Goal: Transaction & Acquisition: Purchase product/service

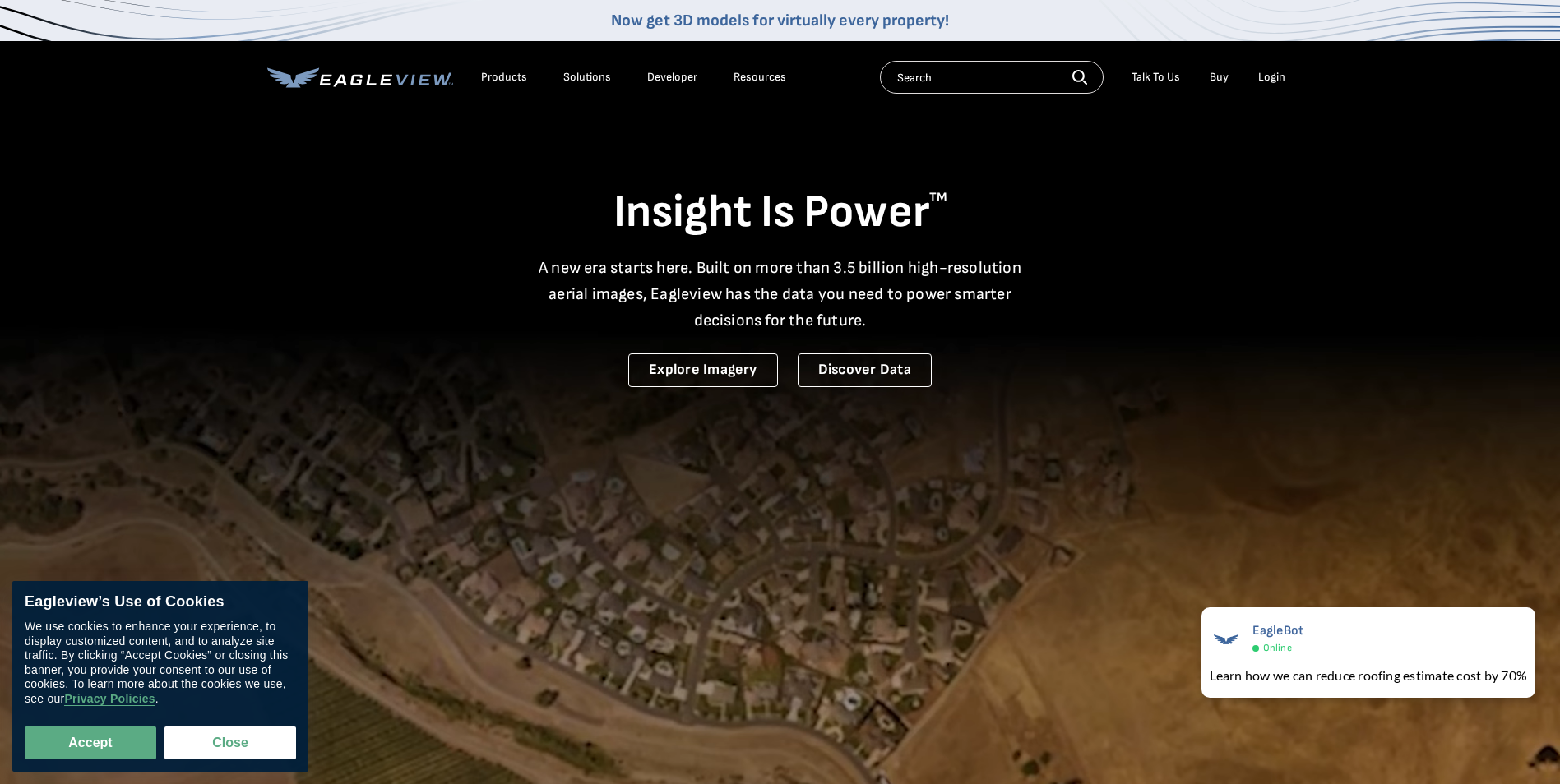
click at [1270, 72] on div "Login" at bounding box center [1271, 77] width 27 height 15
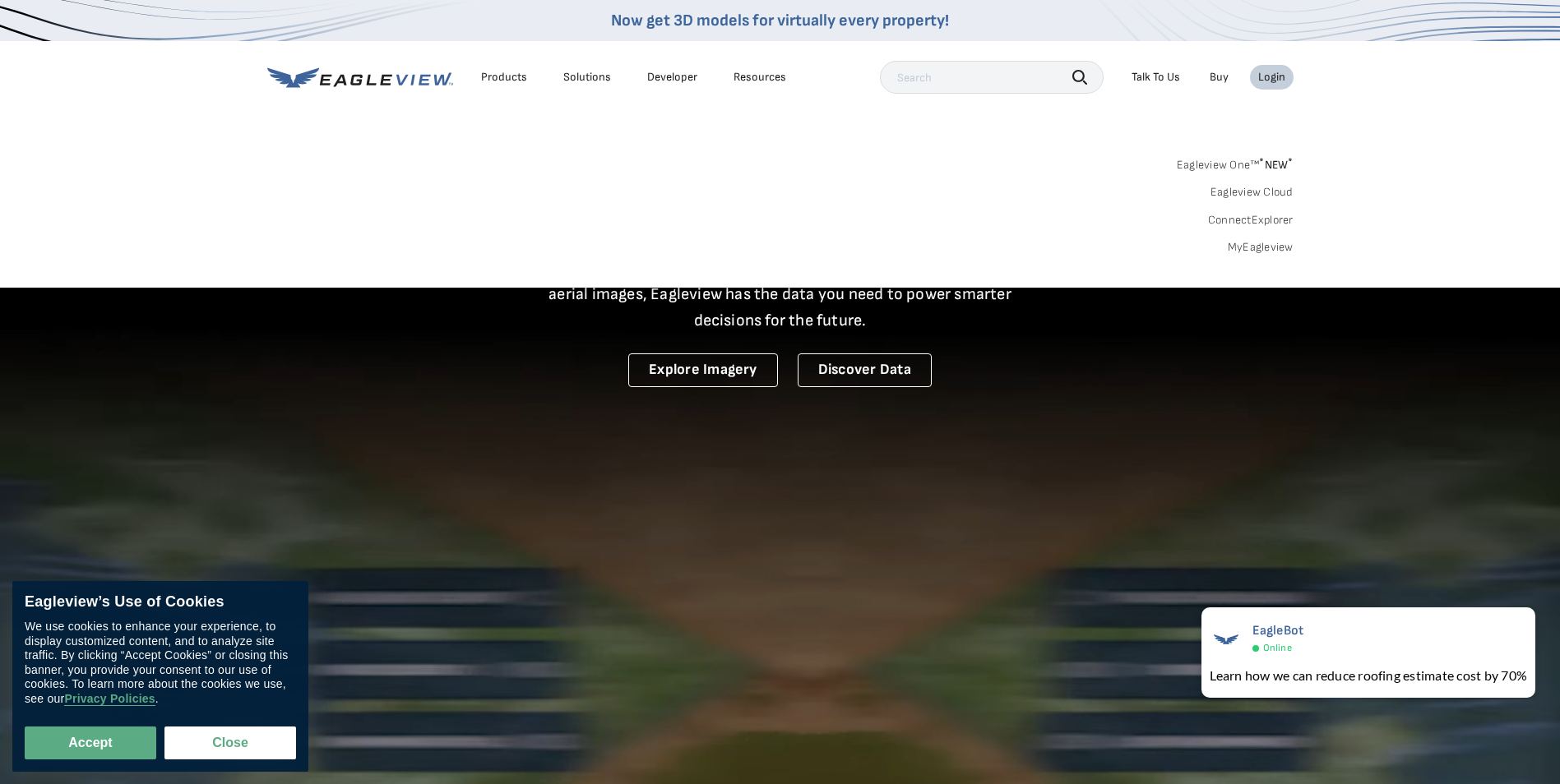
click at [1242, 164] on link "Eagleview One™ * NEW *" at bounding box center [1235, 162] width 117 height 19
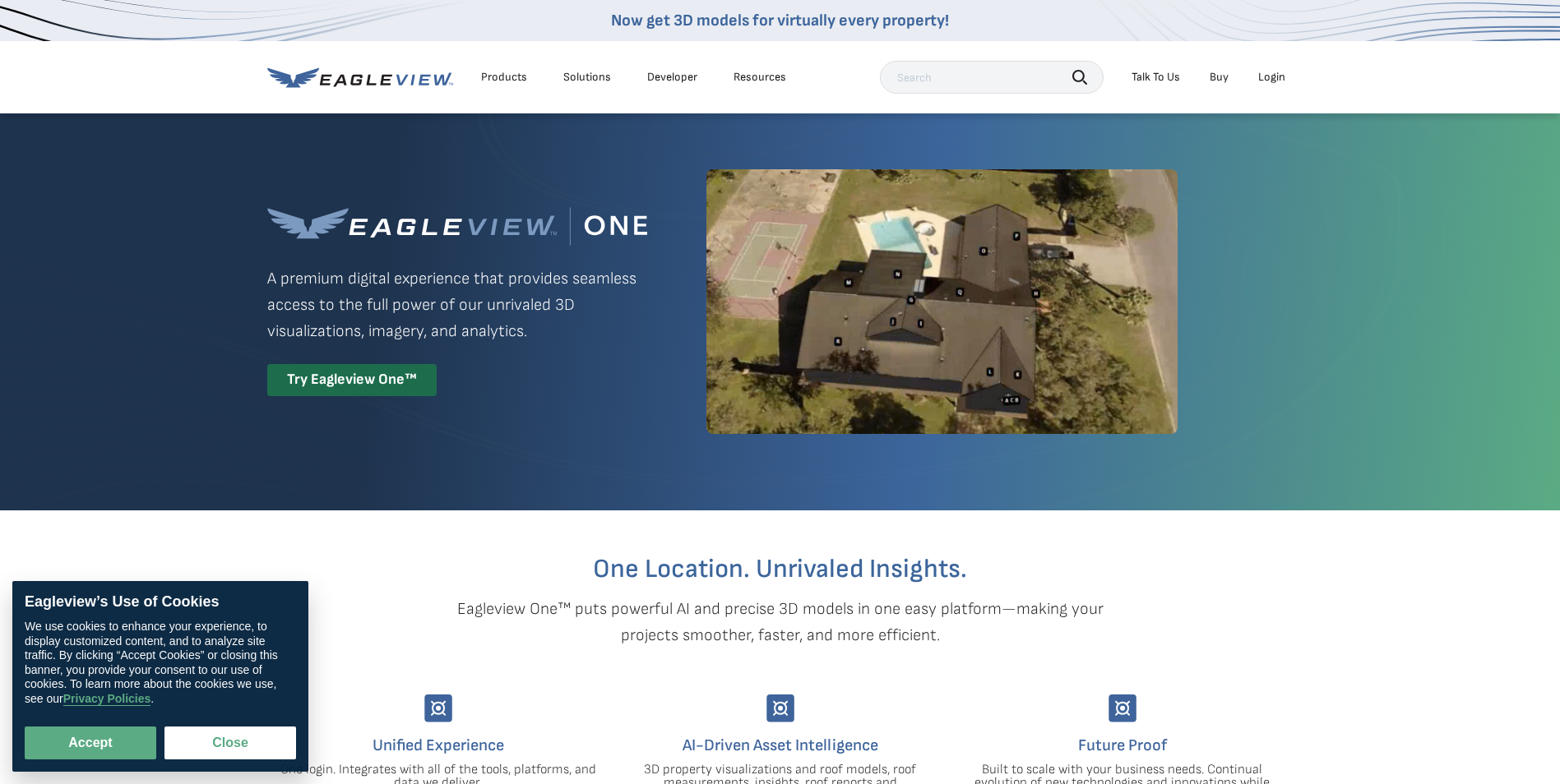
click at [1244, 77] on ul "Talk To Us Buy Login" at bounding box center [1208, 76] width 170 height 25
click at [1273, 73] on div "Login" at bounding box center [1271, 77] width 27 height 15
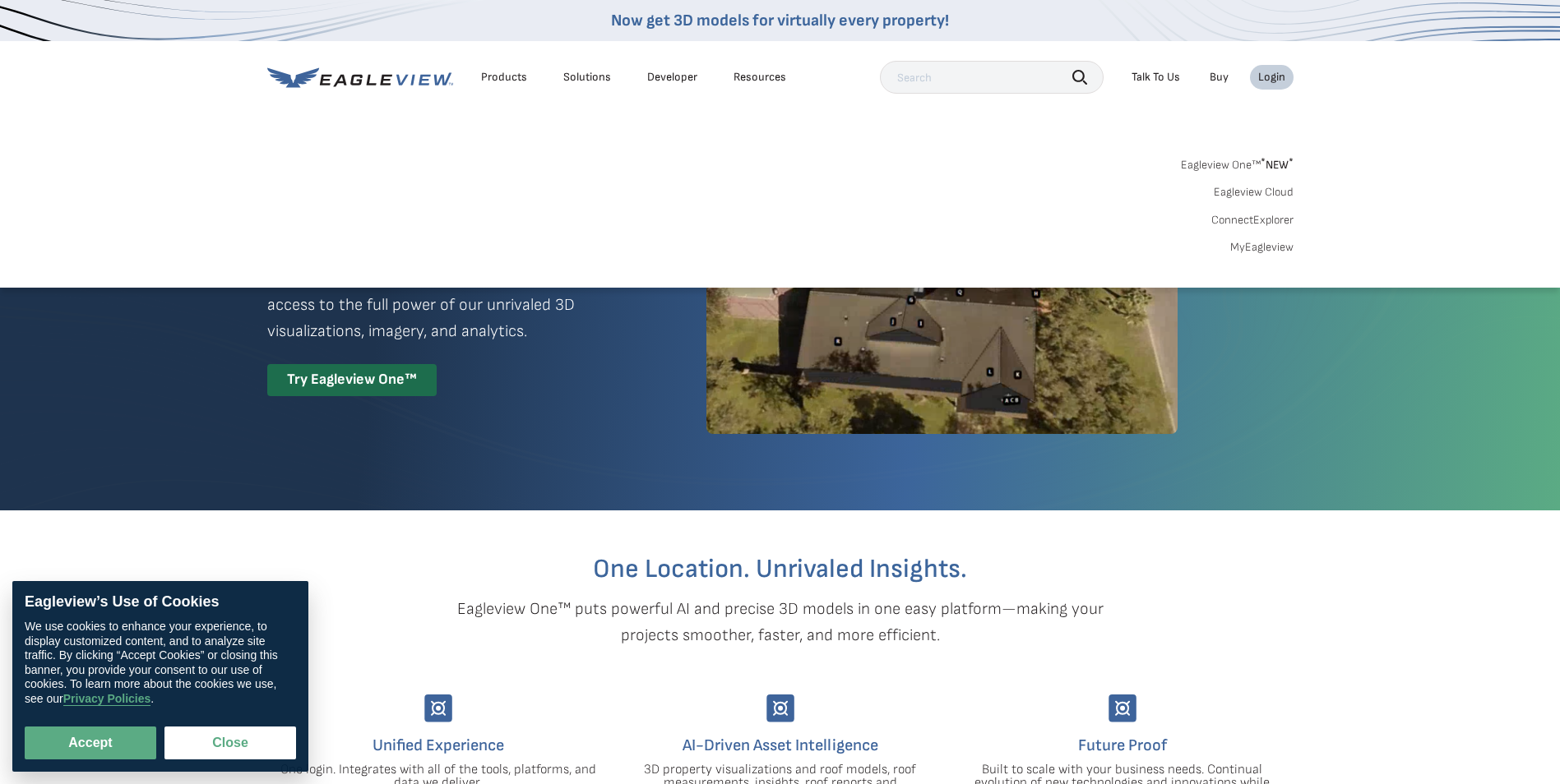
click at [1272, 186] on link "Eagleview Cloud" at bounding box center [1253, 193] width 80 height 15
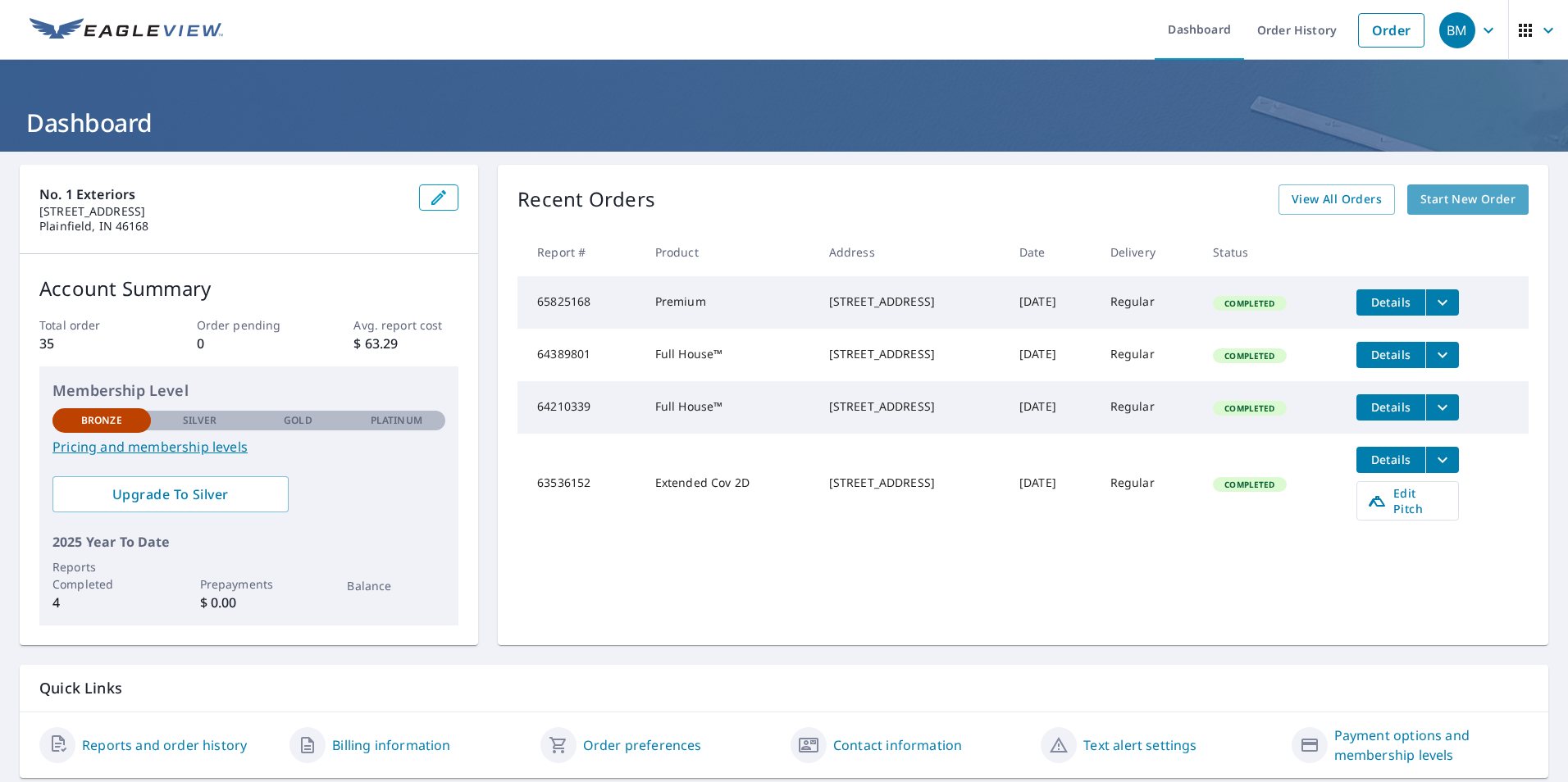
click at [1465, 198] on span "Start New Order" at bounding box center [1469, 199] width 96 height 20
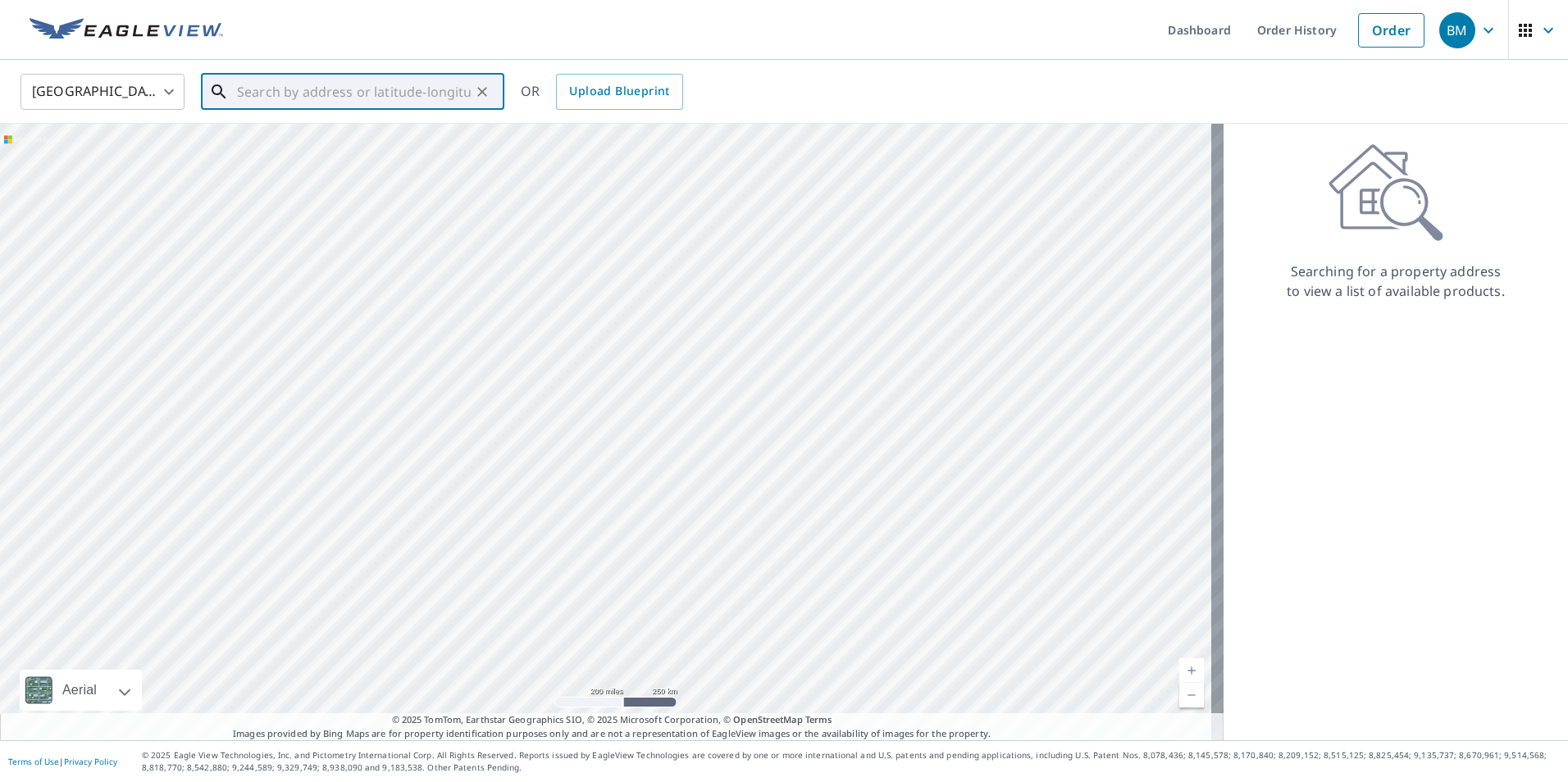
click at [344, 101] on input "text" at bounding box center [354, 92] width 233 height 46
click at [317, 83] on input "text" at bounding box center [354, 92] width 233 height 46
paste input "718 Shepard Street, Indianapolis, IN 46221"
click at [450, 130] on span "718 Shepard St" at bounding box center [362, 139] width 257 height 19
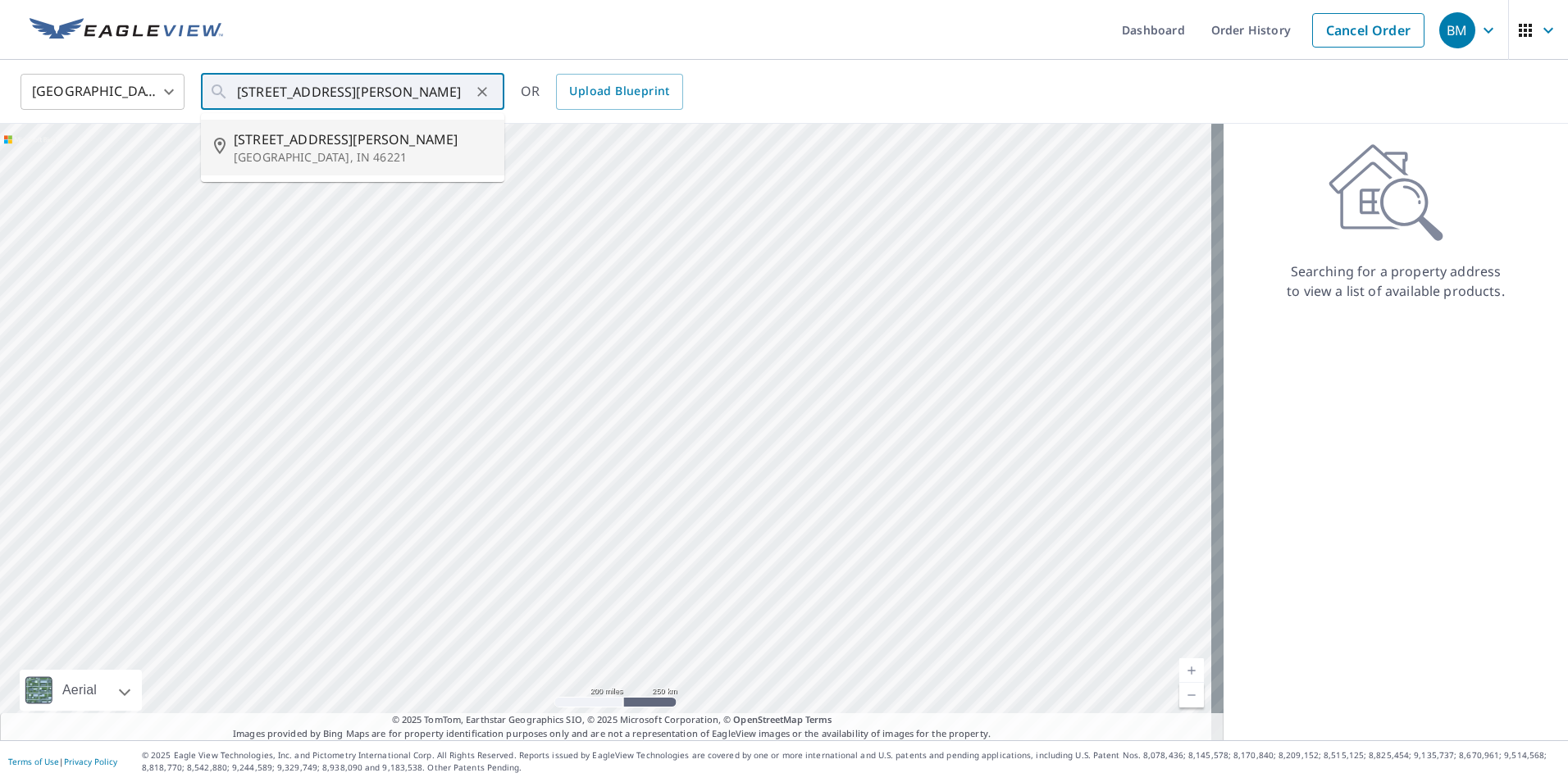
type input "718 Shepard St Indianapolis, IN 46221"
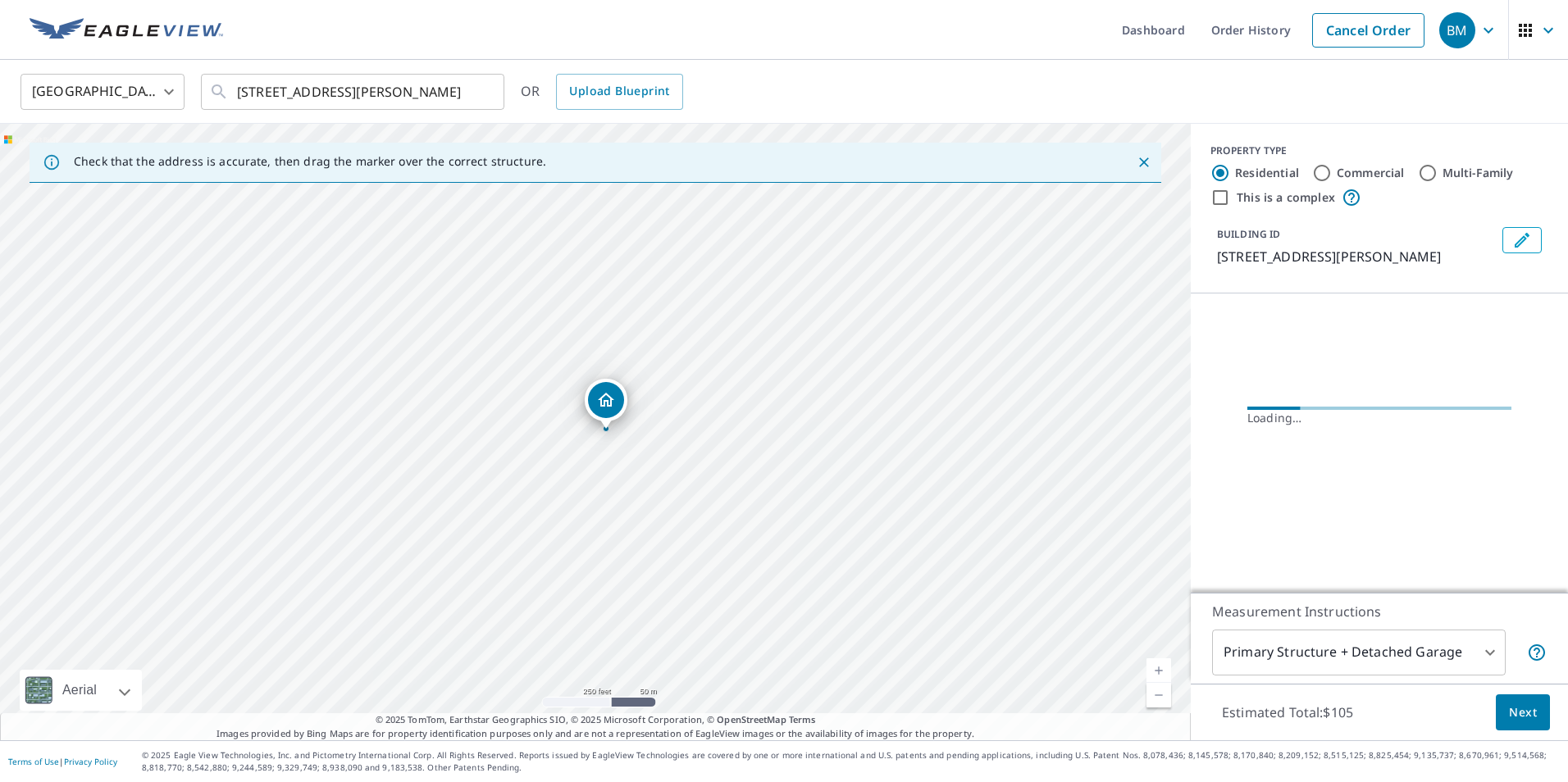
scroll to position [0, 0]
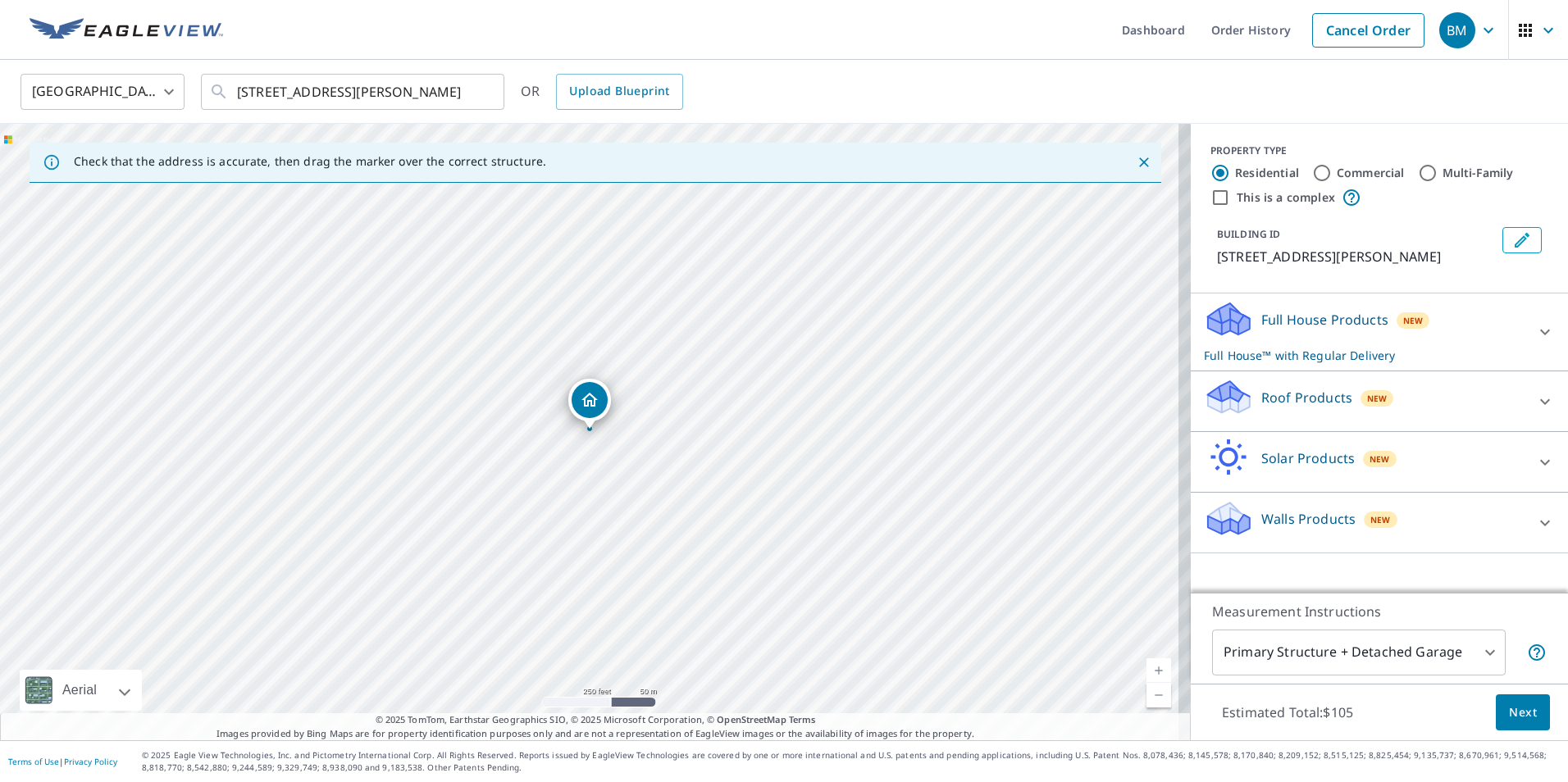
click at [1381, 322] on div "Full House Products New Full House™ with Regular Delivery" at bounding box center [1365, 333] width 322 height 64
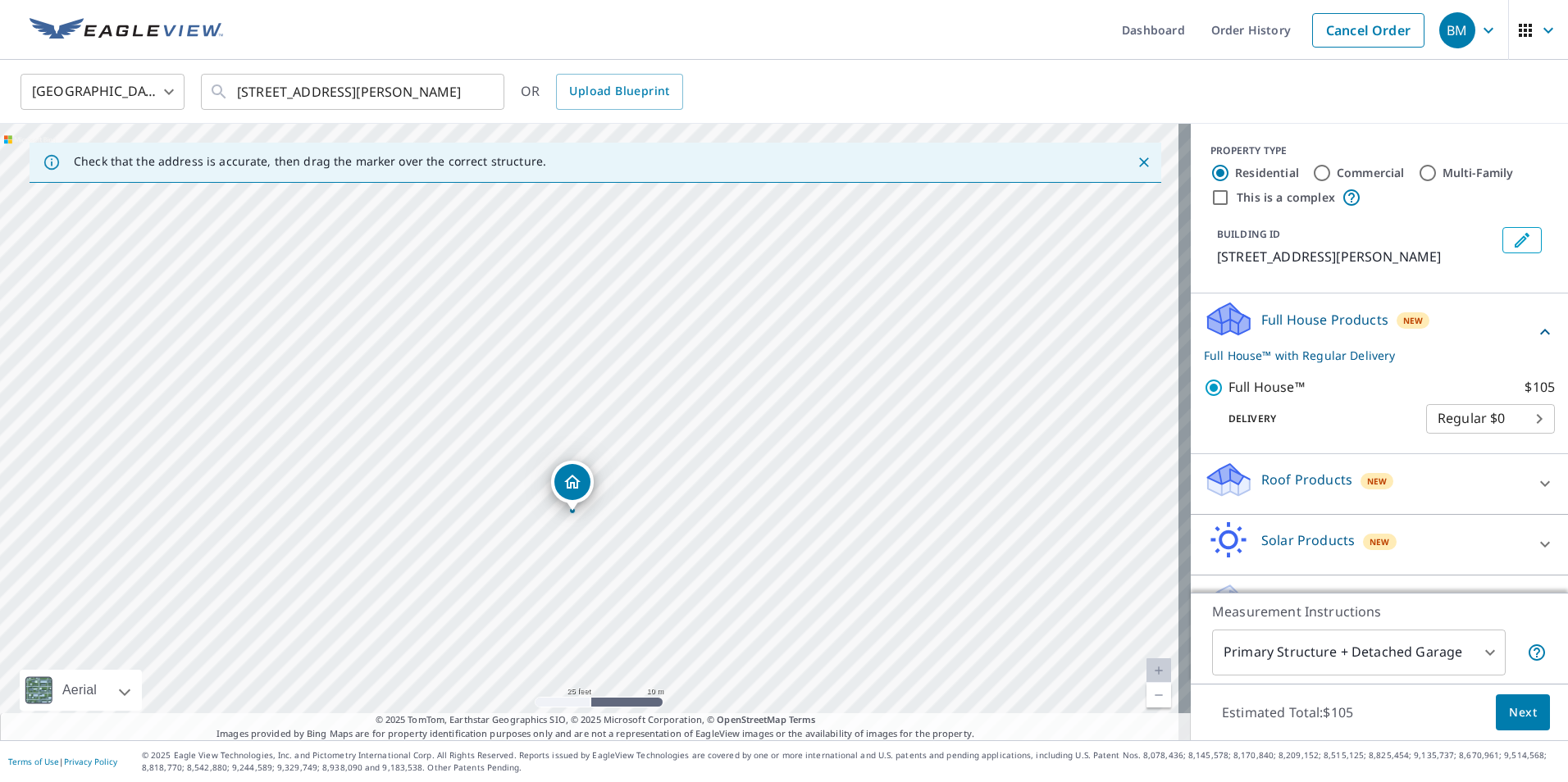
drag, startPoint x: 593, startPoint y: 505, endPoint x: 604, endPoint y: 493, distance: 16.3
click at [630, 482] on div "718 Shepard St Indianapolis, IN 46221" at bounding box center [596, 432] width 1191 height 617
drag, startPoint x: 582, startPoint y: 485, endPoint x: 430, endPoint y: 517, distance: 155.3
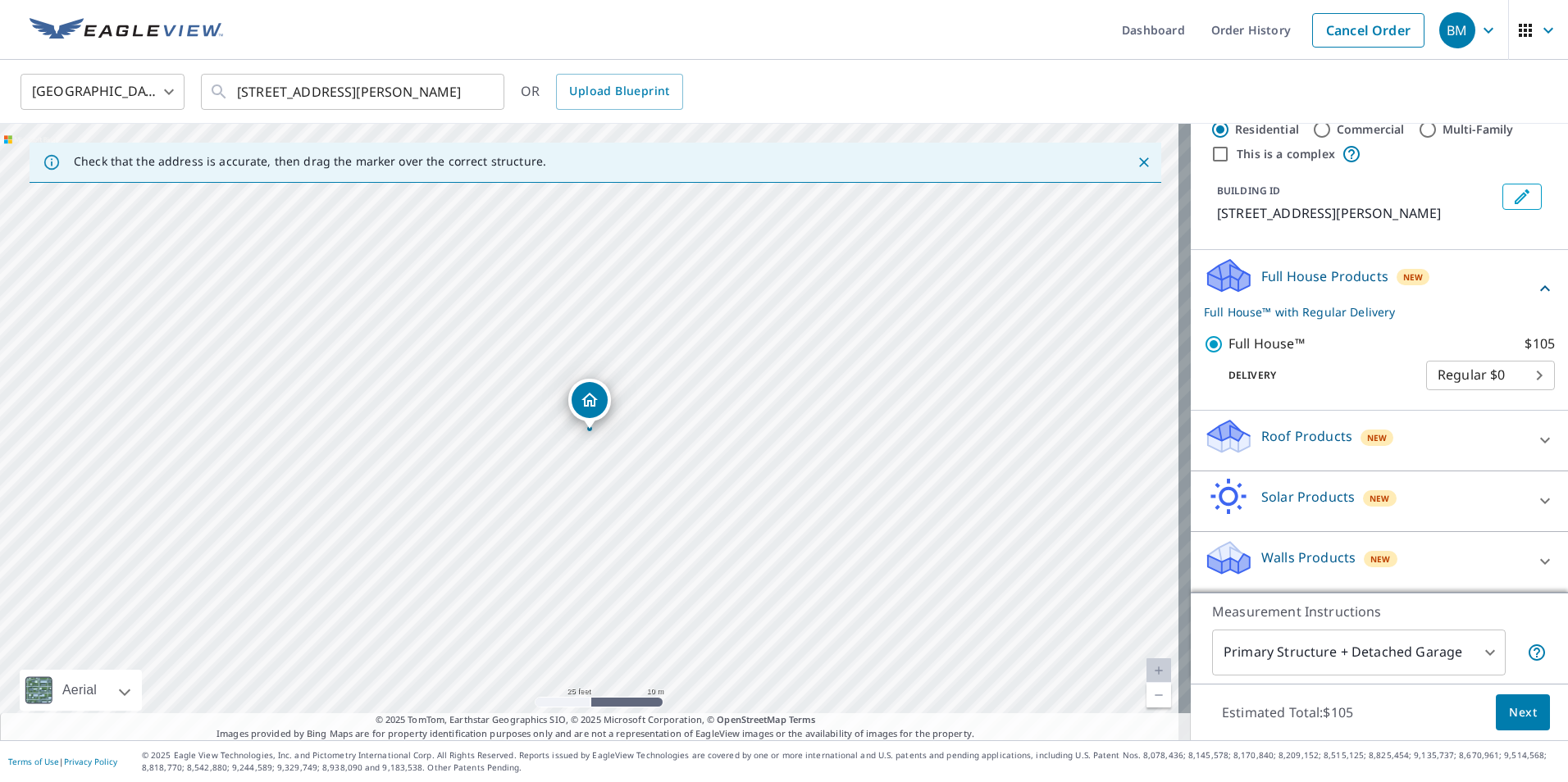
click at [1270, 631] on div "Measurement Instructions Primary Structure + Detached Garage 1 ​" at bounding box center [1380, 638] width 377 height 91
click at [1269, 648] on body "BM BM Dashboard Order History Cancel Order BM United States US ​ 718 Shepard St…" at bounding box center [784, 391] width 1568 height 782
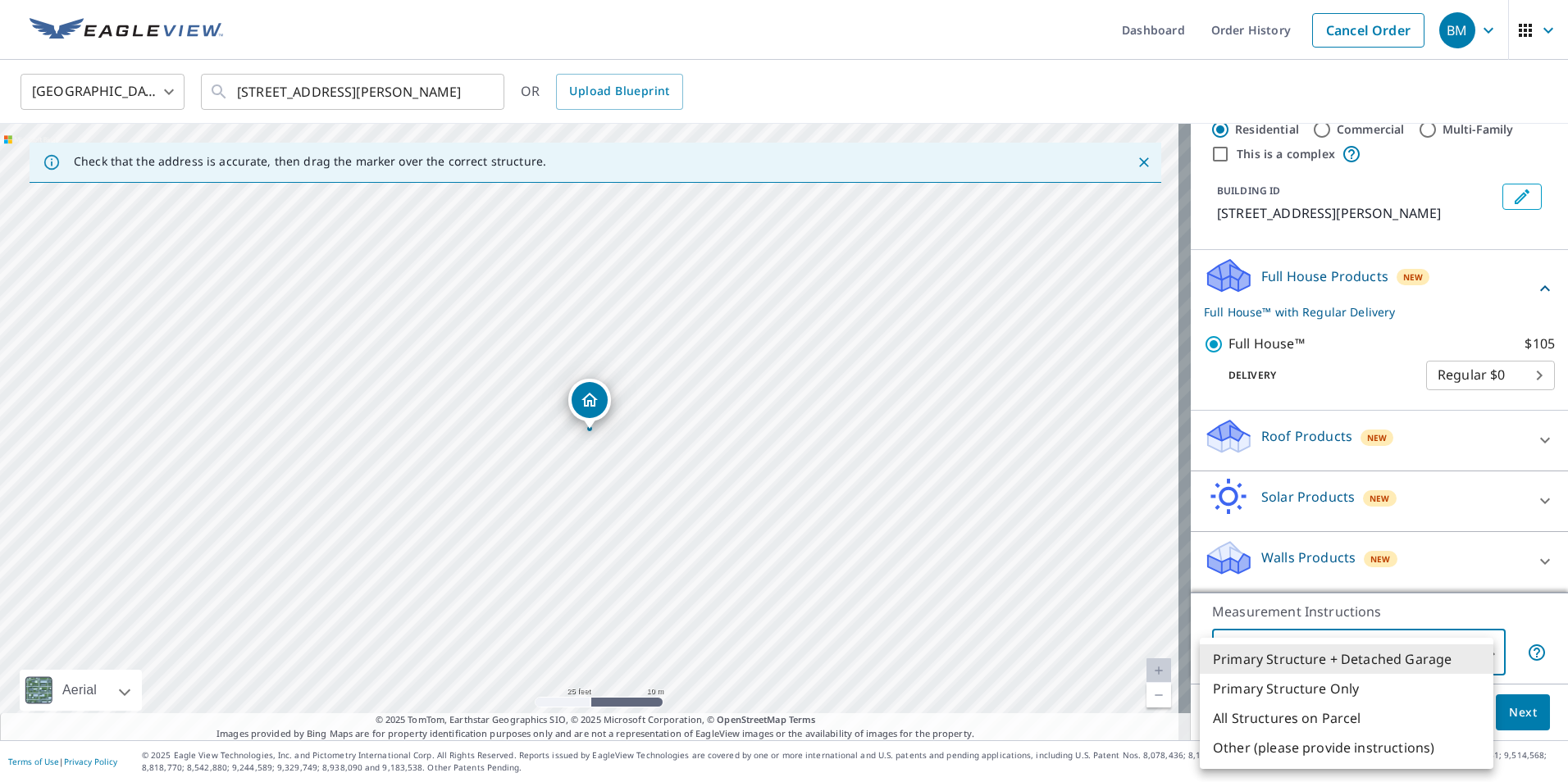
click at [1345, 755] on li "Other (please provide instructions)" at bounding box center [1346, 748] width 293 height 29
type input "5"
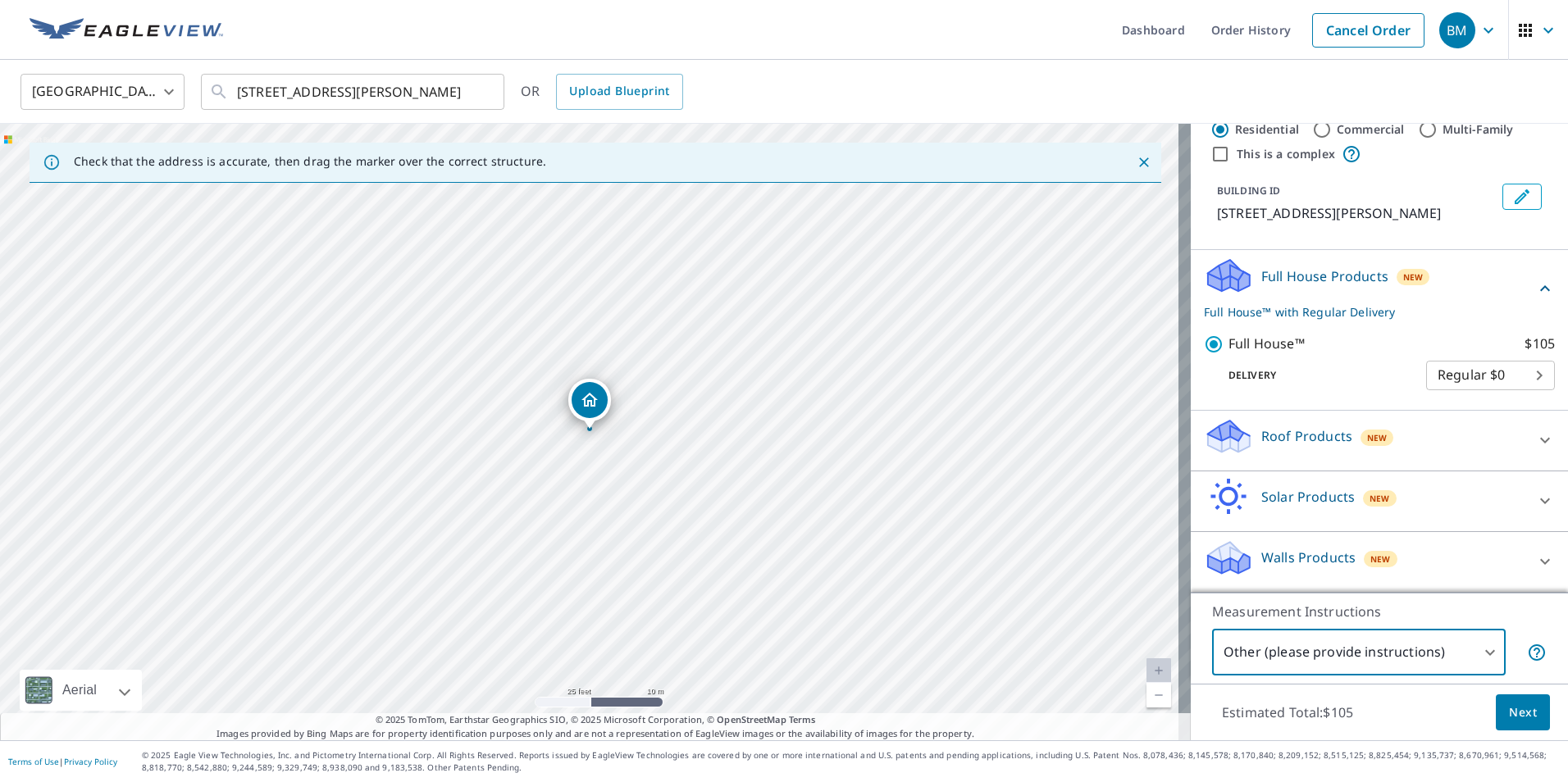
click at [1509, 719] on span "Next" at bounding box center [1523, 713] width 28 height 20
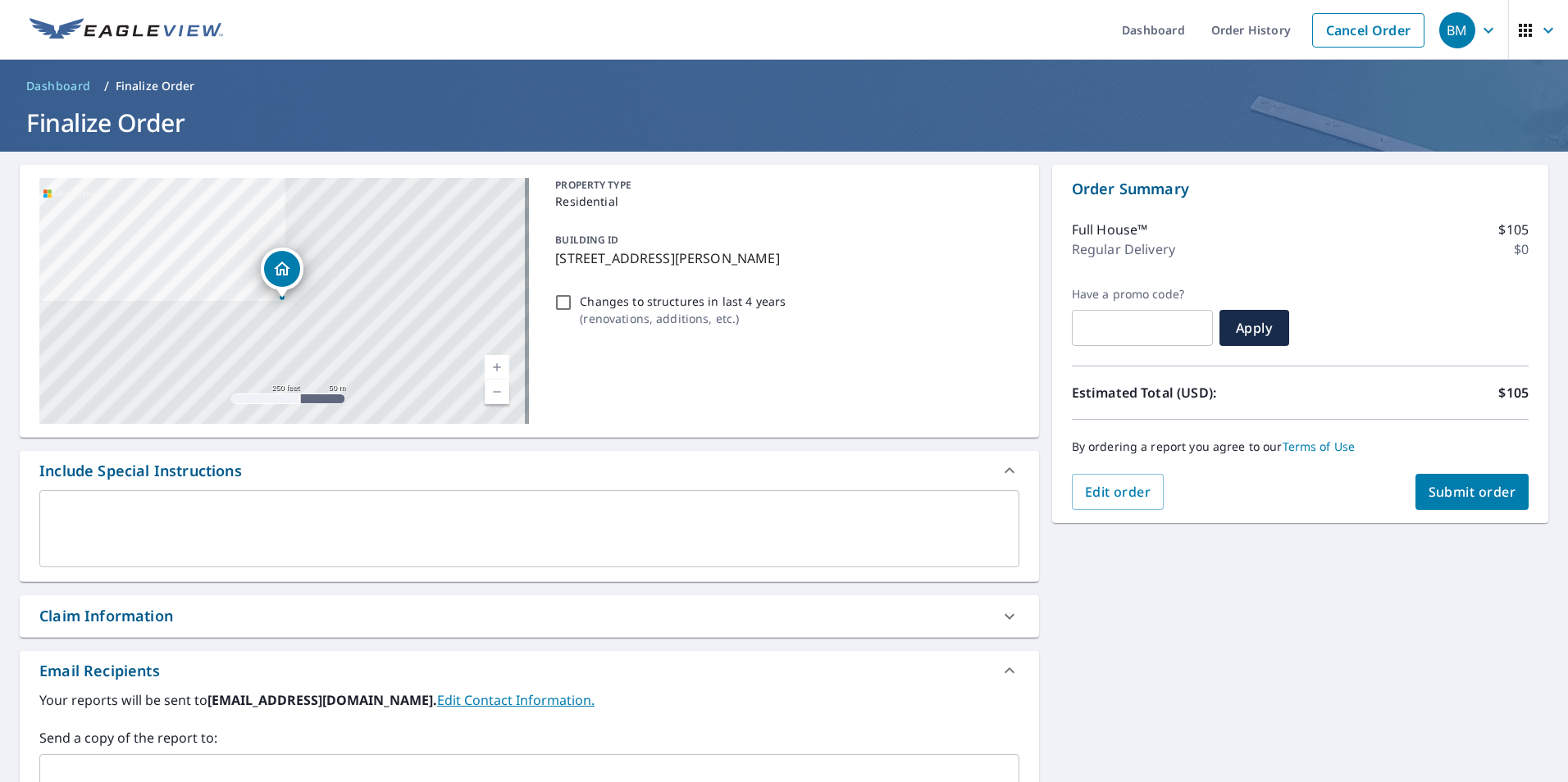
click at [691, 303] on p "Changes to structures in last 4 years" at bounding box center [683, 301] width 206 height 17
click at [574, 303] on input "Changes to structures in last 4 years ( renovations, additions, etc. )" at bounding box center [562, 302] width 19 height 19
checkbox input "true"
click at [386, 496] on div "x ​" at bounding box center [529, 529] width 980 height 77
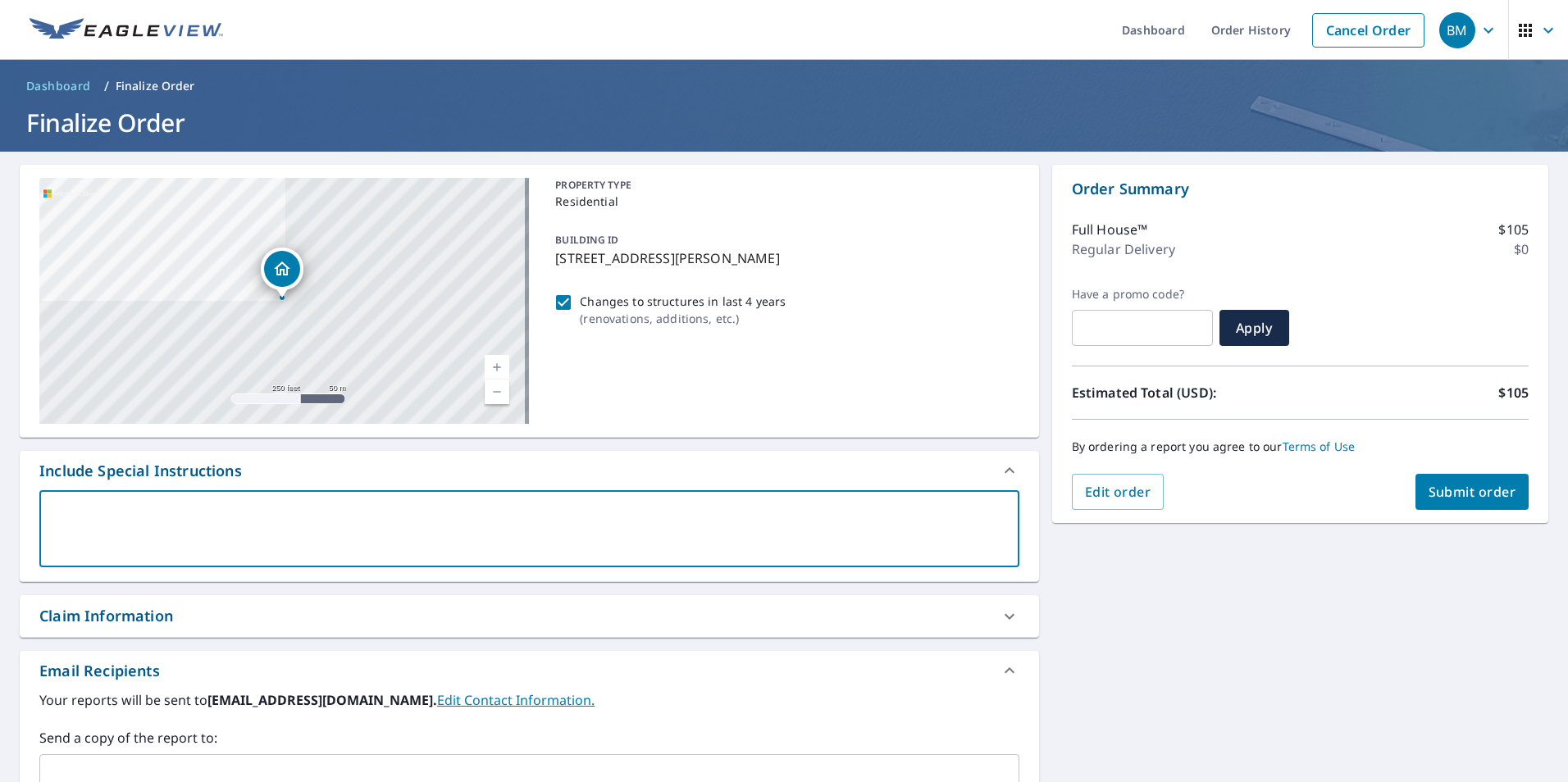
type textarea "D"
type textarea "x"
checkbox input "true"
type textarea "De"
type textarea "x"
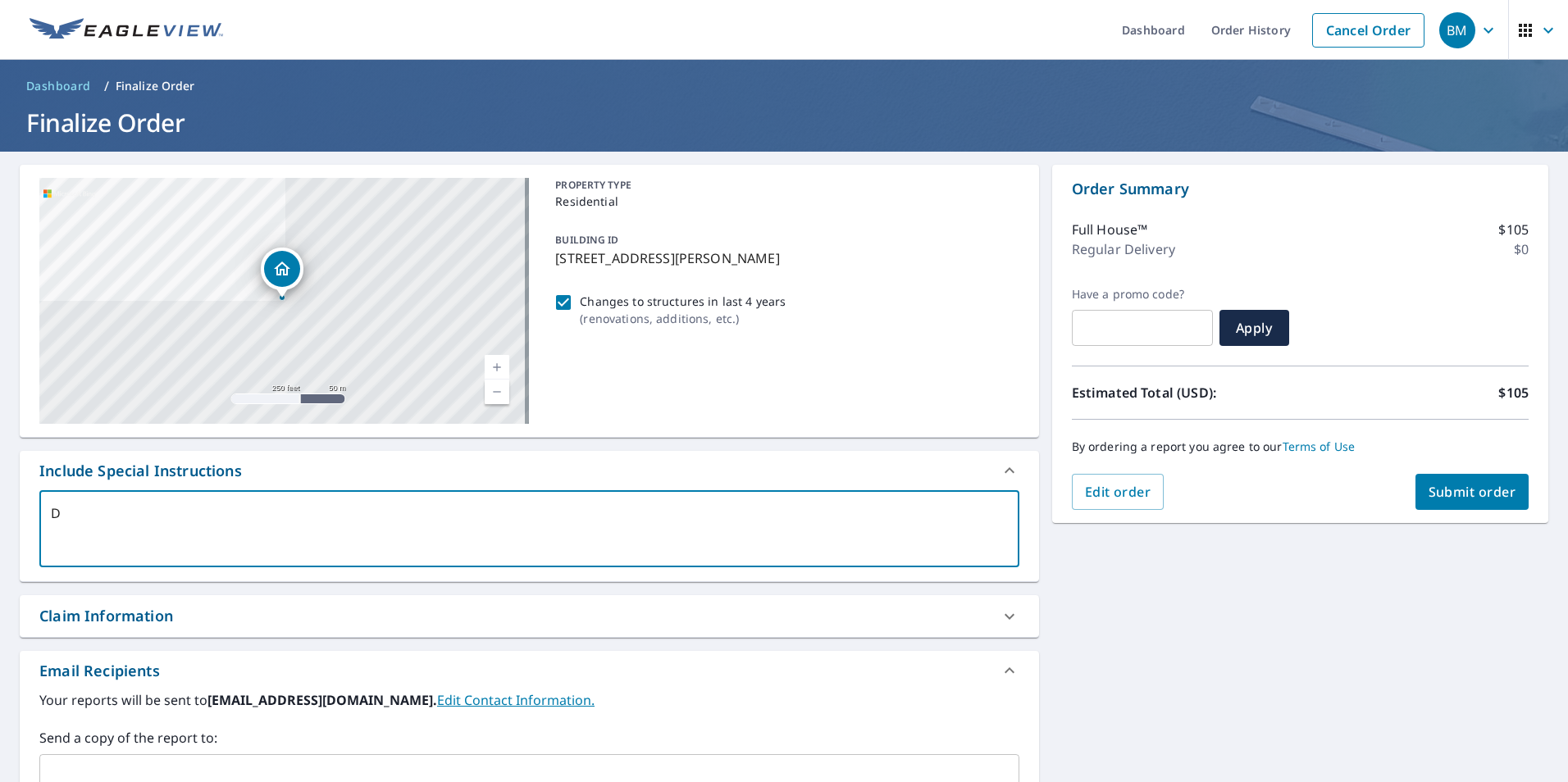
checkbox input "true"
type textarea "Det"
type textarea "x"
checkbox input "true"
type textarea "Deta"
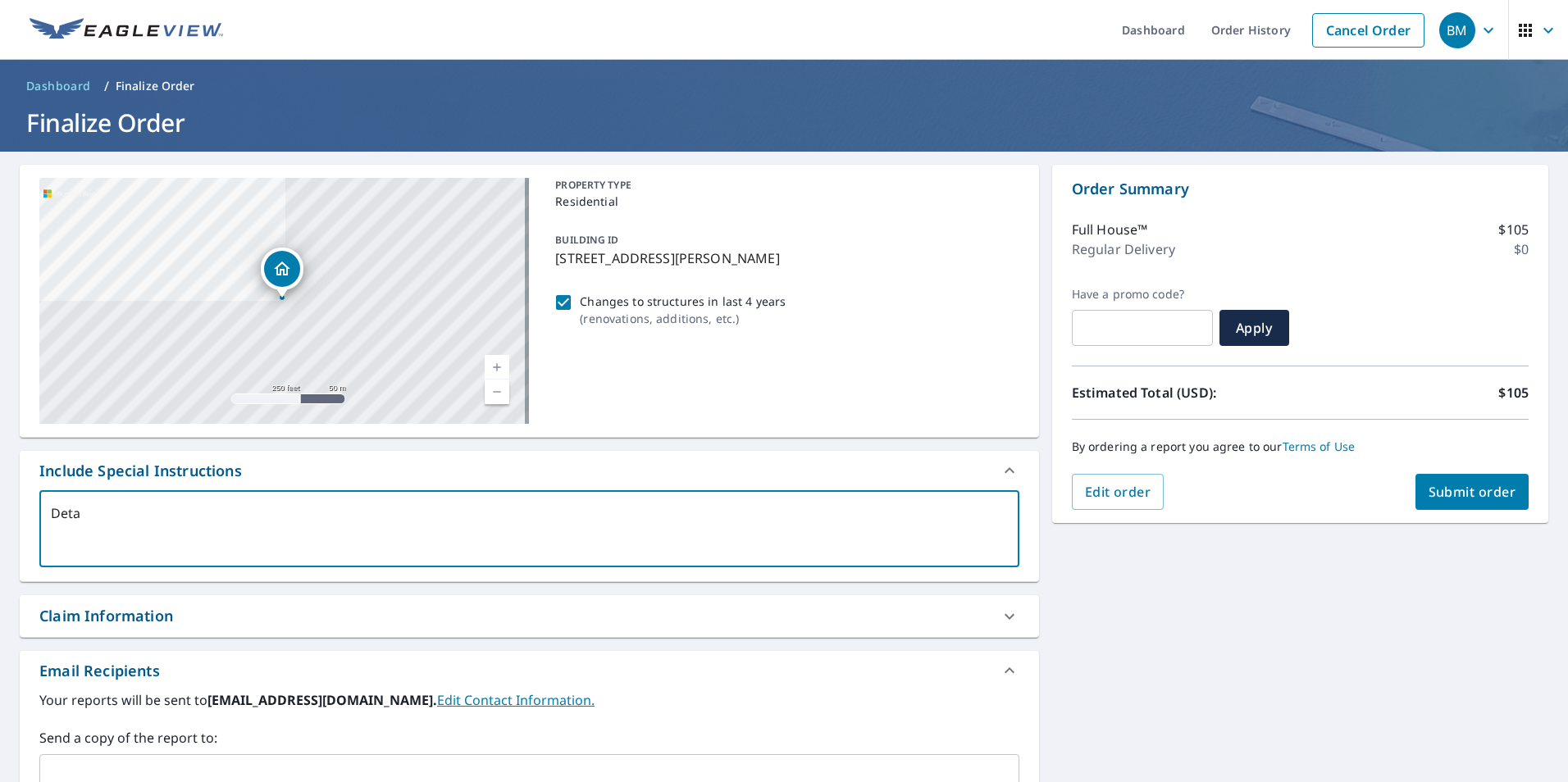
type textarea "x"
checkbox input "true"
type textarea "Detaa"
type textarea "x"
checkbox input "true"
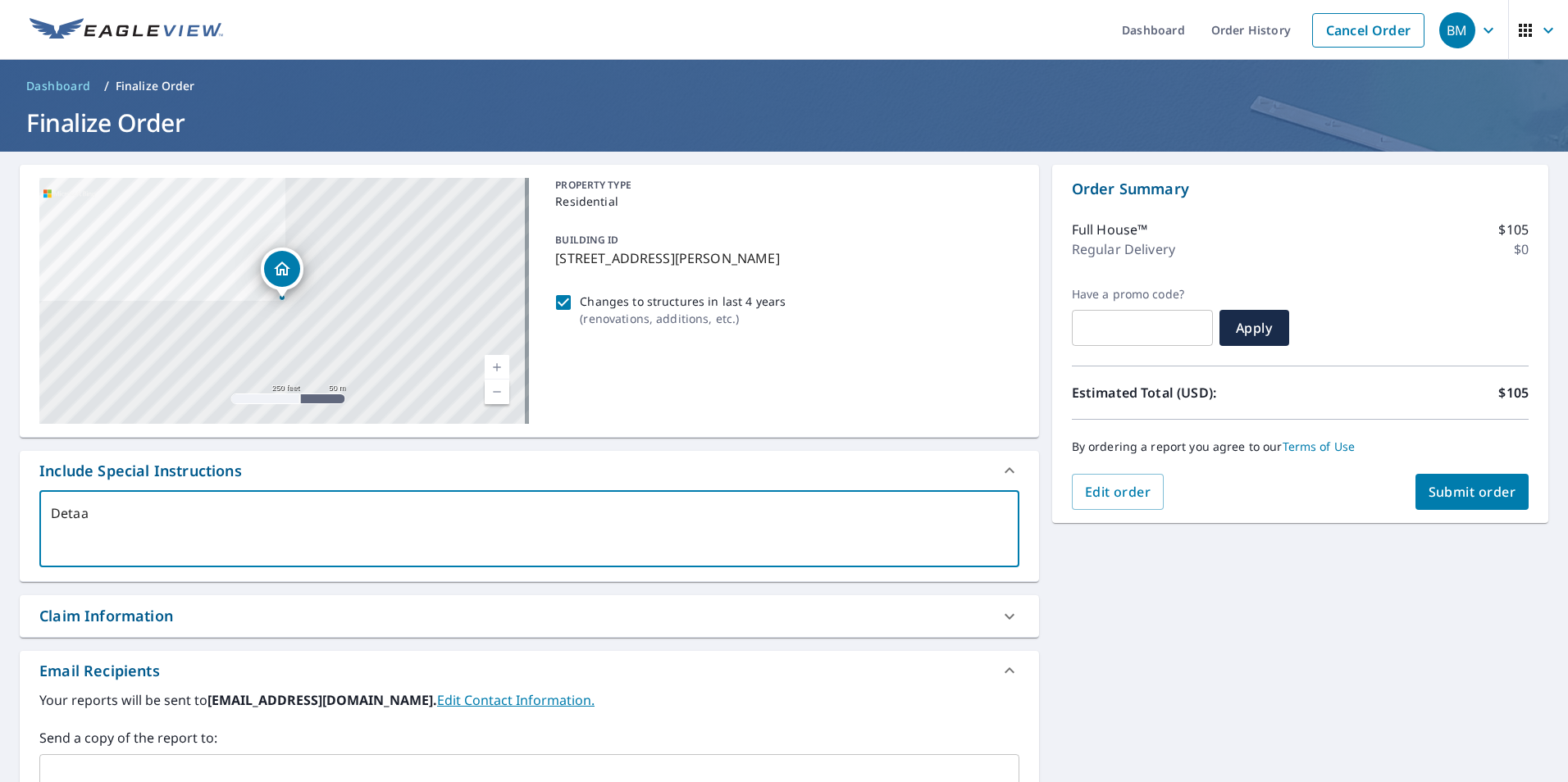
type textarea "Deta"
type textarea "x"
checkbox input "true"
type textarea "Detac"
type textarea "x"
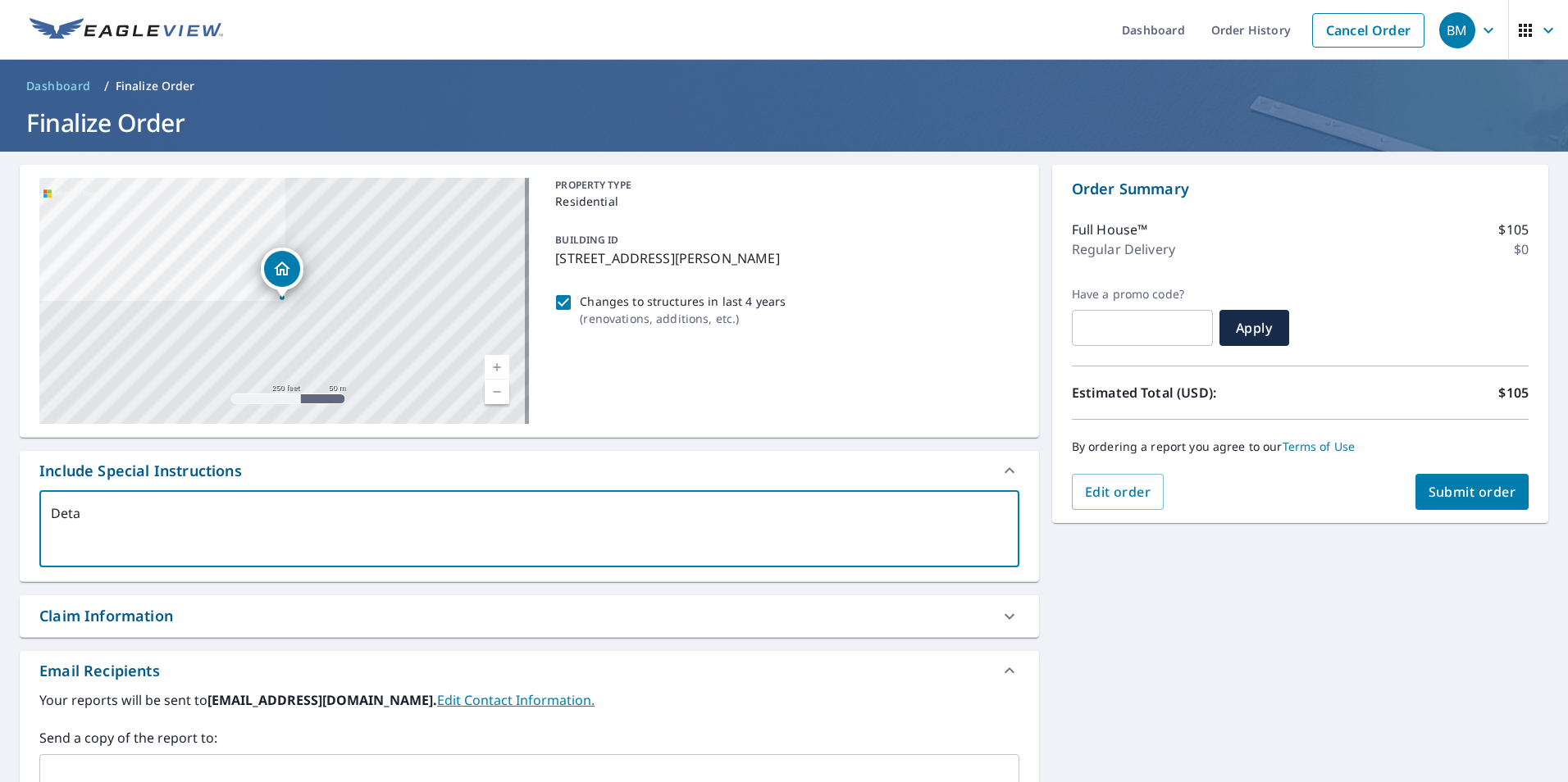
checkbox input "true"
type textarea "Detach"
type textarea "x"
checkbox input "true"
type textarea "Detache"
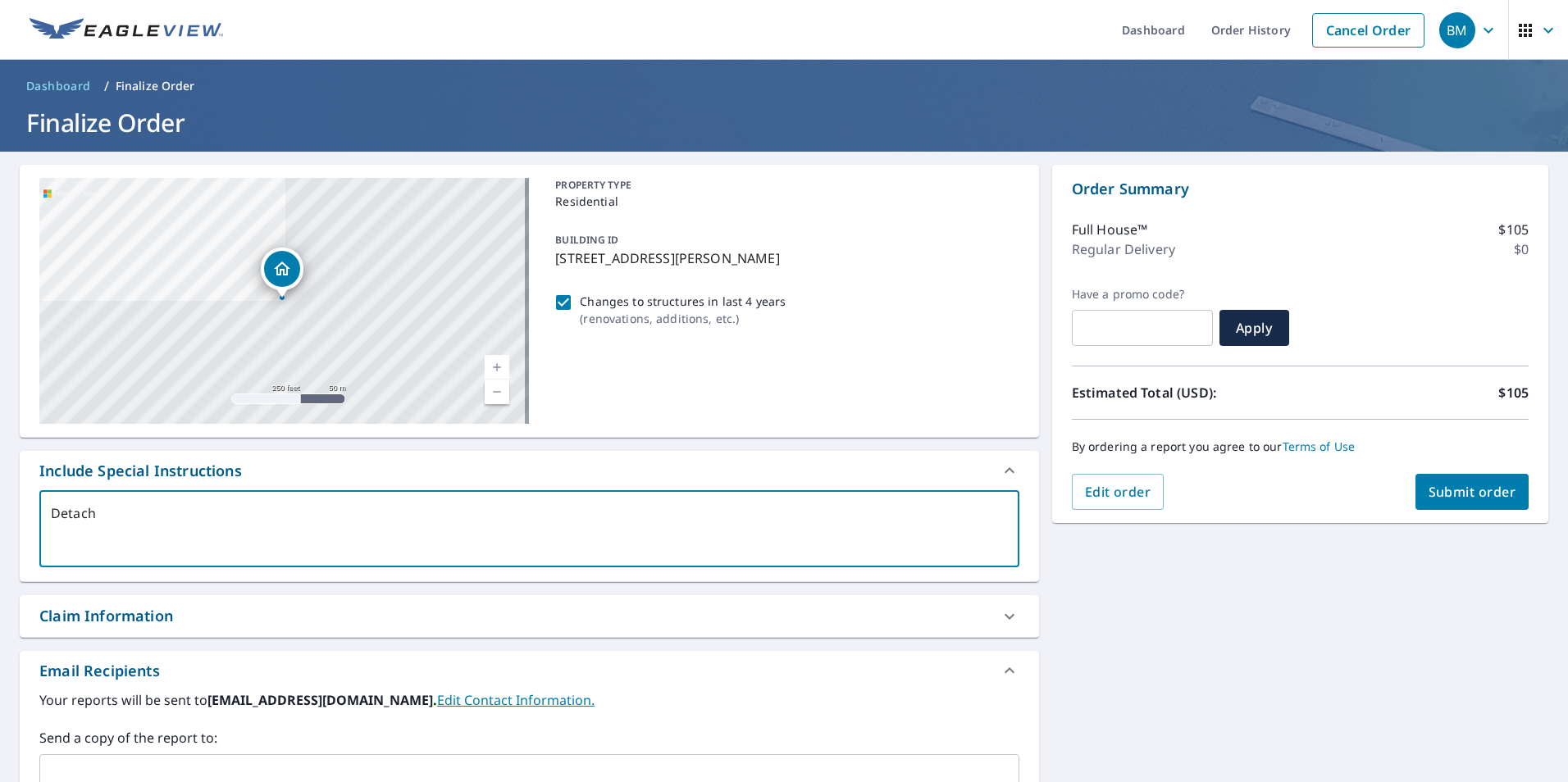
type textarea "x"
checkbox input "true"
type textarea "Detached"
type textarea "x"
checkbox input "true"
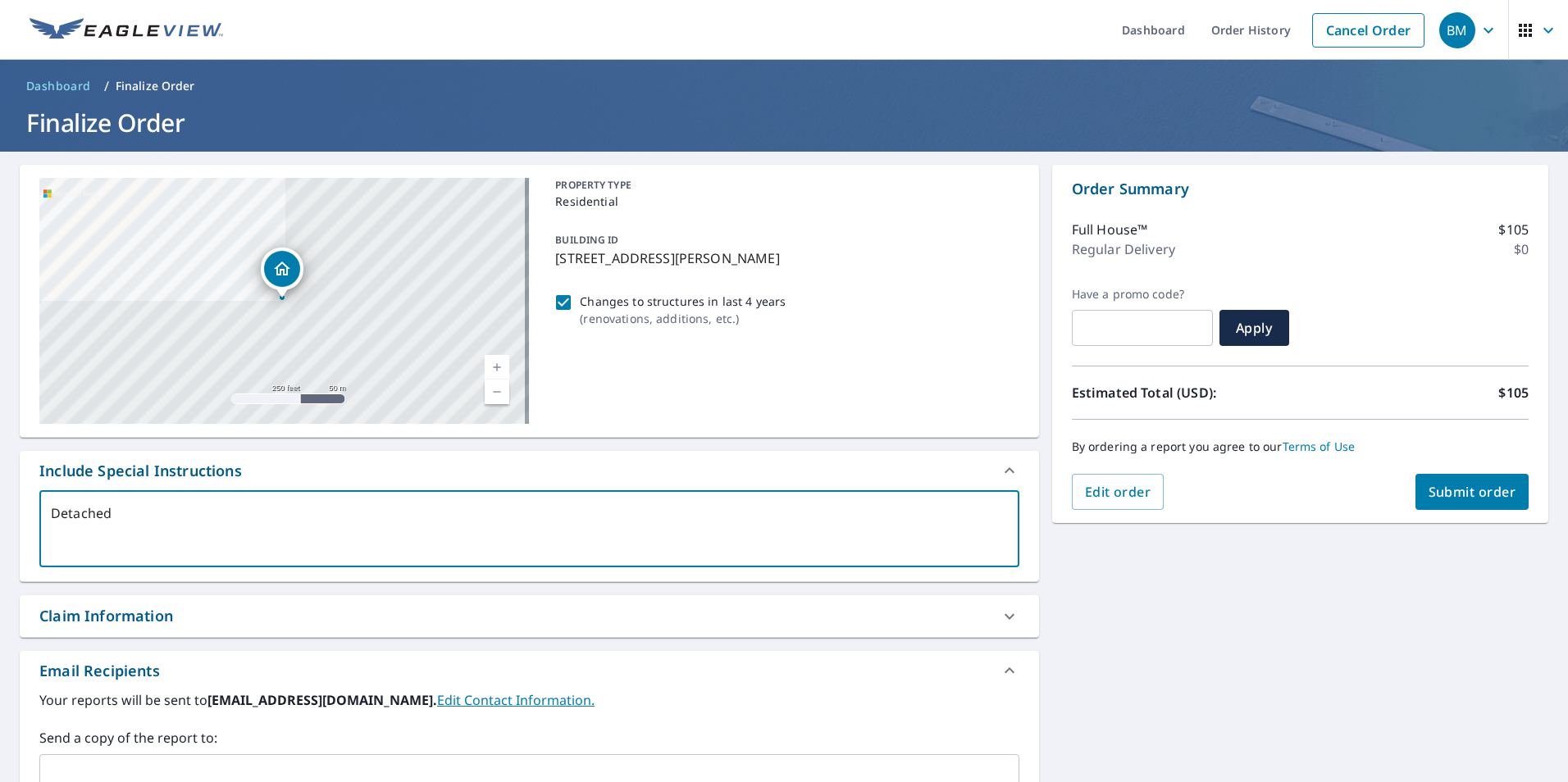
type textarea "Detached"
type textarea "x"
checkbox input "true"
type textarea "Detached G"
type textarea "x"
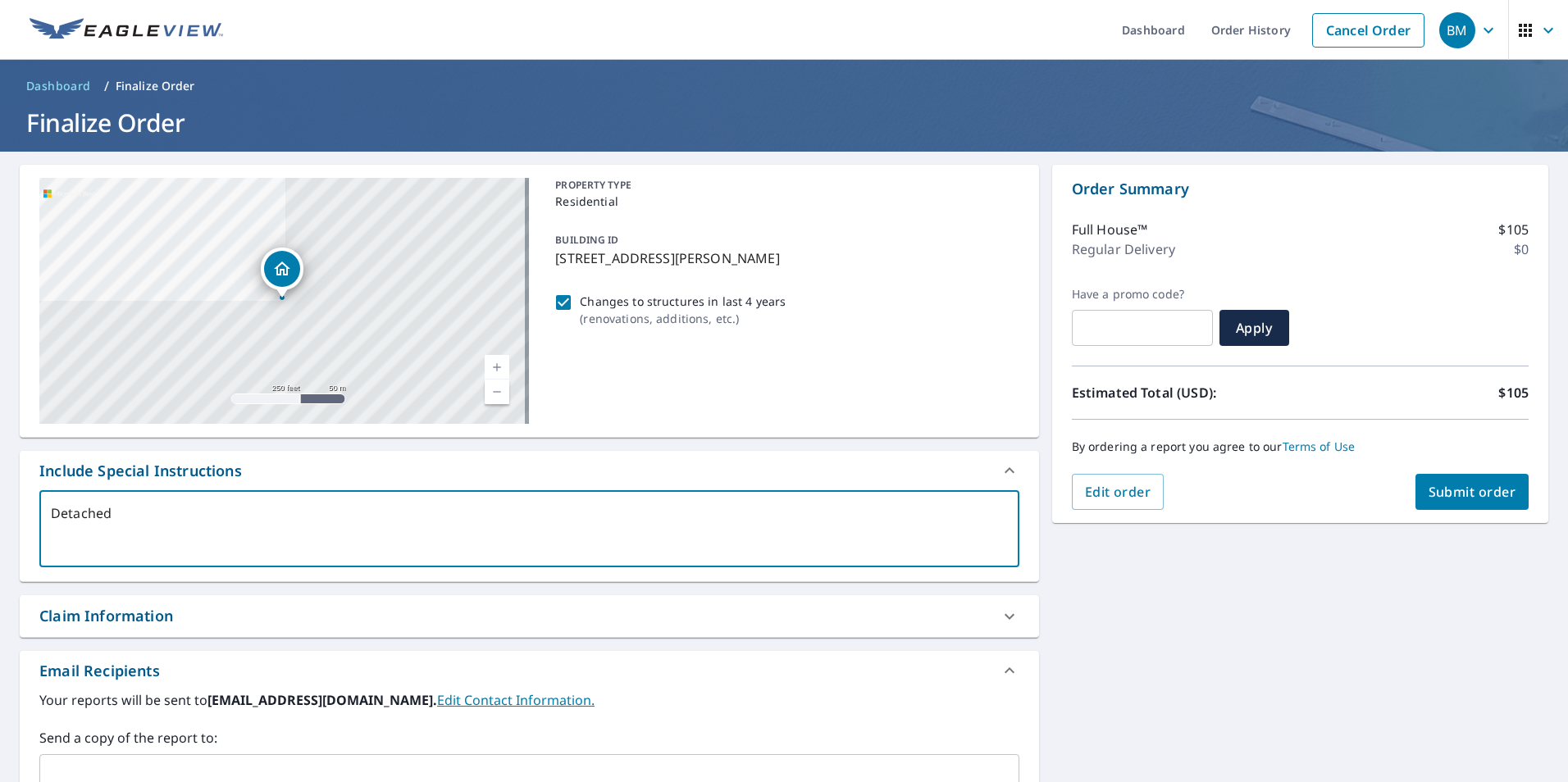
checkbox input "true"
type textarea "Detached Ga"
type textarea "x"
checkbox input "true"
type textarea "Detached Gar"
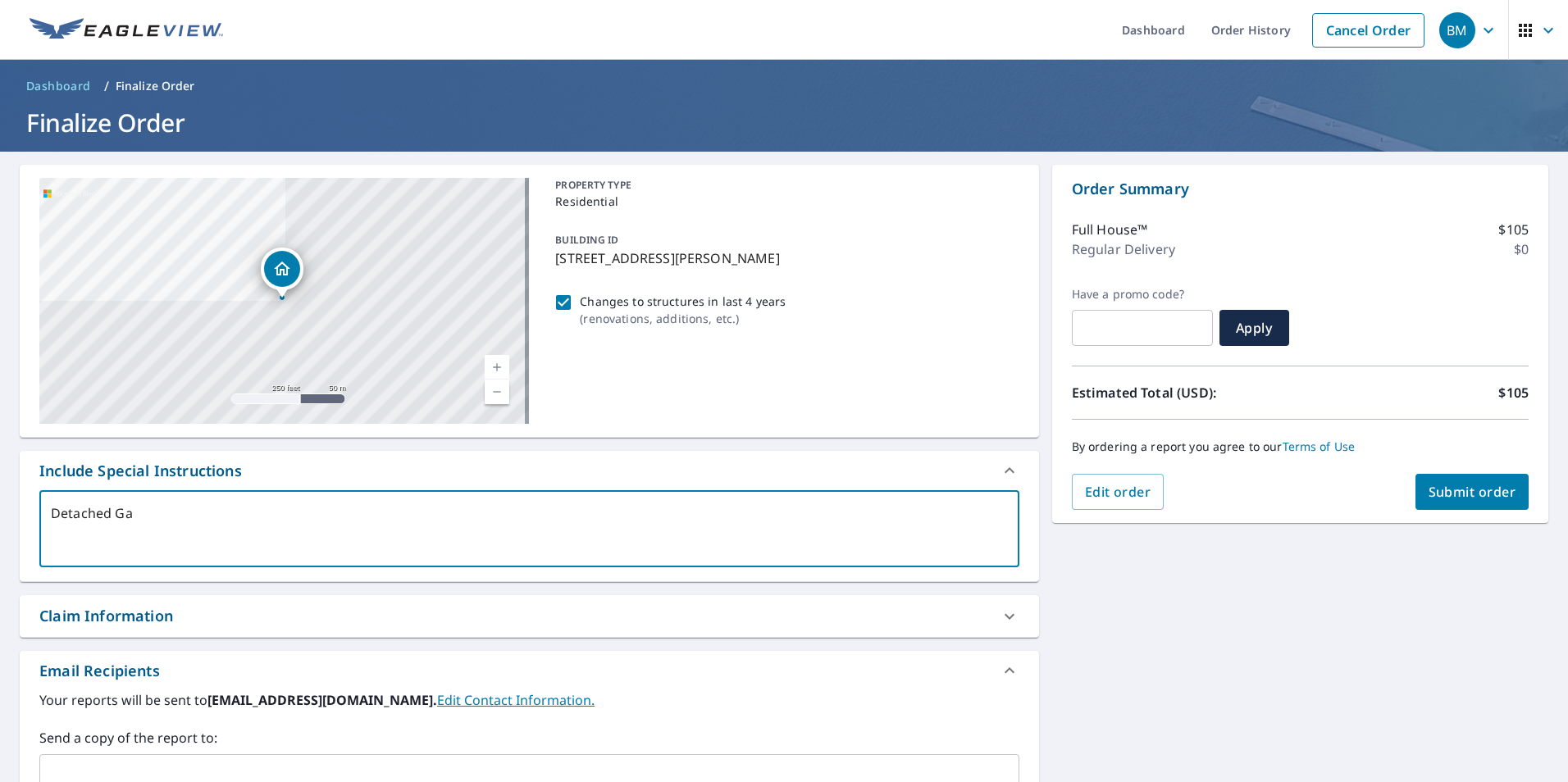
type textarea "x"
checkbox input "true"
type textarea "Detached Gara"
type textarea "x"
checkbox input "true"
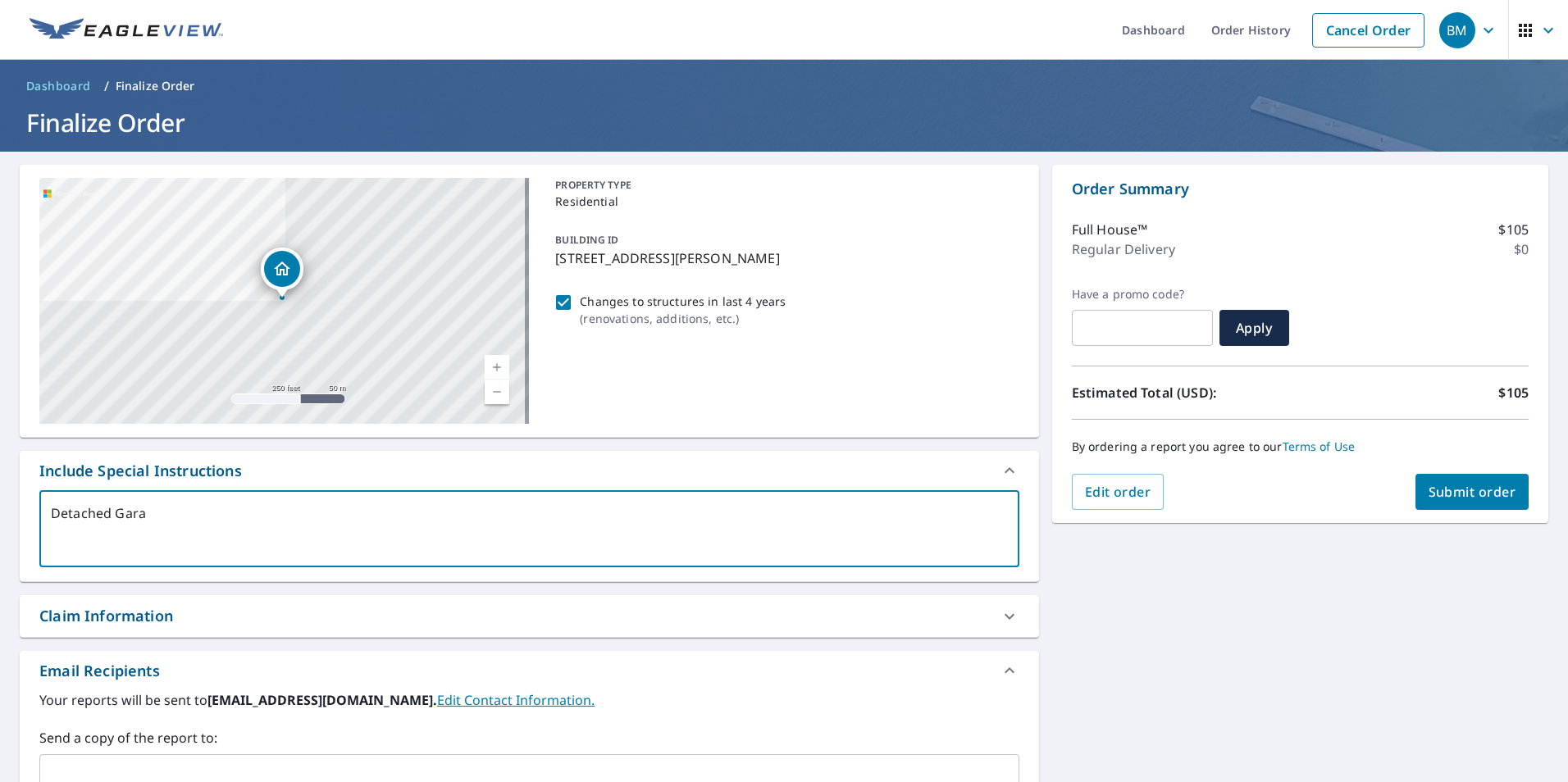
type textarea "Detached Garag"
type textarea "x"
checkbox input "true"
type textarea "Detached Garage"
type textarea "x"
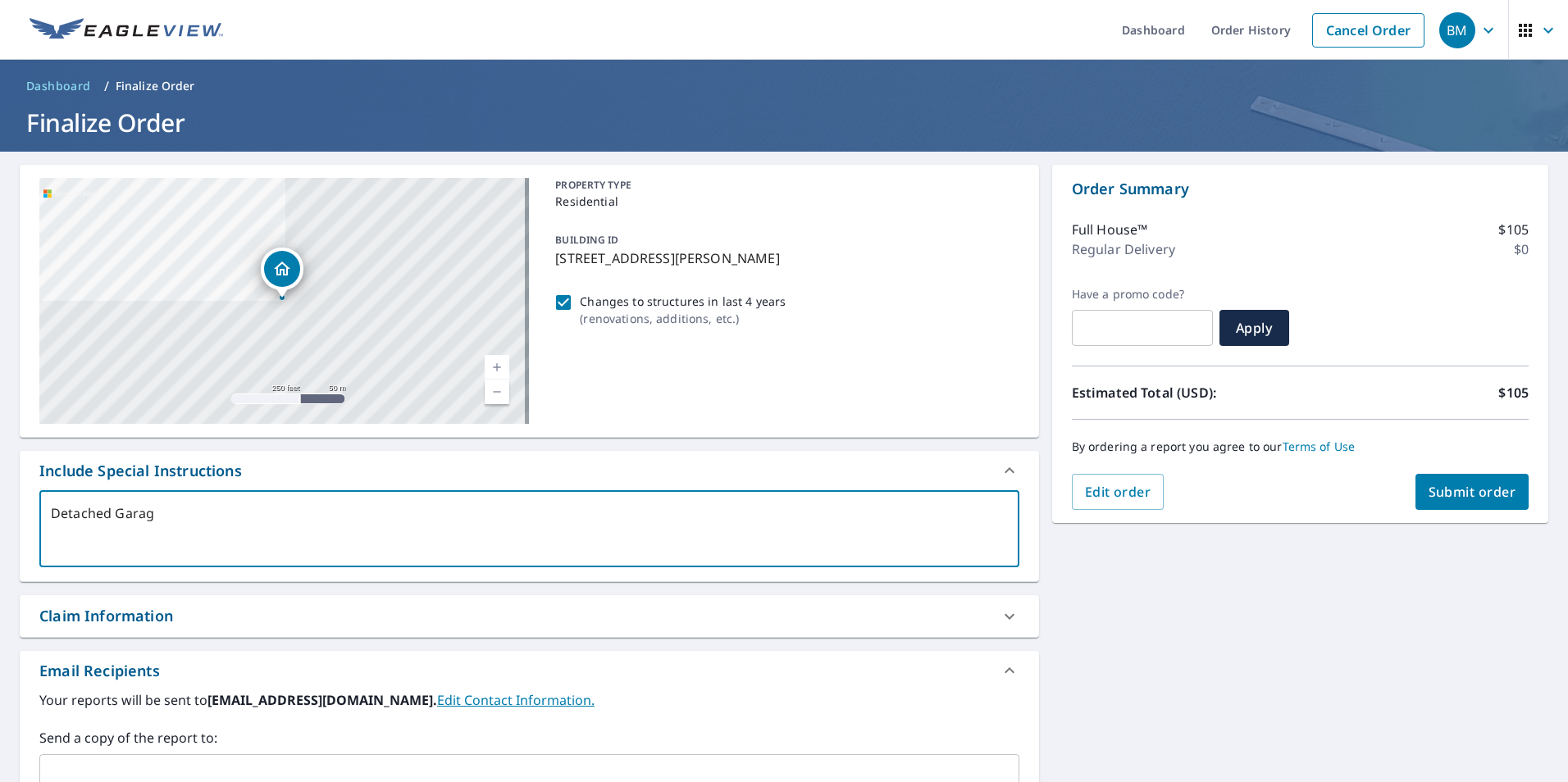
checkbox input "true"
type textarea "Detached Garage"
type textarea "x"
checkbox input "true"
type textarea "Detached Garage o"
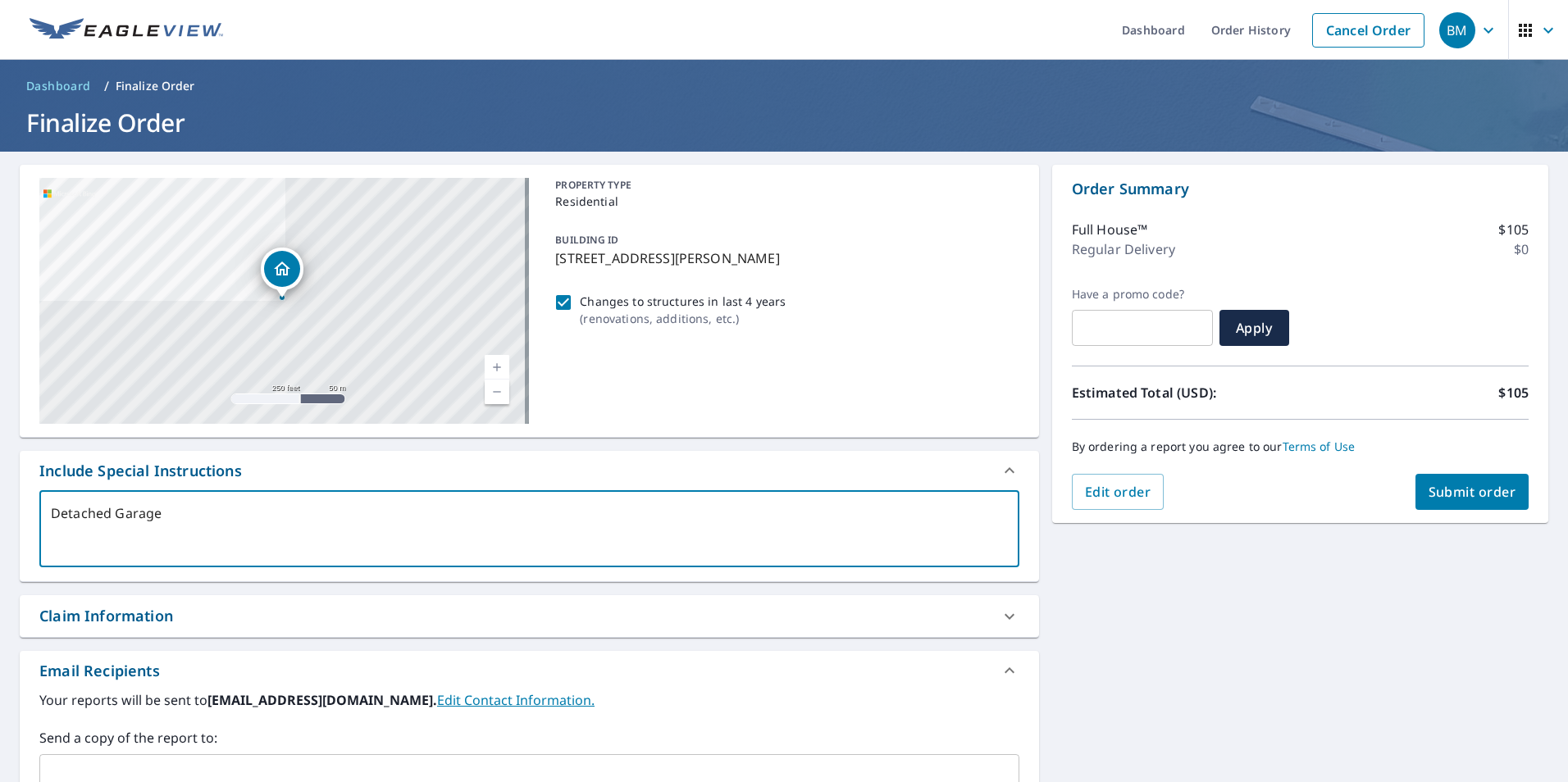
type textarea "x"
checkbox input "true"
type textarea "Detached Garage on"
type textarea "x"
checkbox input "true"
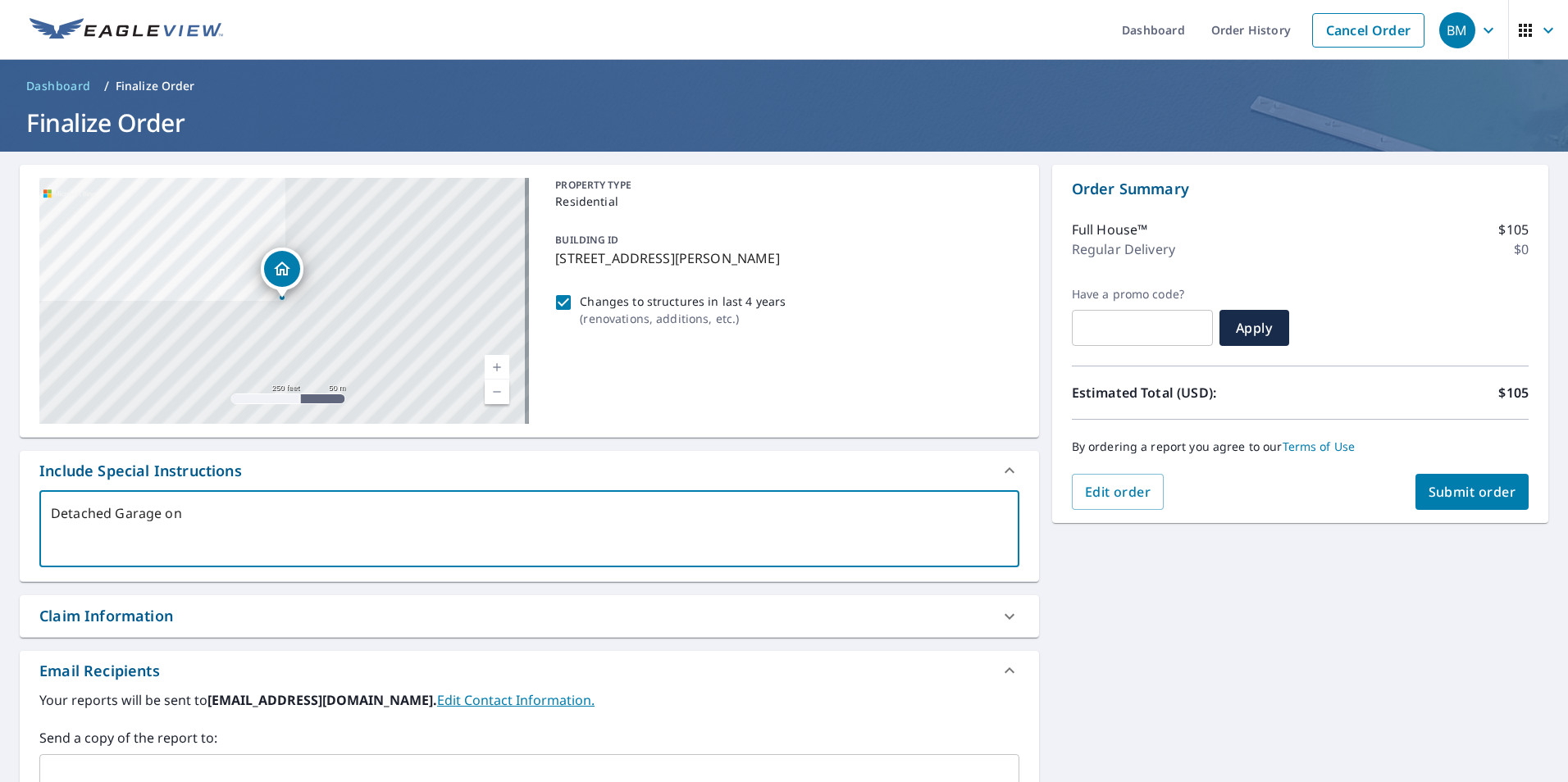
type textarea "Detached Garage onl"
type textarea "x"
checkbox input "true"
type textarea "Detached Garage only"
type textarea "x"
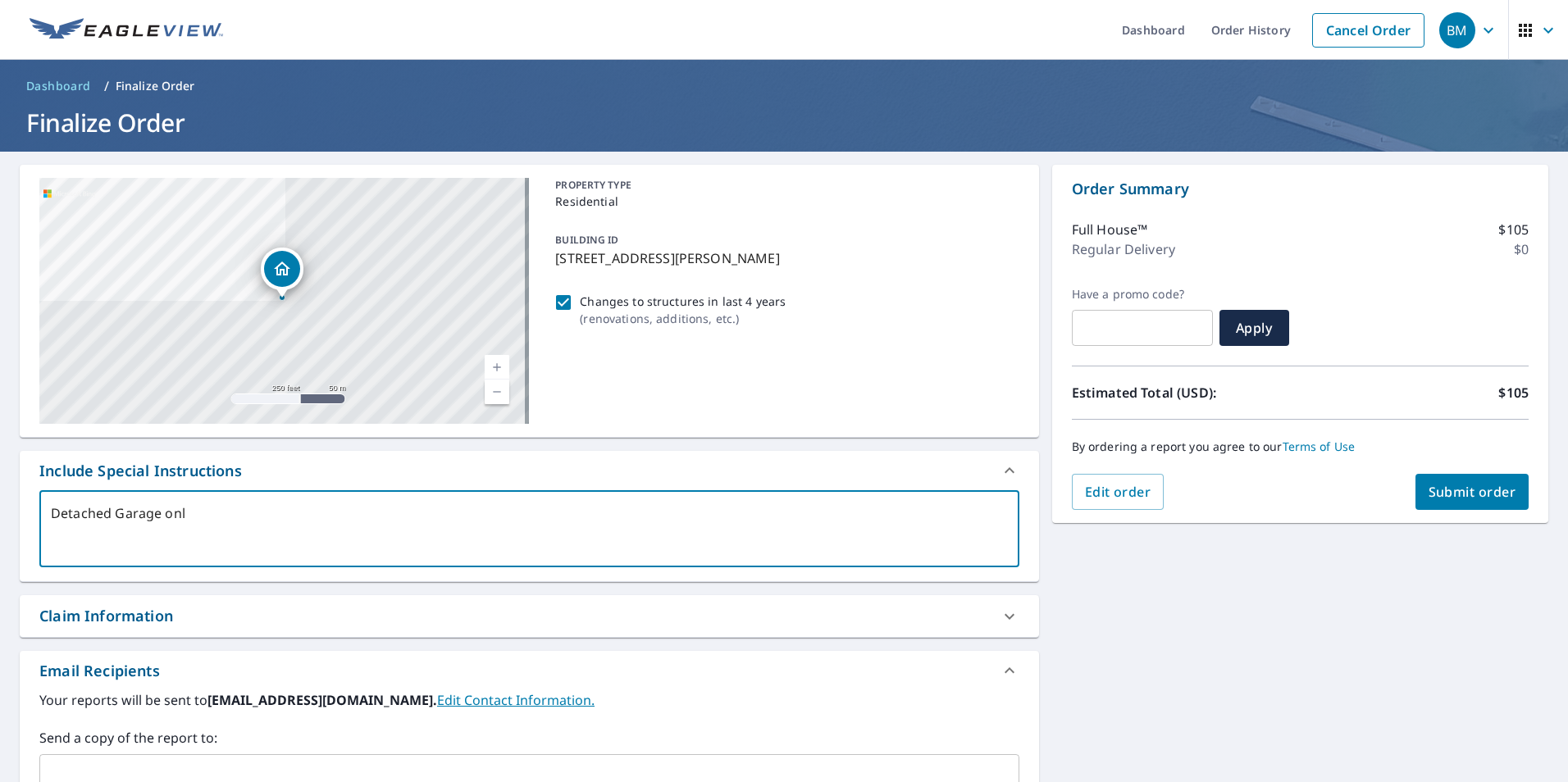
checkbox input "true"
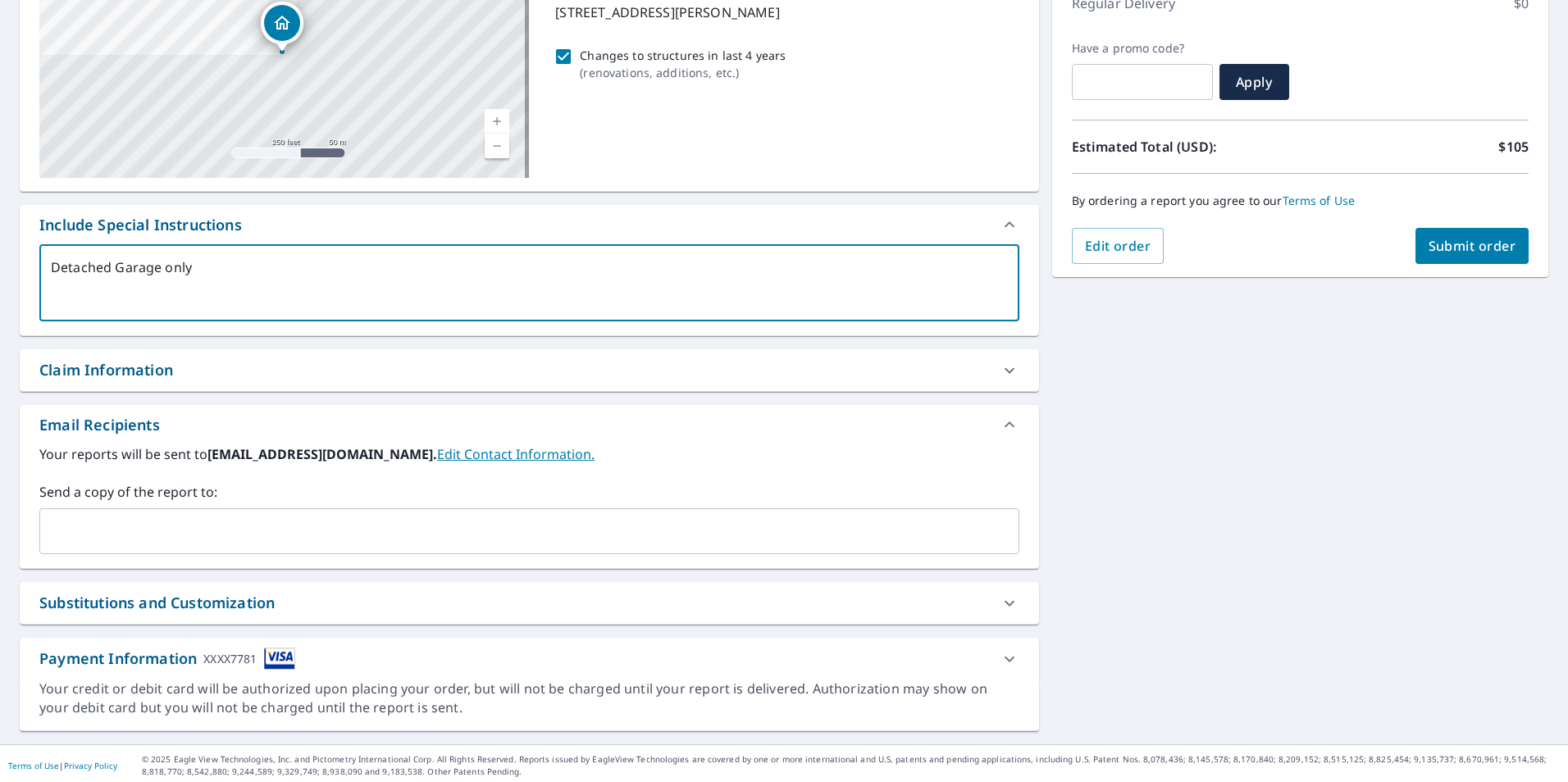
scroll to position [250, 0]
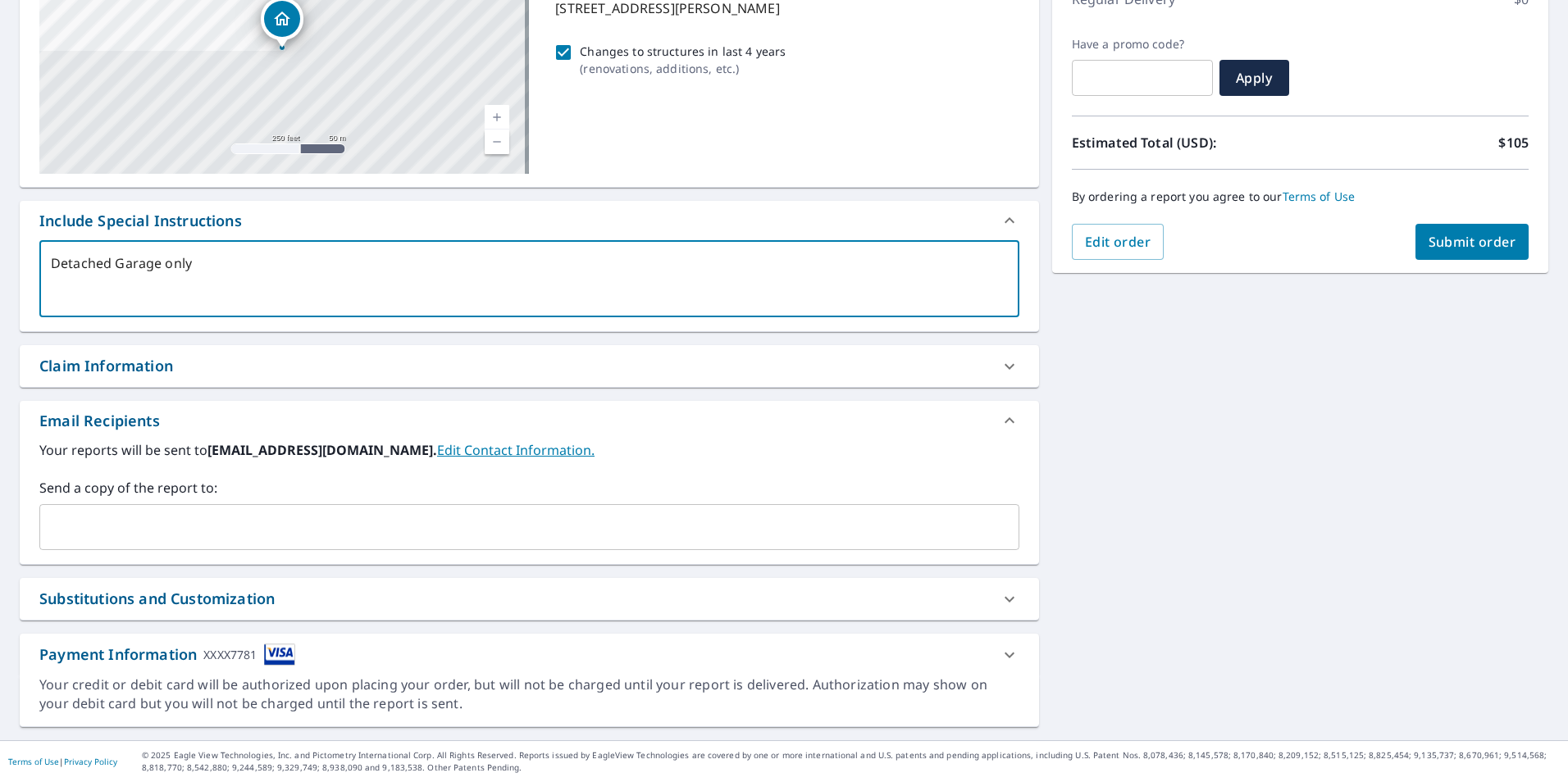
type textarea "Detached Garage only"
type textarea "x"
click at [314, 533] on input "text" at bounding box center [517, 527] width 940 height 31
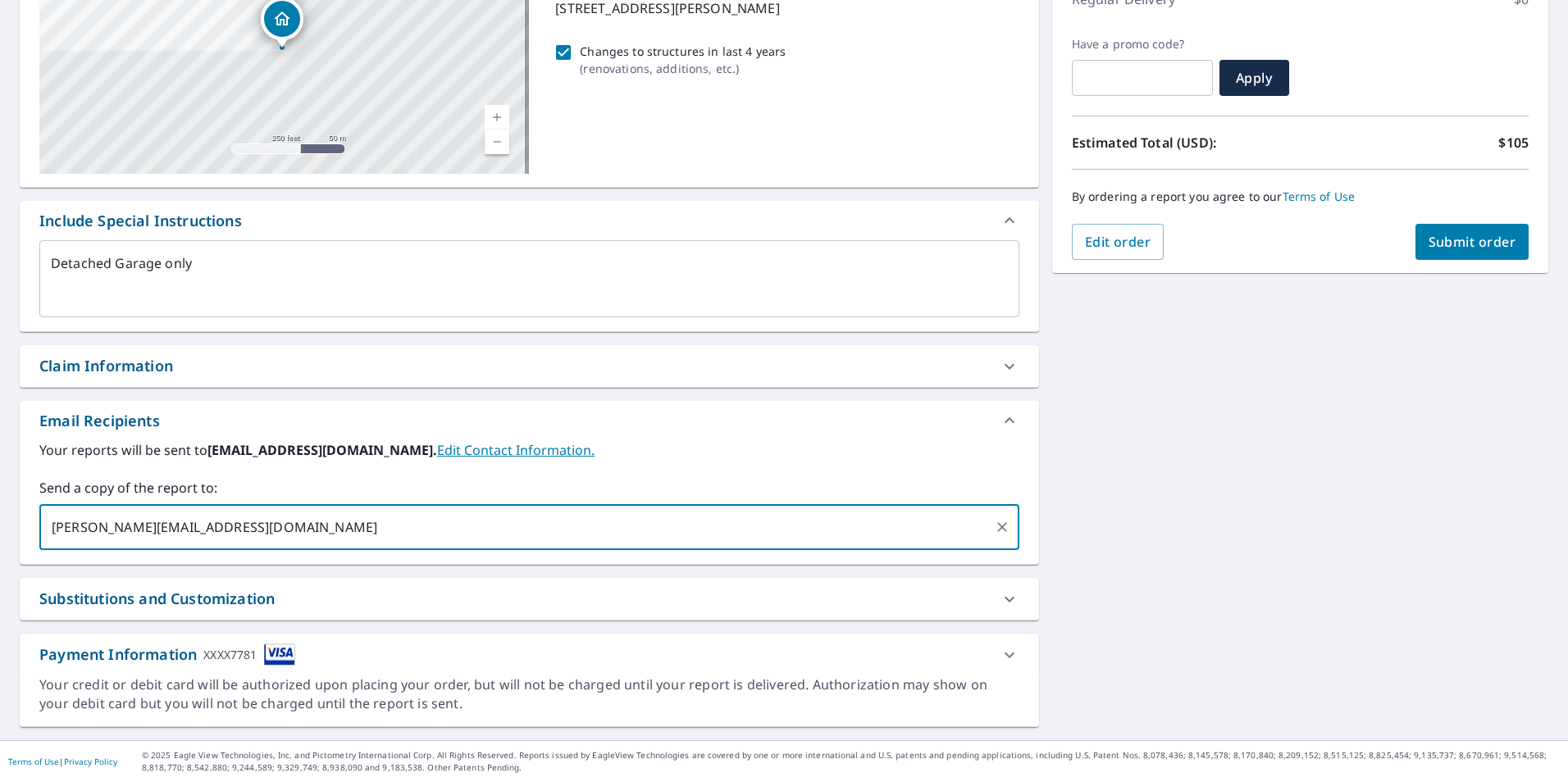
type input "armando@no1exteriors.com"
type textarea "x"
checkbox input "true"
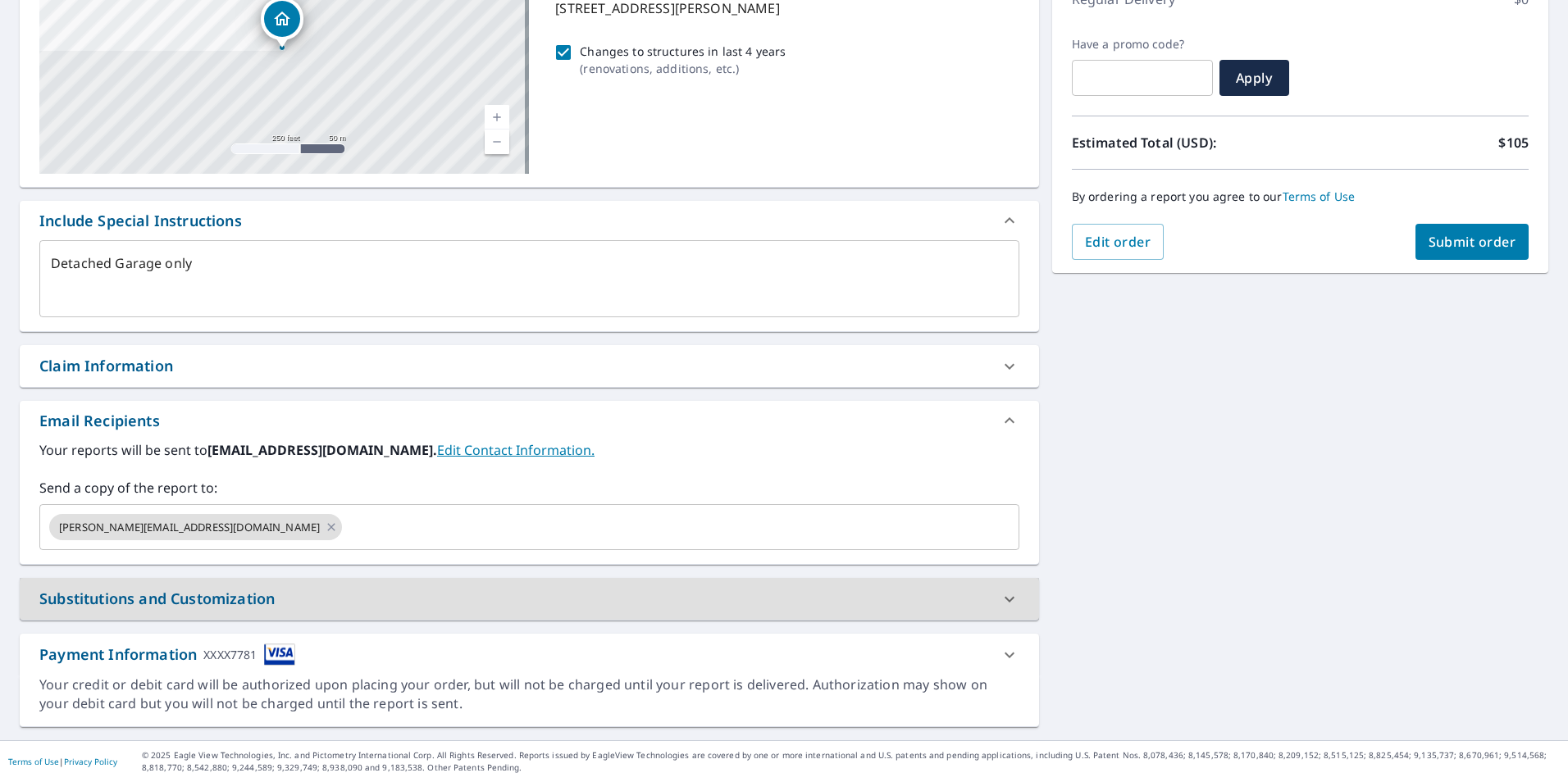
click at [1008, 593] on icon at bounding box center [1009, 599] width 19 height 19
type textarea "x"
checkbox input "true"
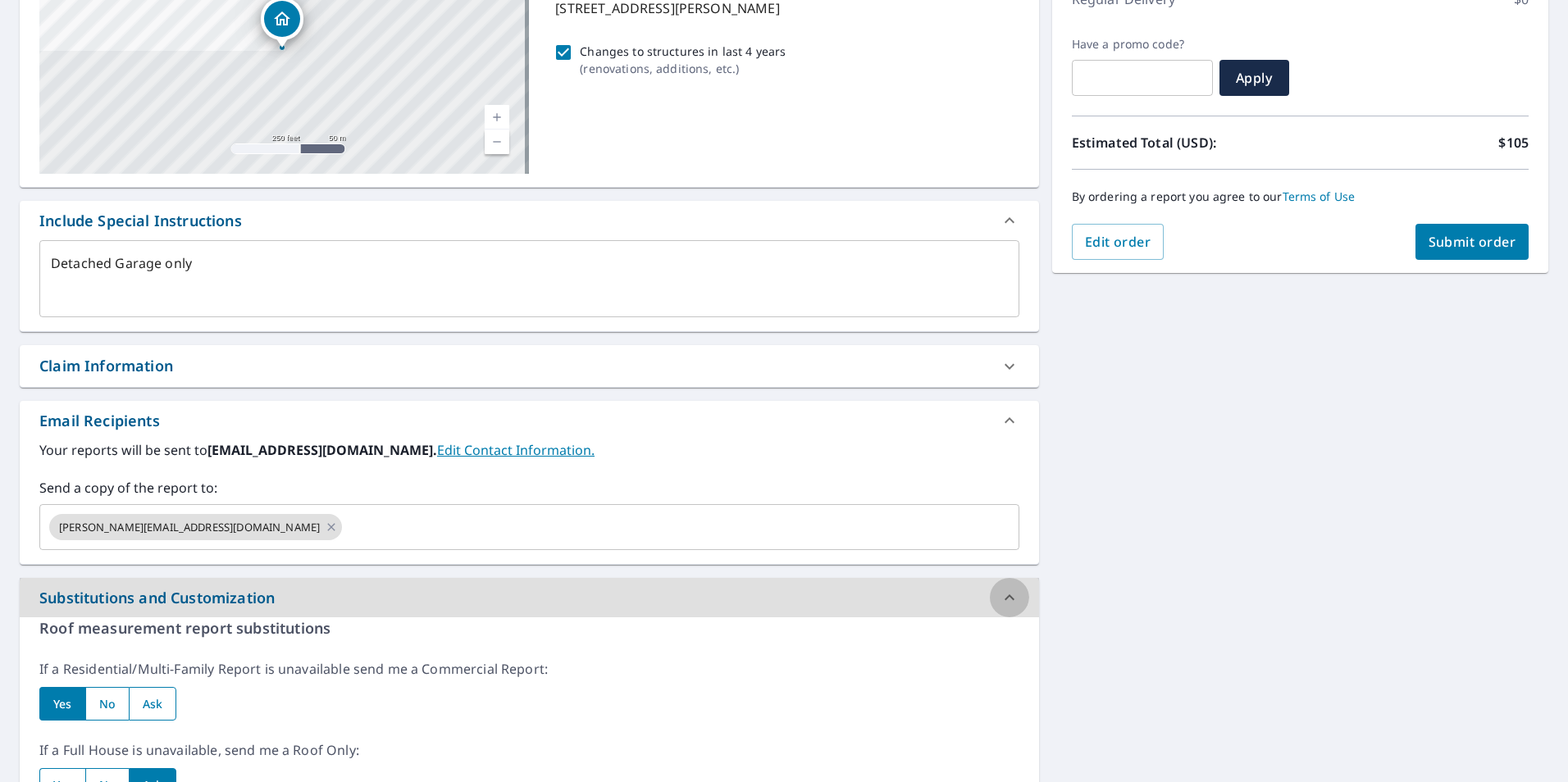
click at [1008, 593] on icon at bounding box center [1009, 597] width 19 height 19
type textarea "x"
checkbox input "true"
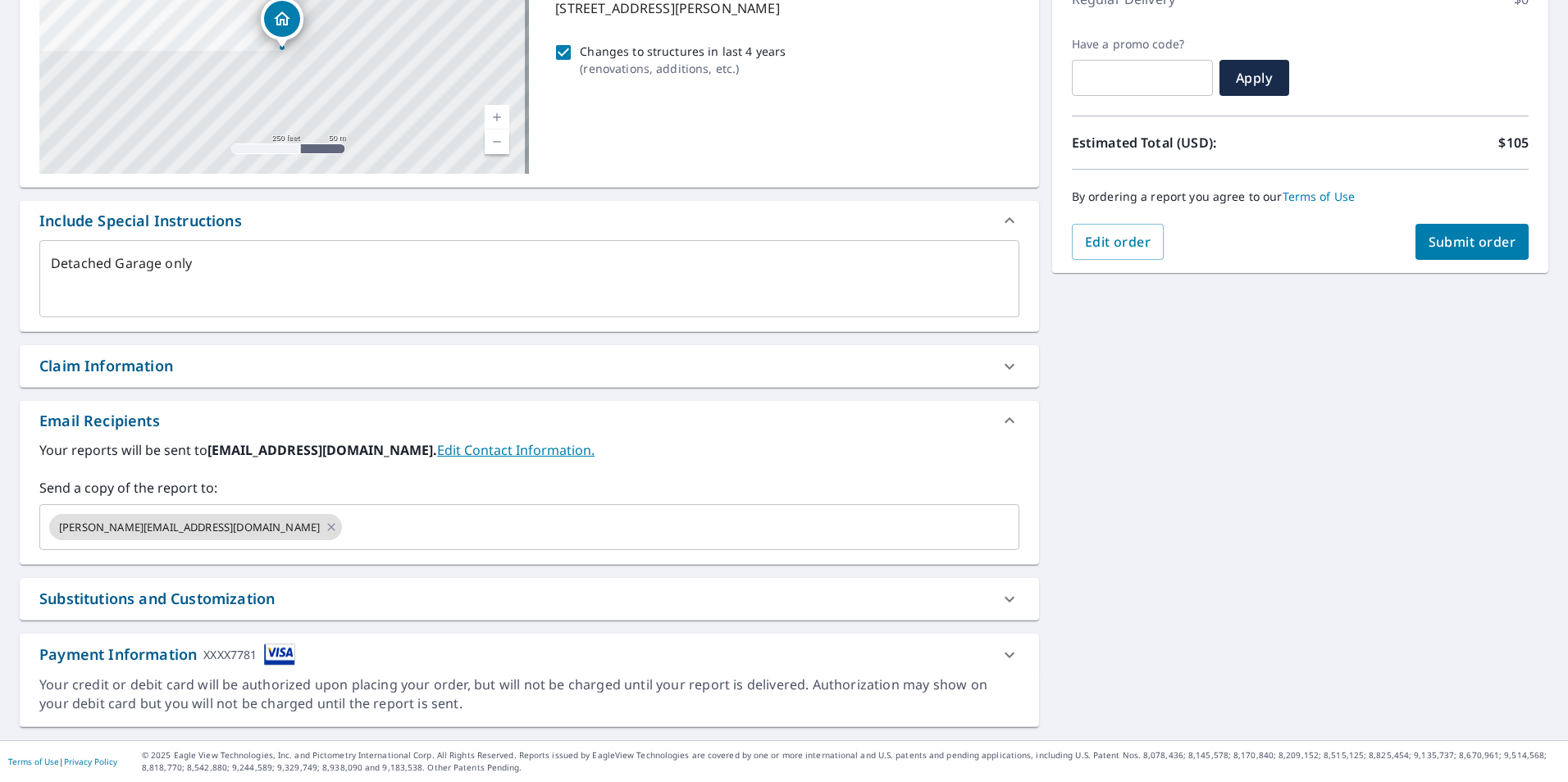
click at [1187, 513] on div "718 Shepard St Indianapolis, IN 46221 Aerial Road A standard road map Aerial A …" at bounding box center [784, 321] width 1568 height 839
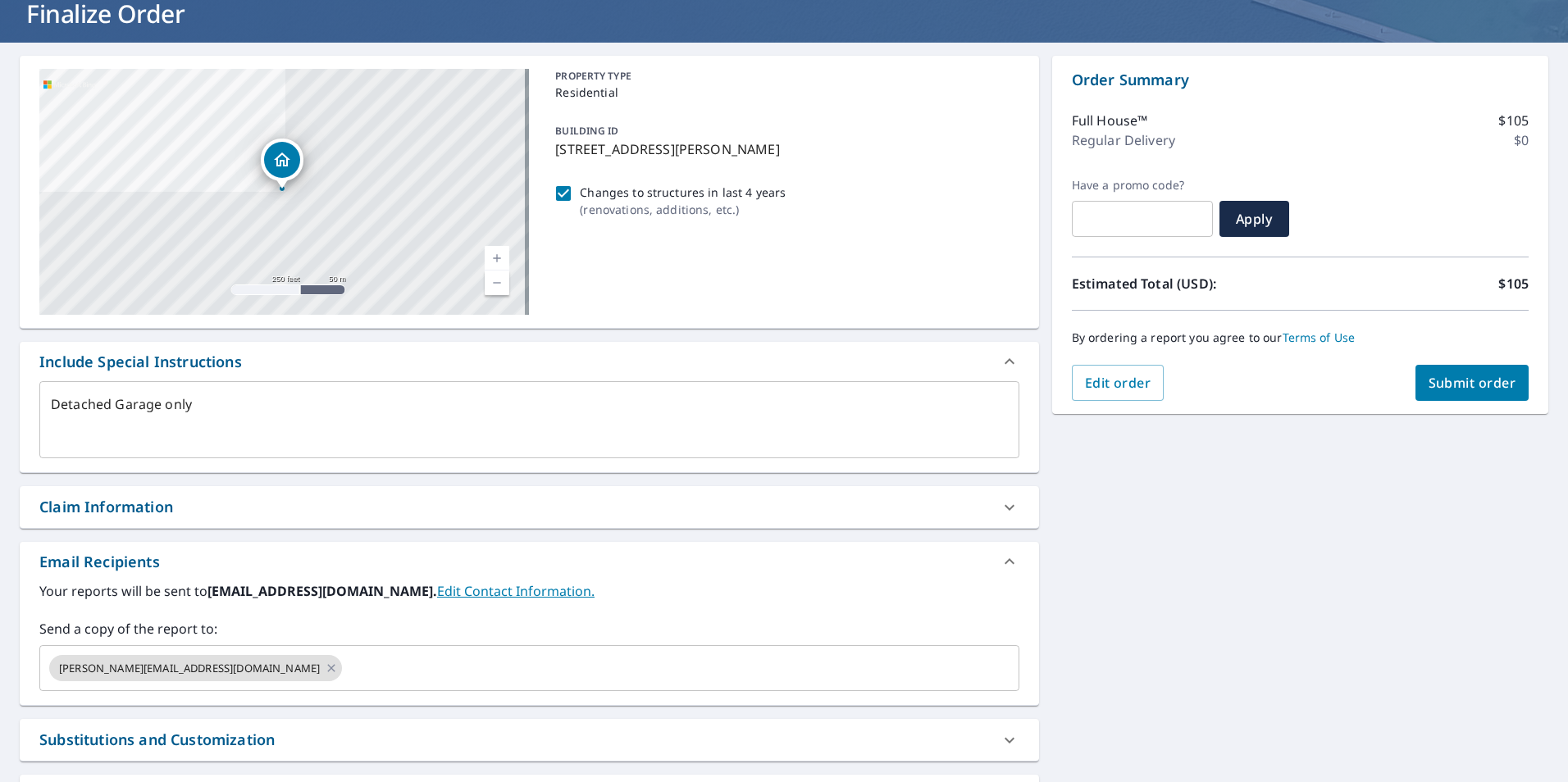
scroll to position [0, 0]
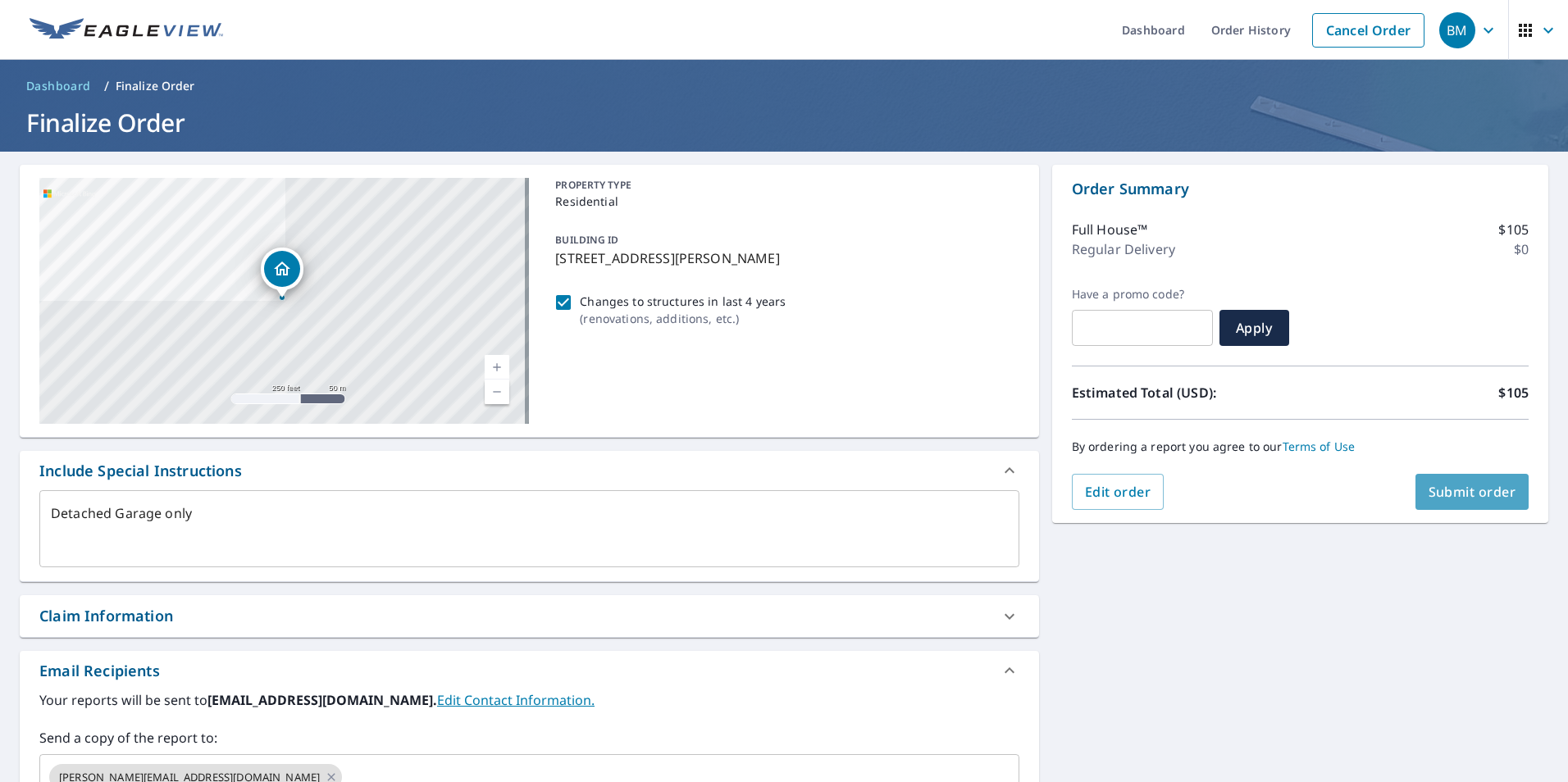
click at [1461, 491] on span "Submit order" at bounding box center [1471, 493] width 87 height 18
type textarea "x"
checkbox input "true"
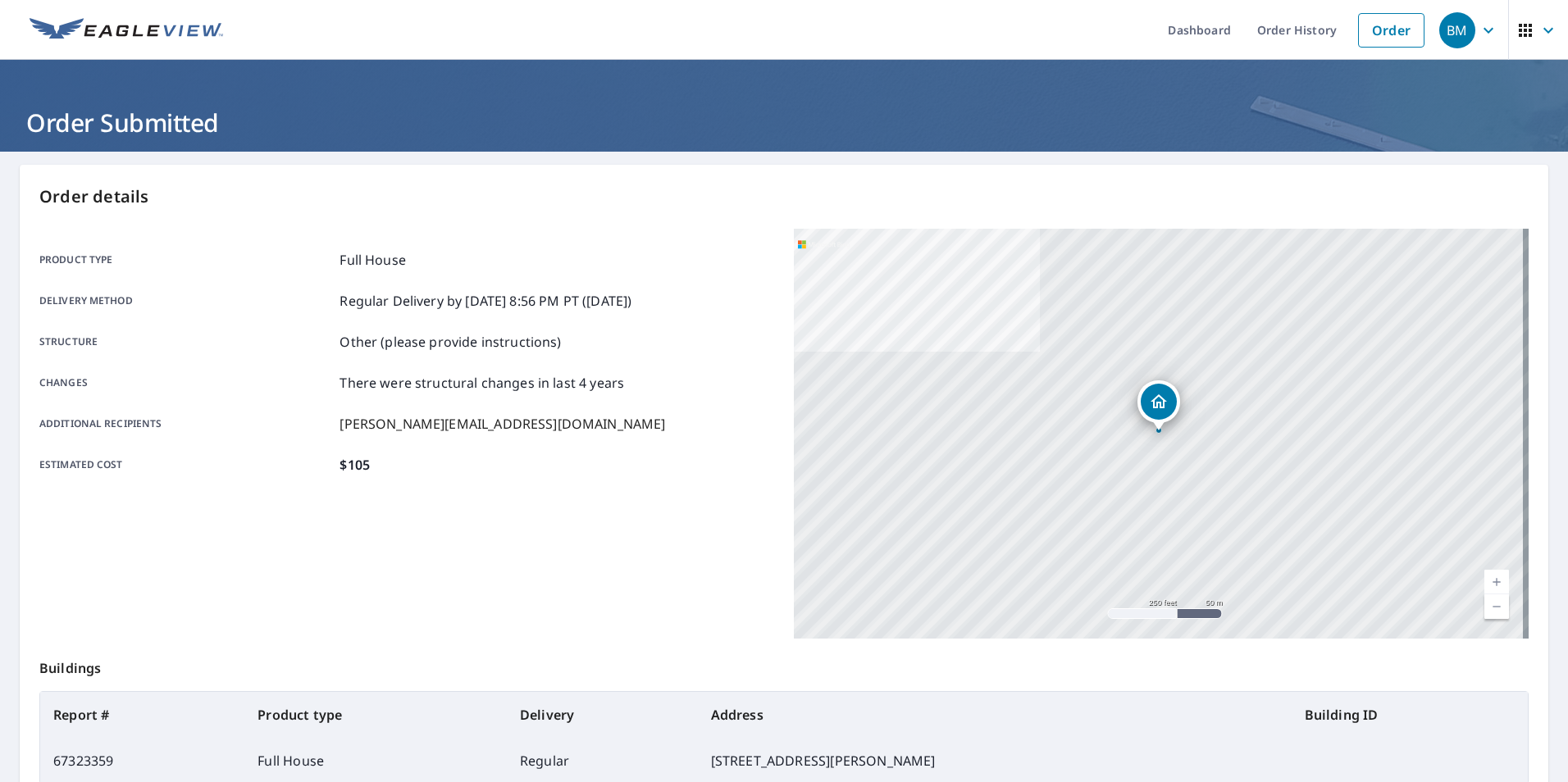
click at [1539, 33] on icon "button" at bounding box center [1548, 29] width 19 height 19
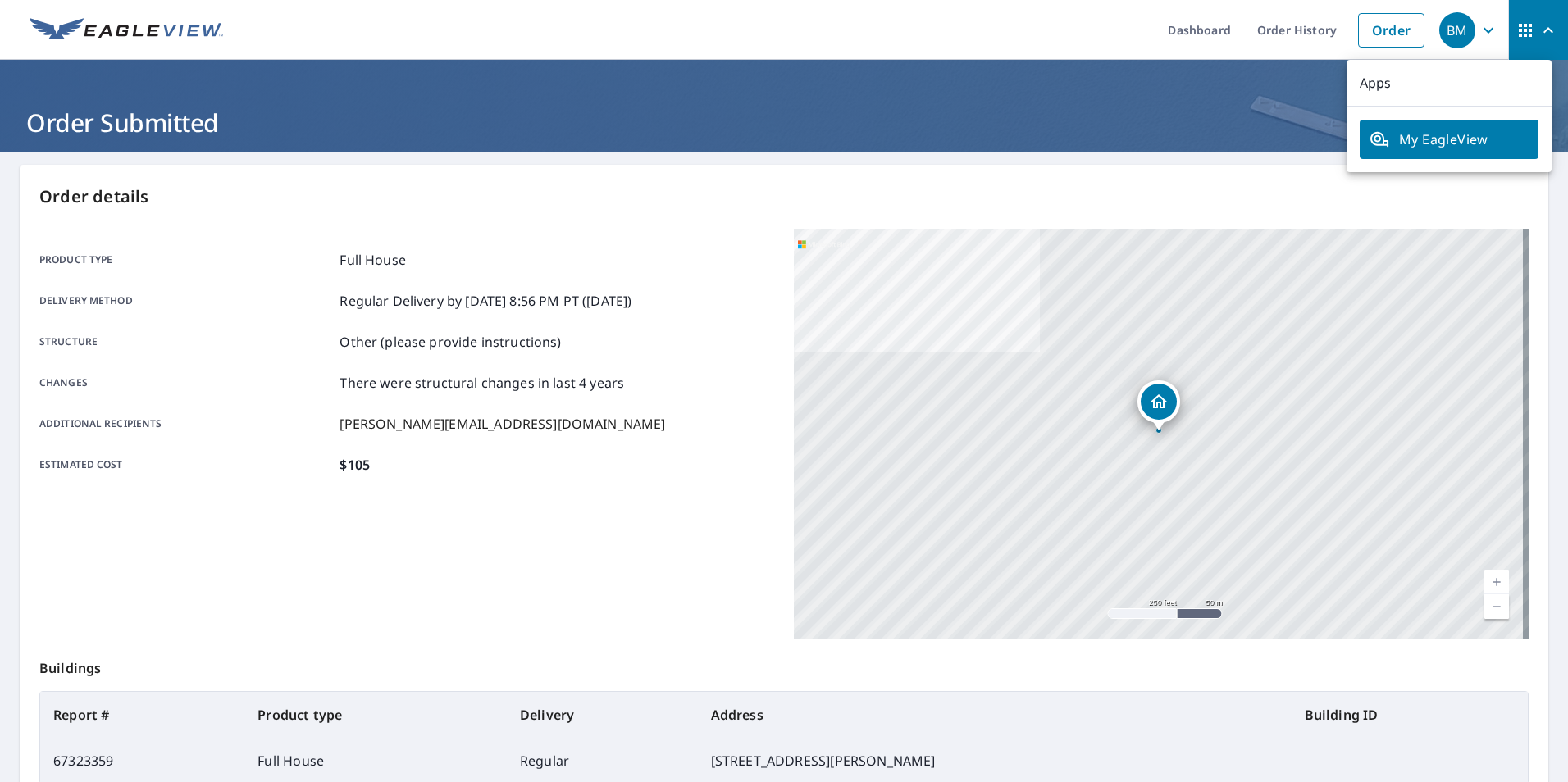
click at [1479, 36] on icon "button" at bounding box center [1488, 29] width 19 height 19
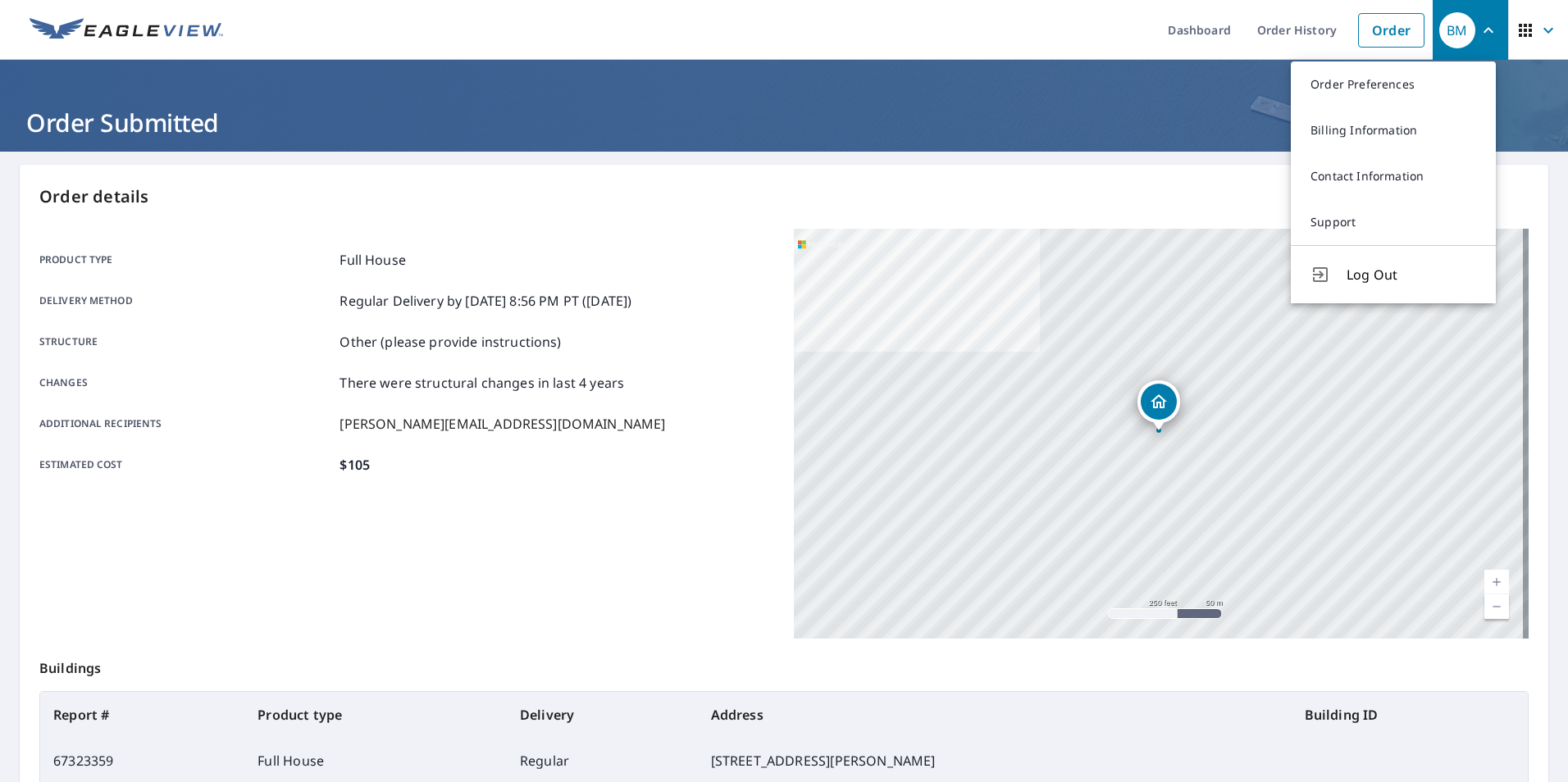
click at [1516, 34] on icon "button" at bounding box center [1525, 29] width 19 height 19
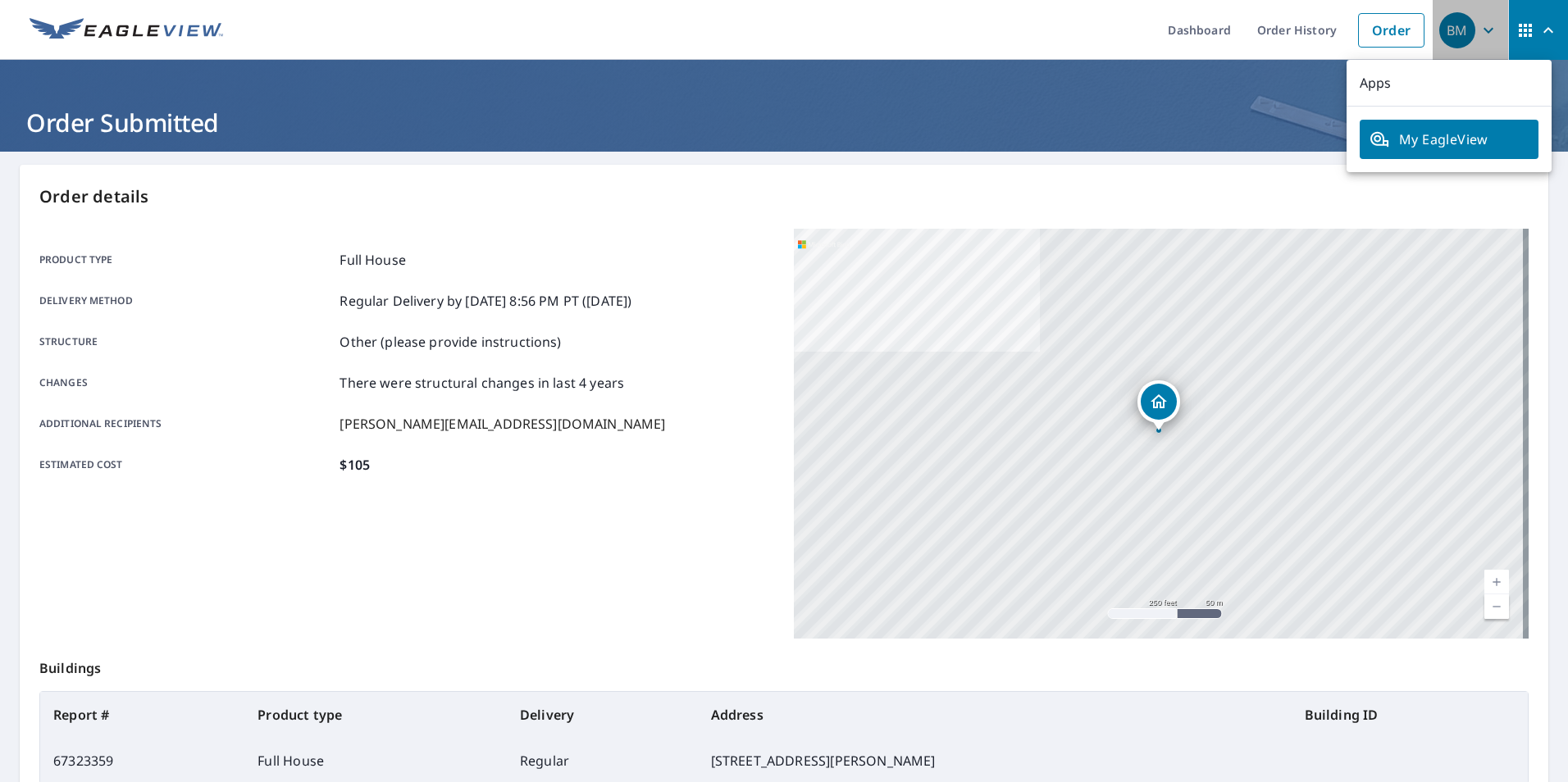
click at [1479, 28] on icon "button" at bounding box center [1488, 29] width 19 height 19
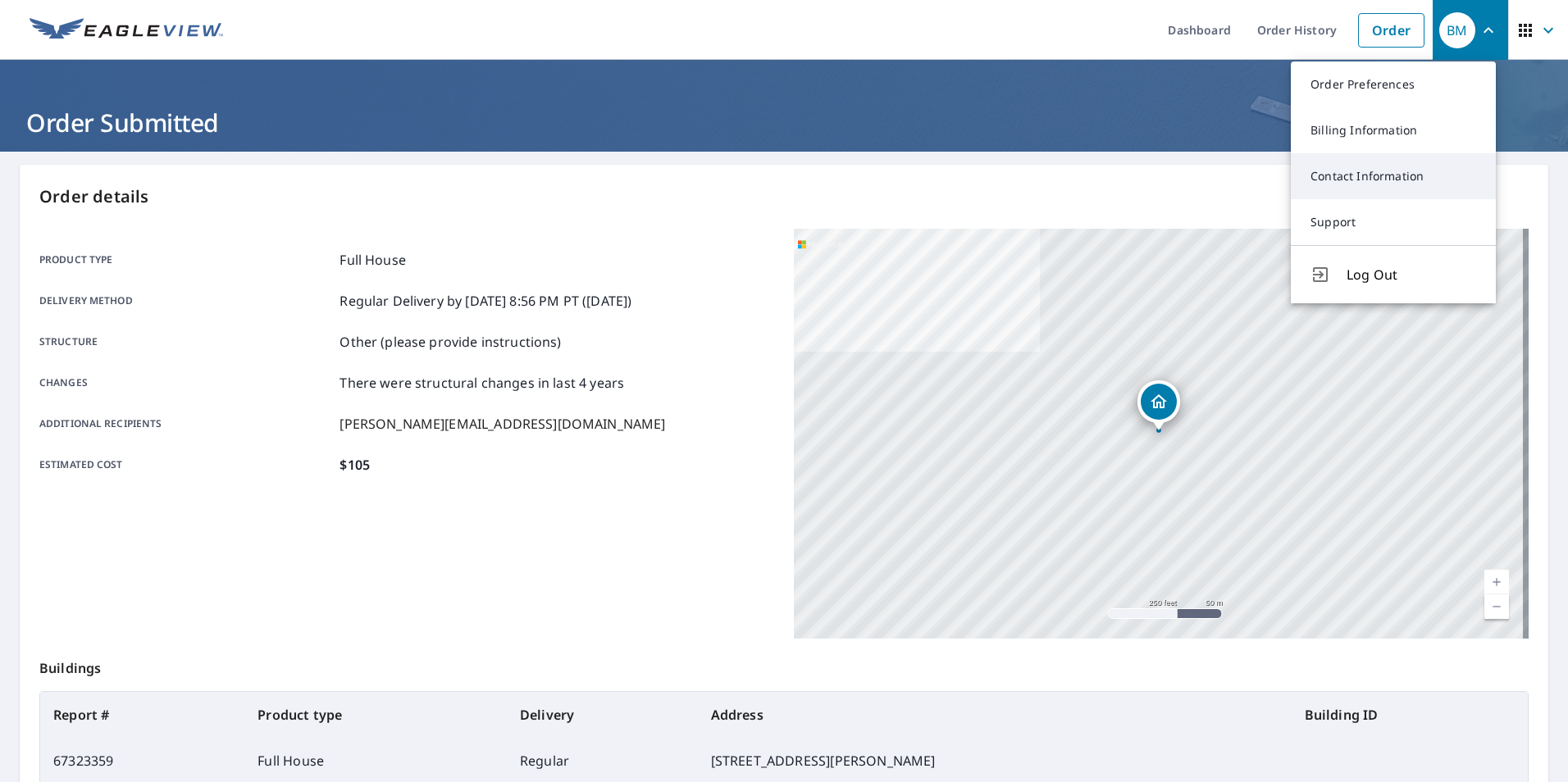
click at [1398, 172] on link "Contact Information" at bounding box center [1393, 176] width 205 height 46
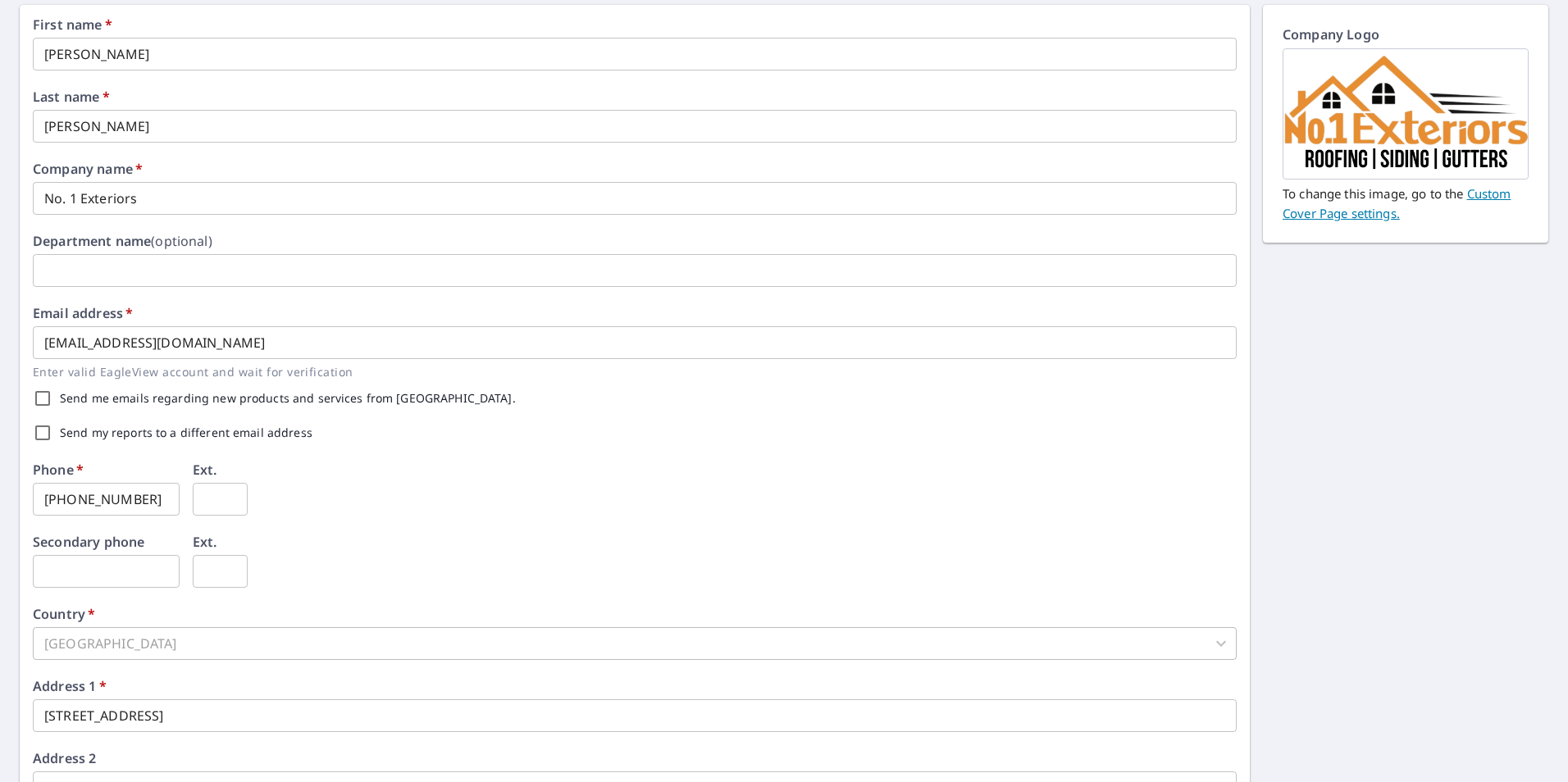
scroll to position [164, 0]
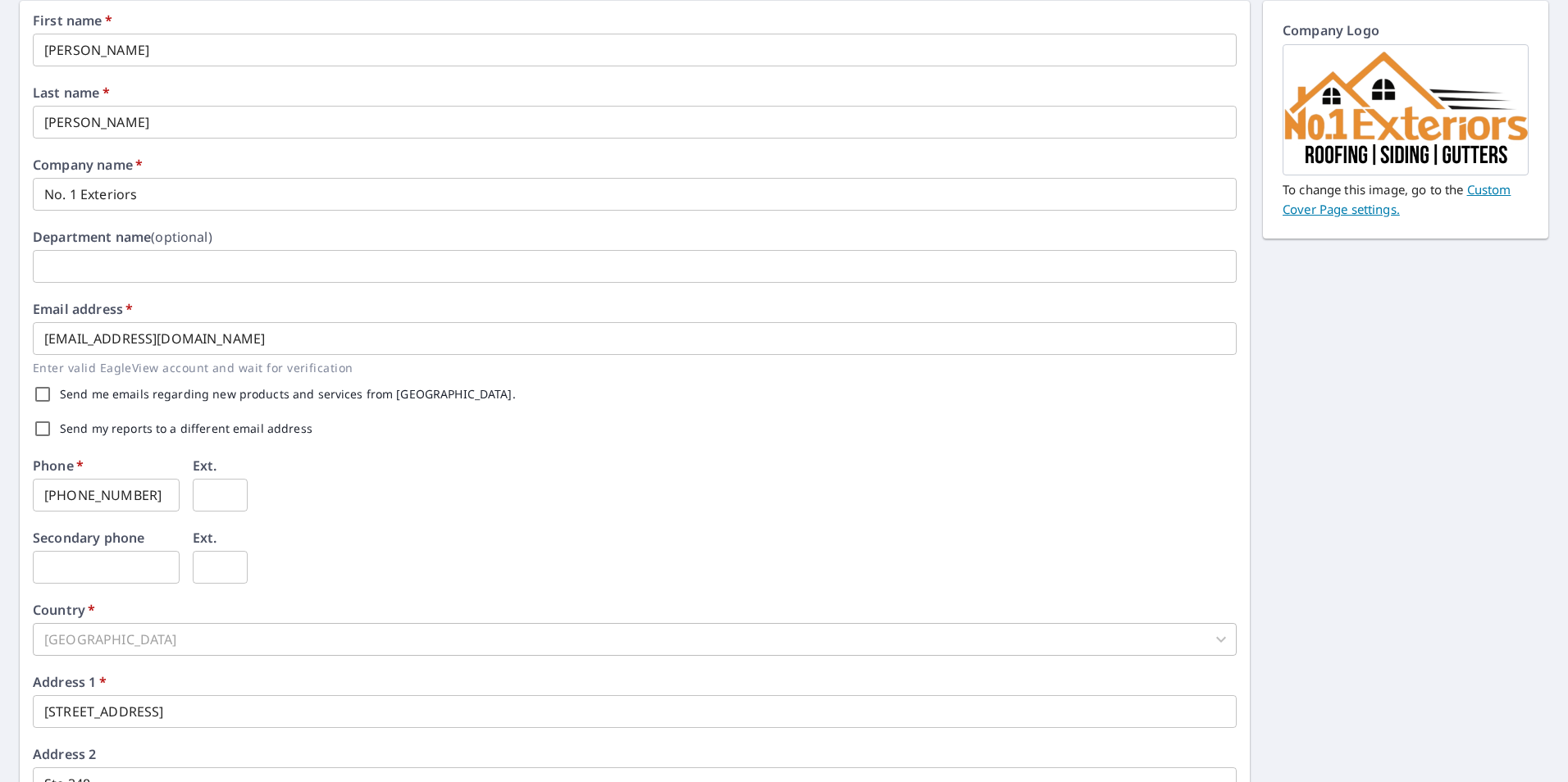
click at [1362, 212] on link "Custom Cover Page settings." at bounding box center [1397, 198] width 228 height 36
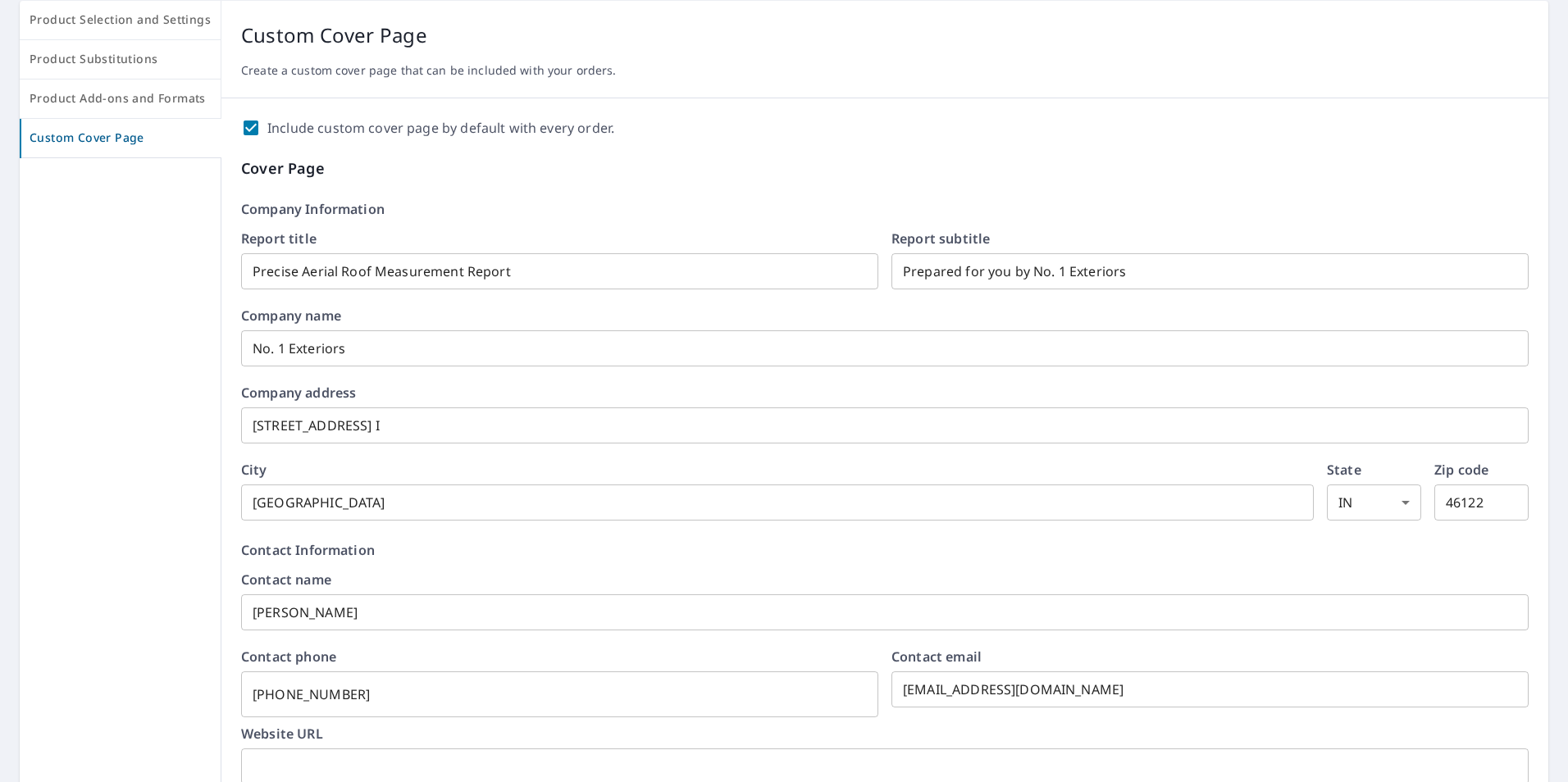
scroll to position [246, 0]
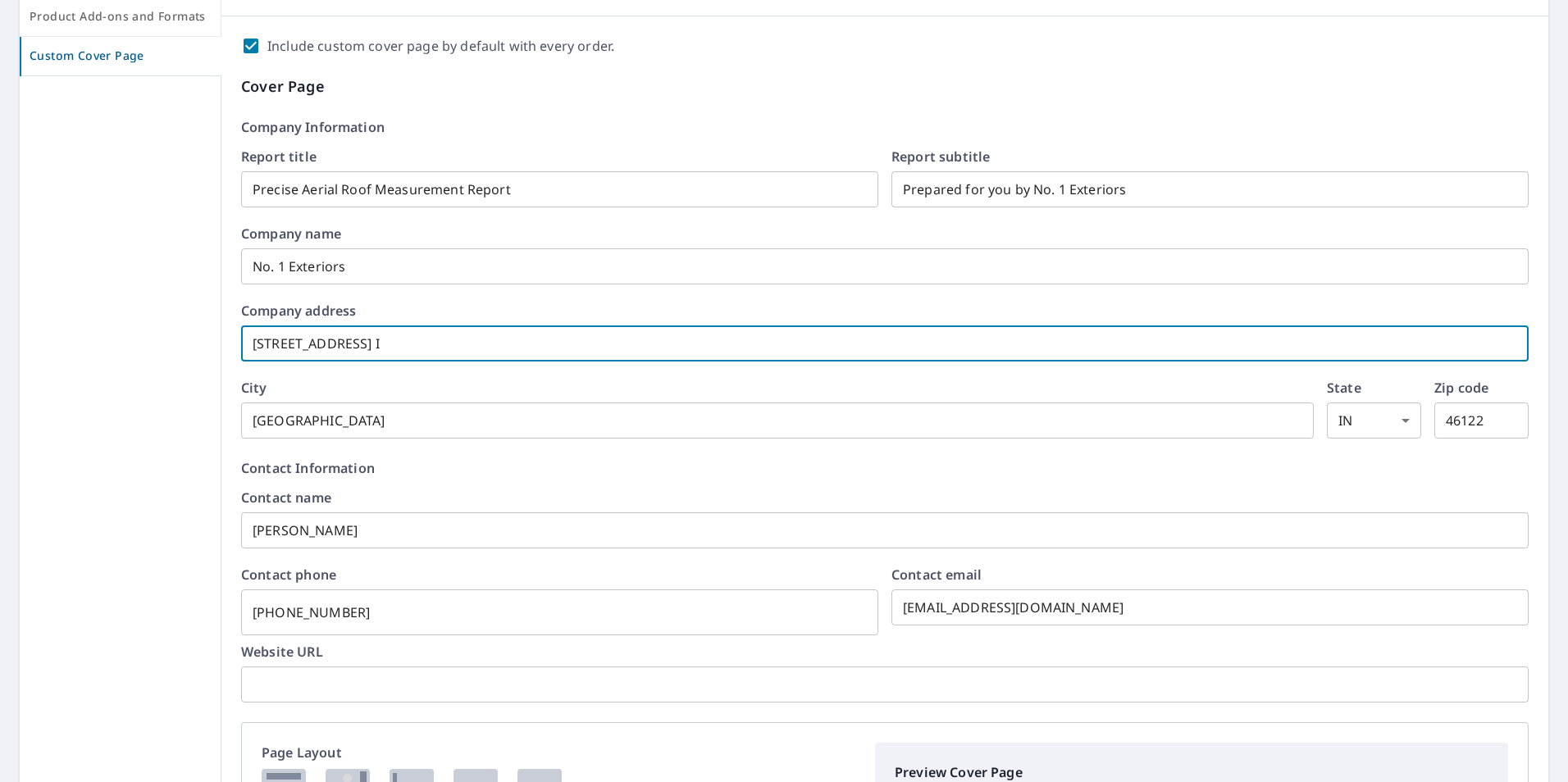
drag, startPoint x: 392, startPoint y: 340, endPoint x: 0, endPoint y: 339, distance: 392.0
click at [0, 339] on div "Product Selection and Settings Product Substitutions Product Add-ons and Format…" at bounding box center [784, 630] width 1568 height 1451
checkbox input "true"
type input "8"
checkbox input "true"
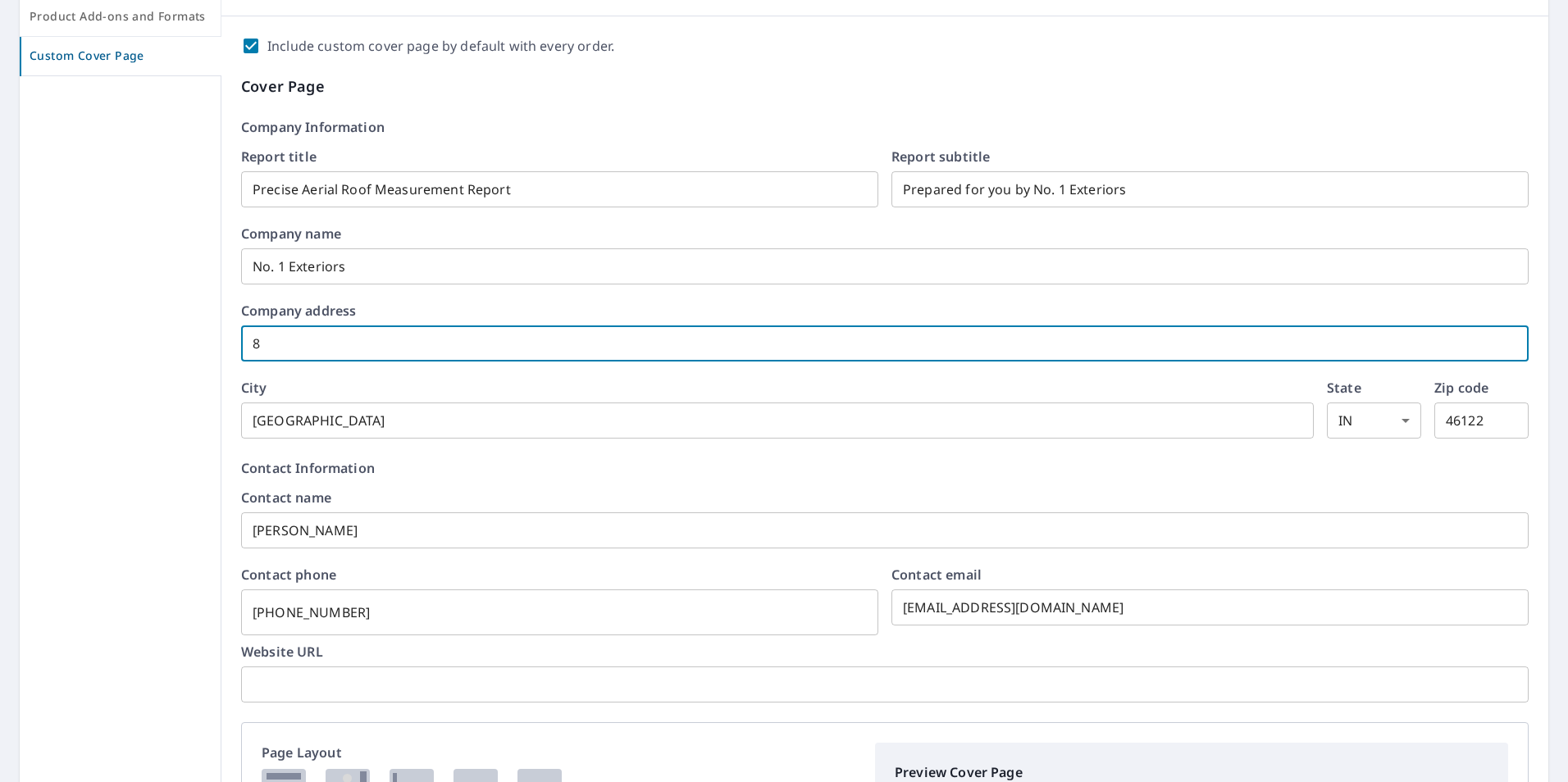
type input "80"
checkbox input "true"
type input "804"
checkbox input "true"
type input "804 Phi Delta Kappa Dr"
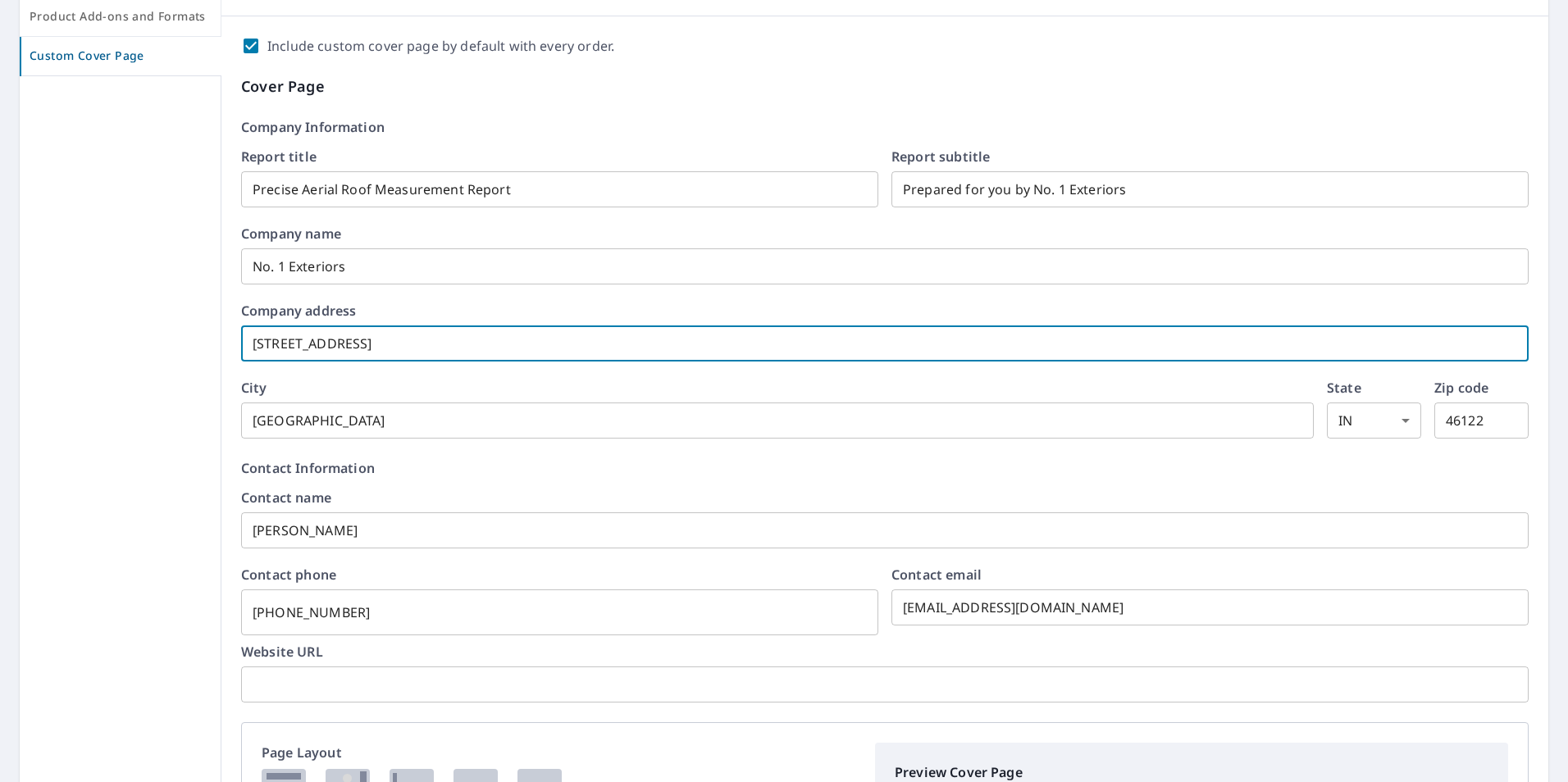
click at [632, 389] on label "City" at bounding box center [777, 388] width 1073 height 13
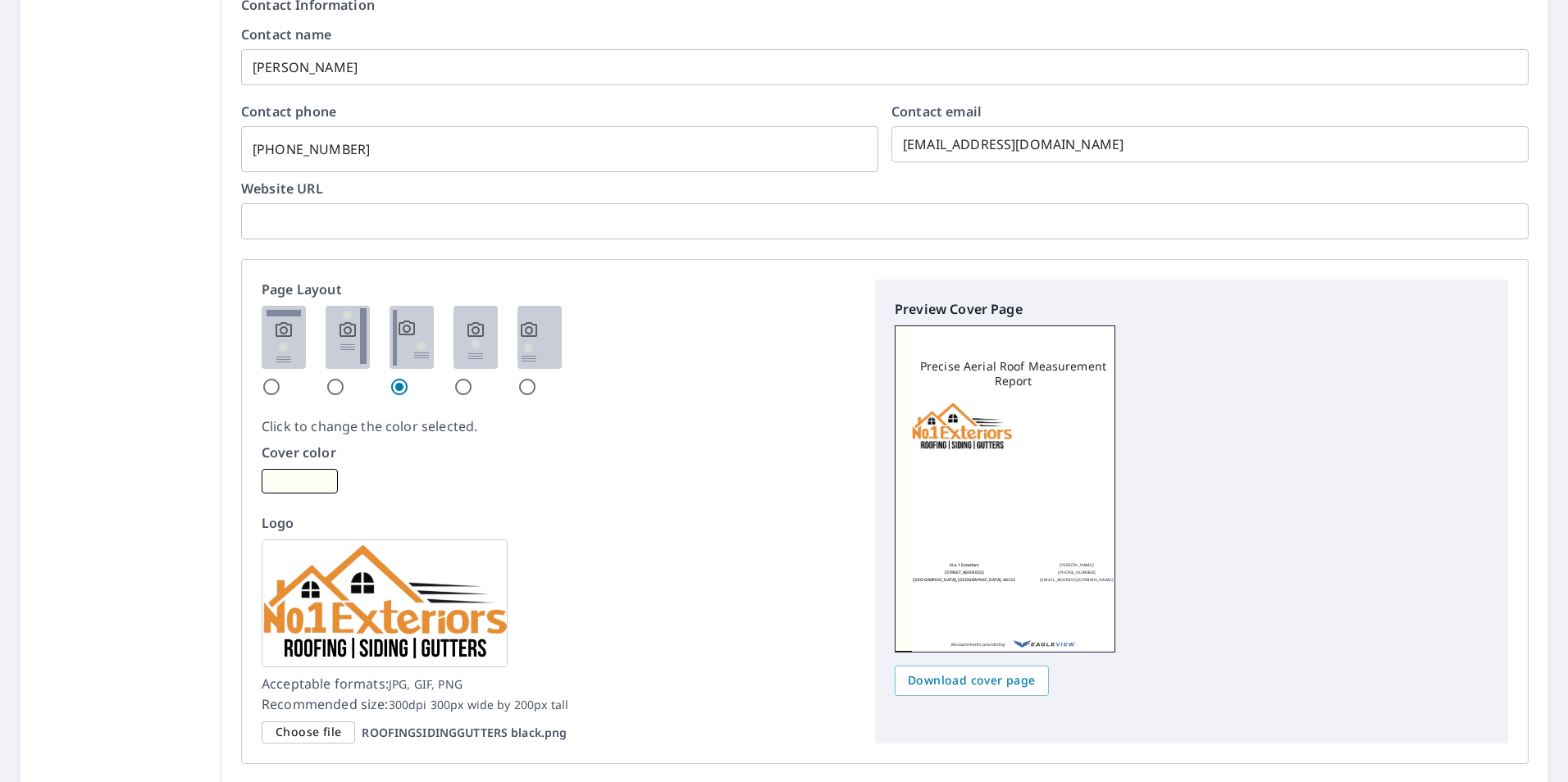
scroll to position [738, 0]
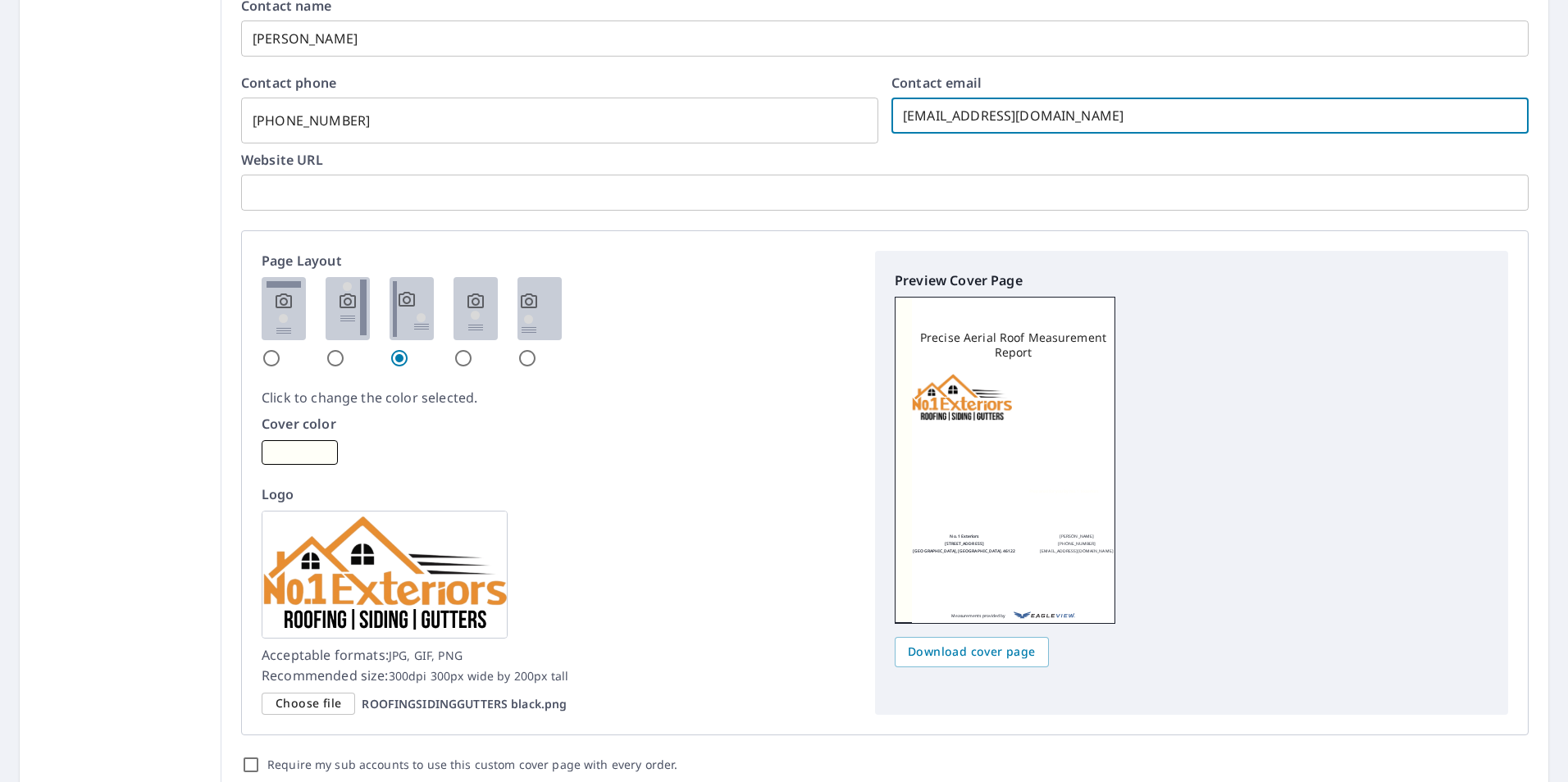
click at [925, 107] on input "contact@no1exteriors.com" at bounding box center [1210, 116] width 637 height 46
checkbox input "true"
type input "o@no1exteriors.com"
checkbox input "true"
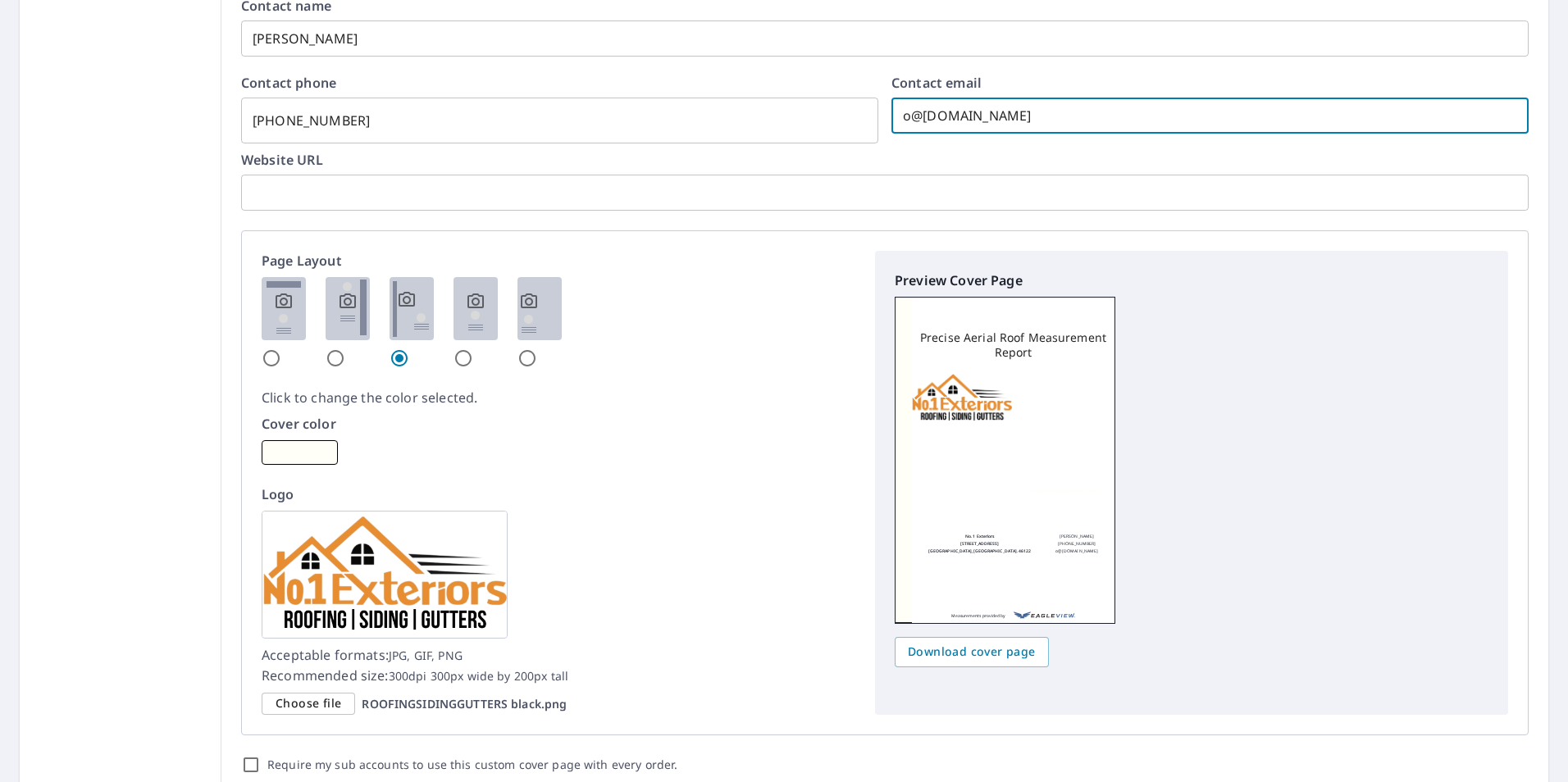
type input "of@no1exteriors.com"
checkbox input "true"
type input "off@no1exteriors.com"
checkbox input "true"
type input "offi@no1exteriors.com"
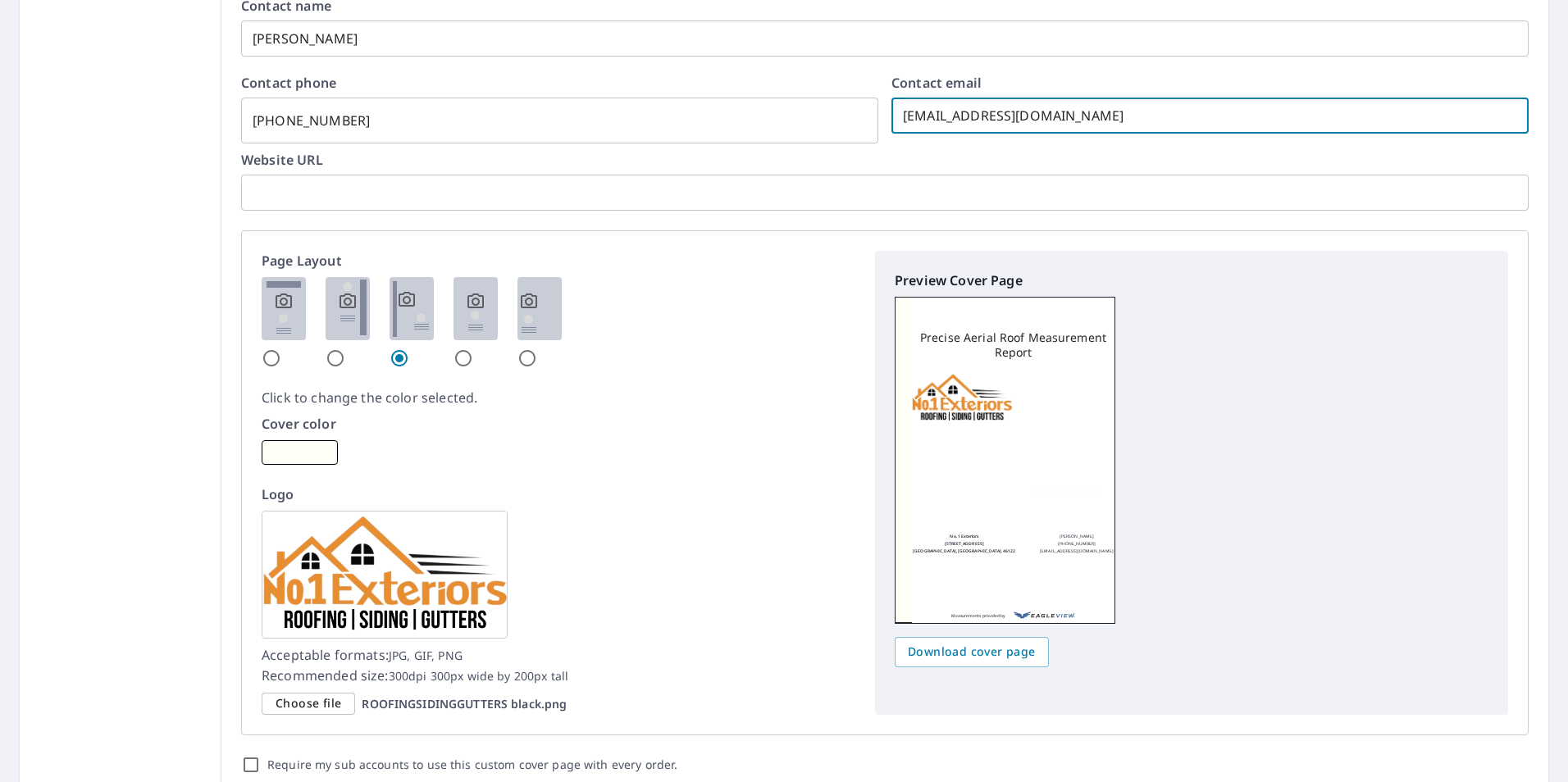
checkbox input "true"
type input "offic@no1exteriors.com"
checkbox input "true"
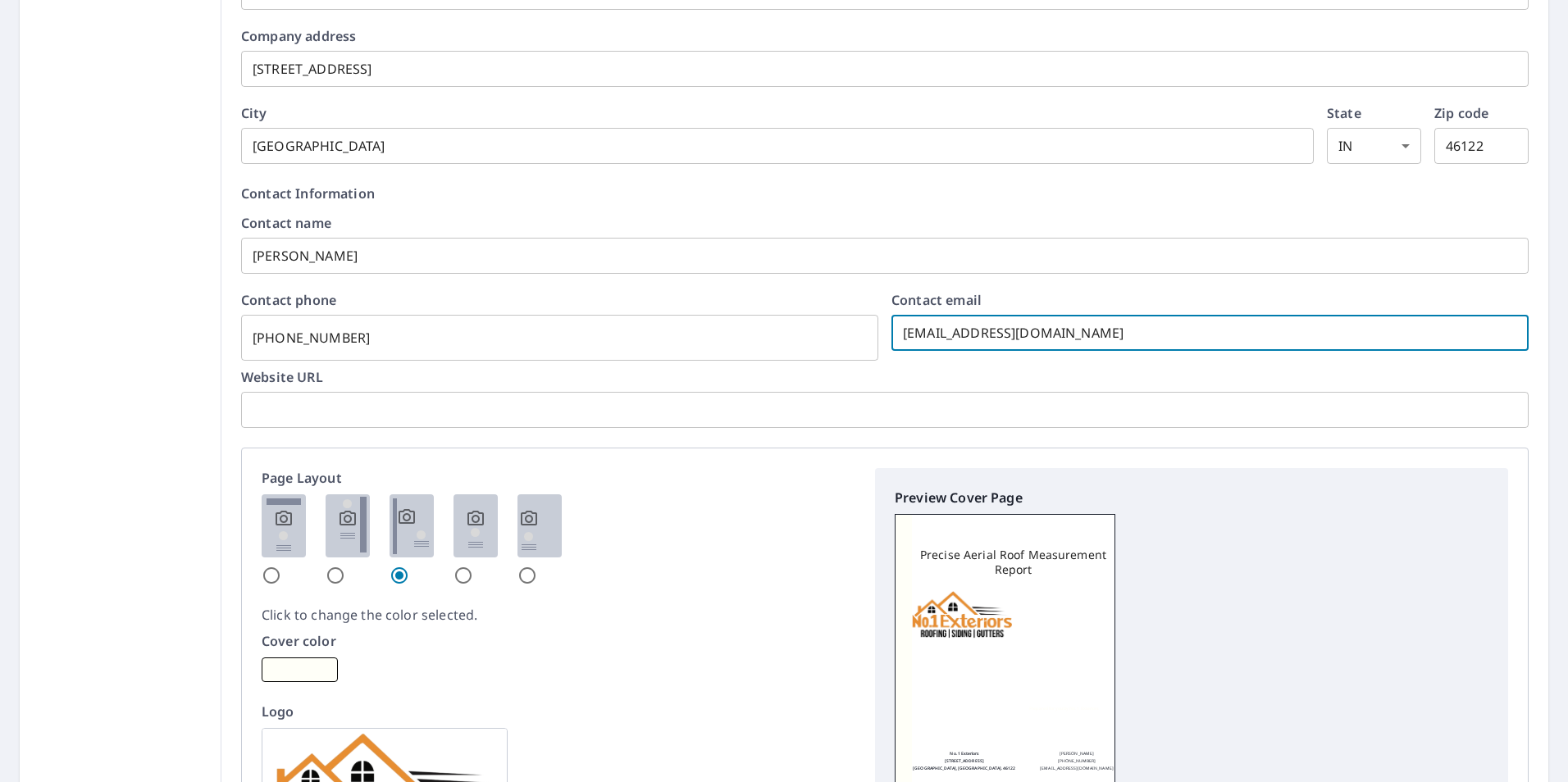
scroll to position [820, 0]
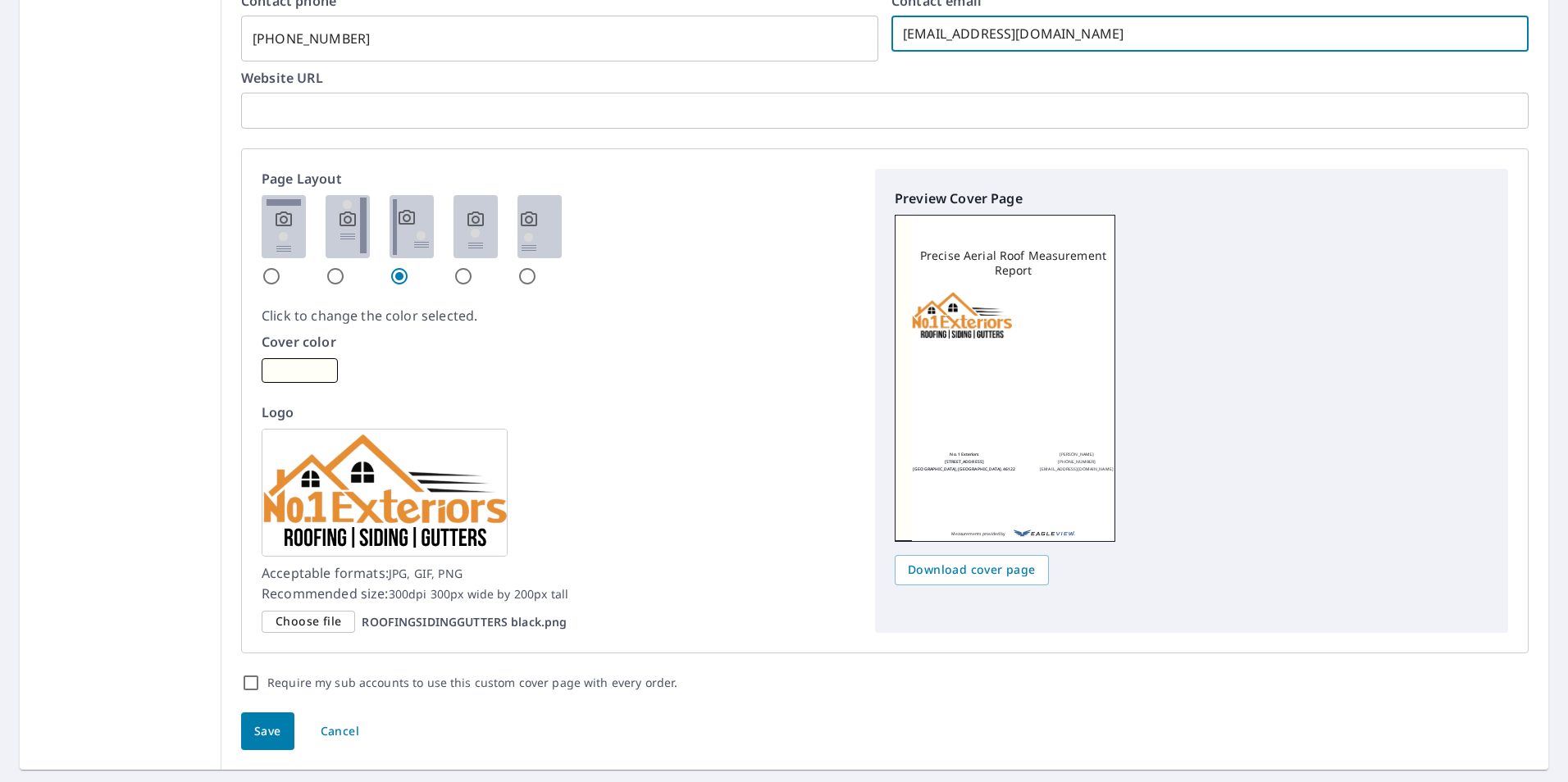
type input "office@no1exteriors.com"
click at [662, 336] on p "Cover color" at bounding box center [559, 341] width 594 height 19
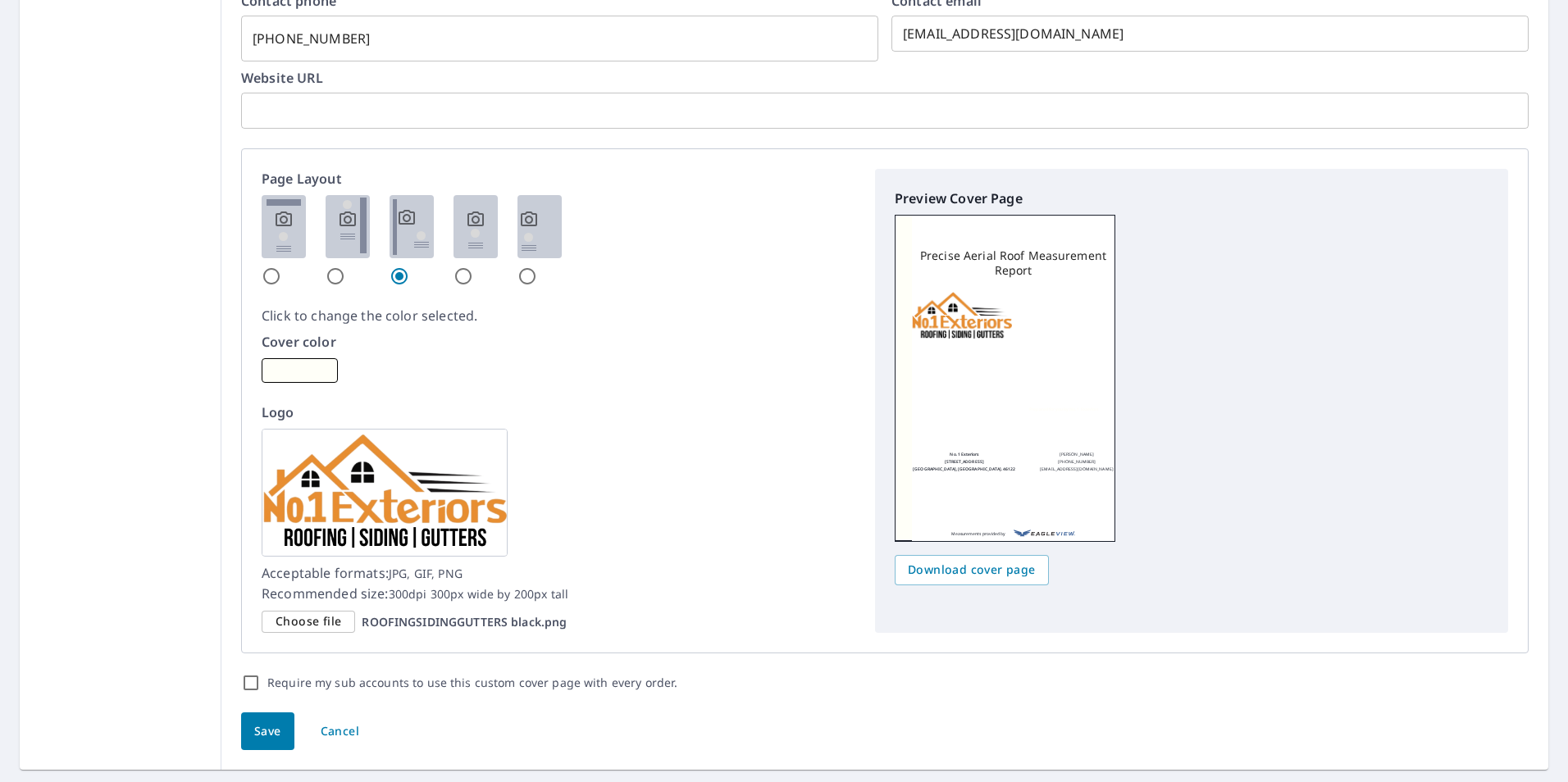
click at [372, 519] on img at bounding box center [385, 493] width 246 height 128
click at [309, 619] on span "Choose file" at bounding box center [308, 622] width 65 height 20
click at [0, 0] on input "Choose file ROOFINGSIDINGGUTTERS black.png" at bounding box center [0, 0] width 0 height 0
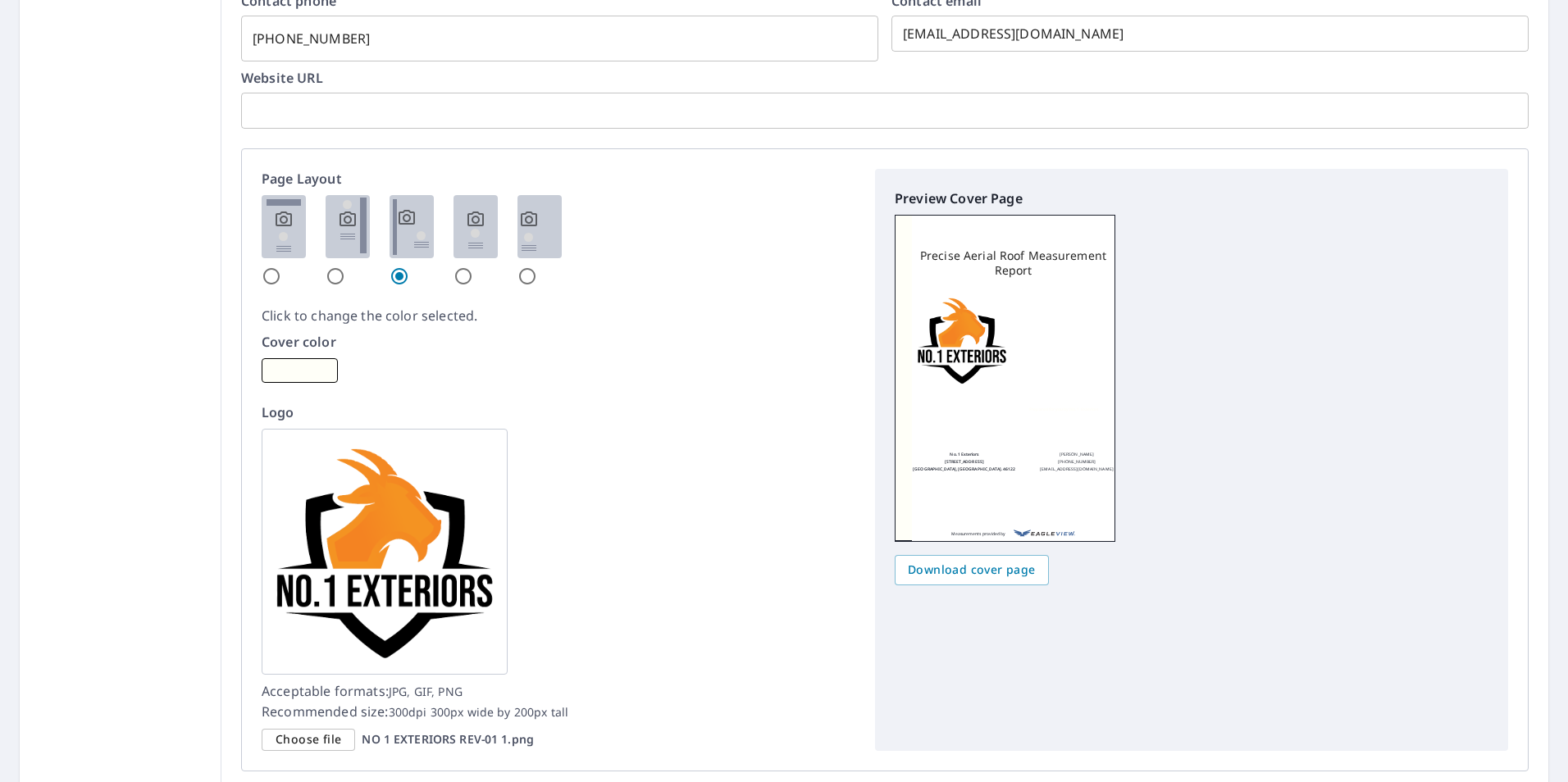
click at [760, 497] on div "Logo Acceptable formats: JPG, GIF, PNG Recommended size: 300dpi 300px wide by 2…" at bounding box center [559, 576] width 594 height 348
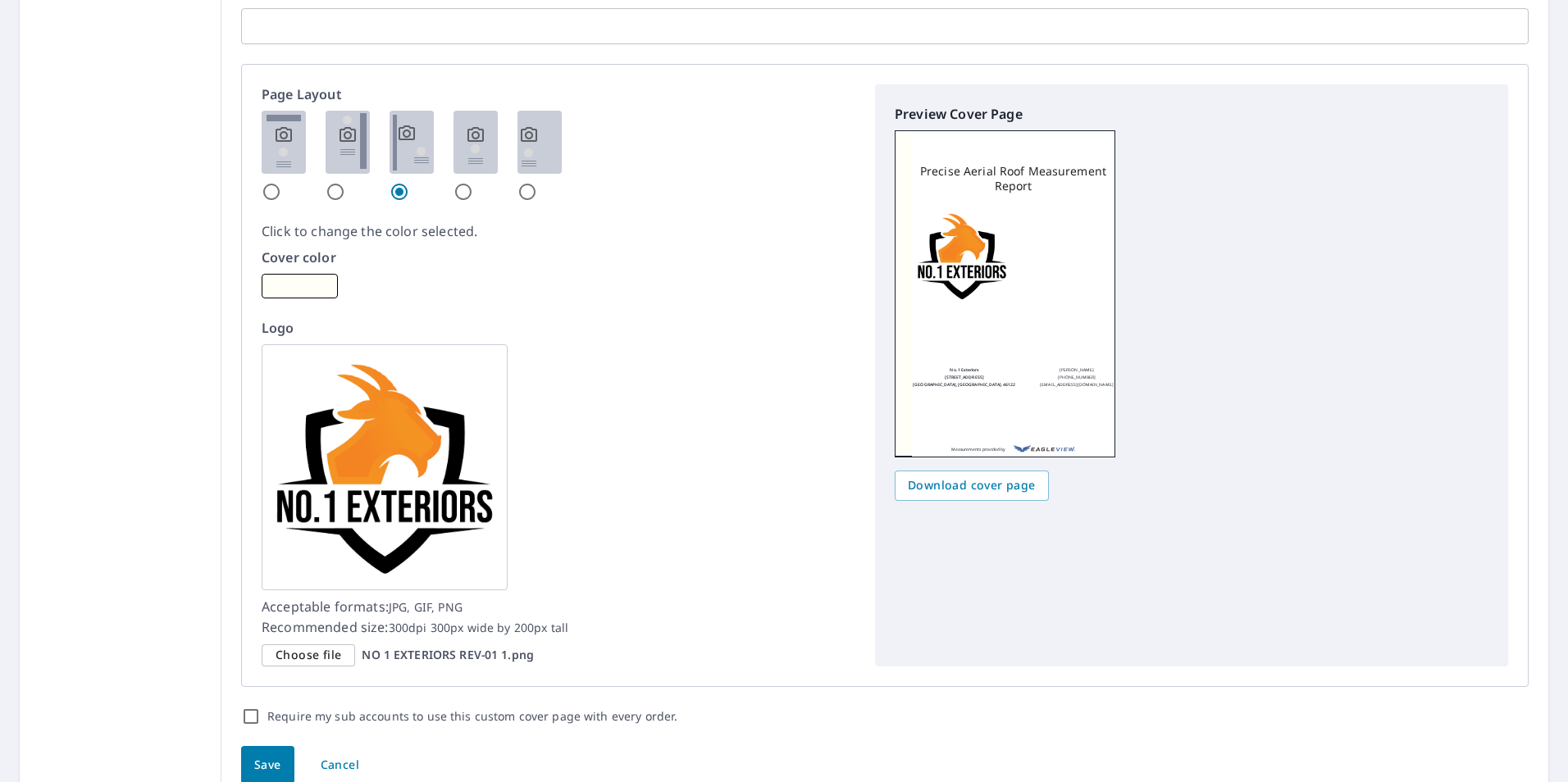
scroll to position [980, 0]
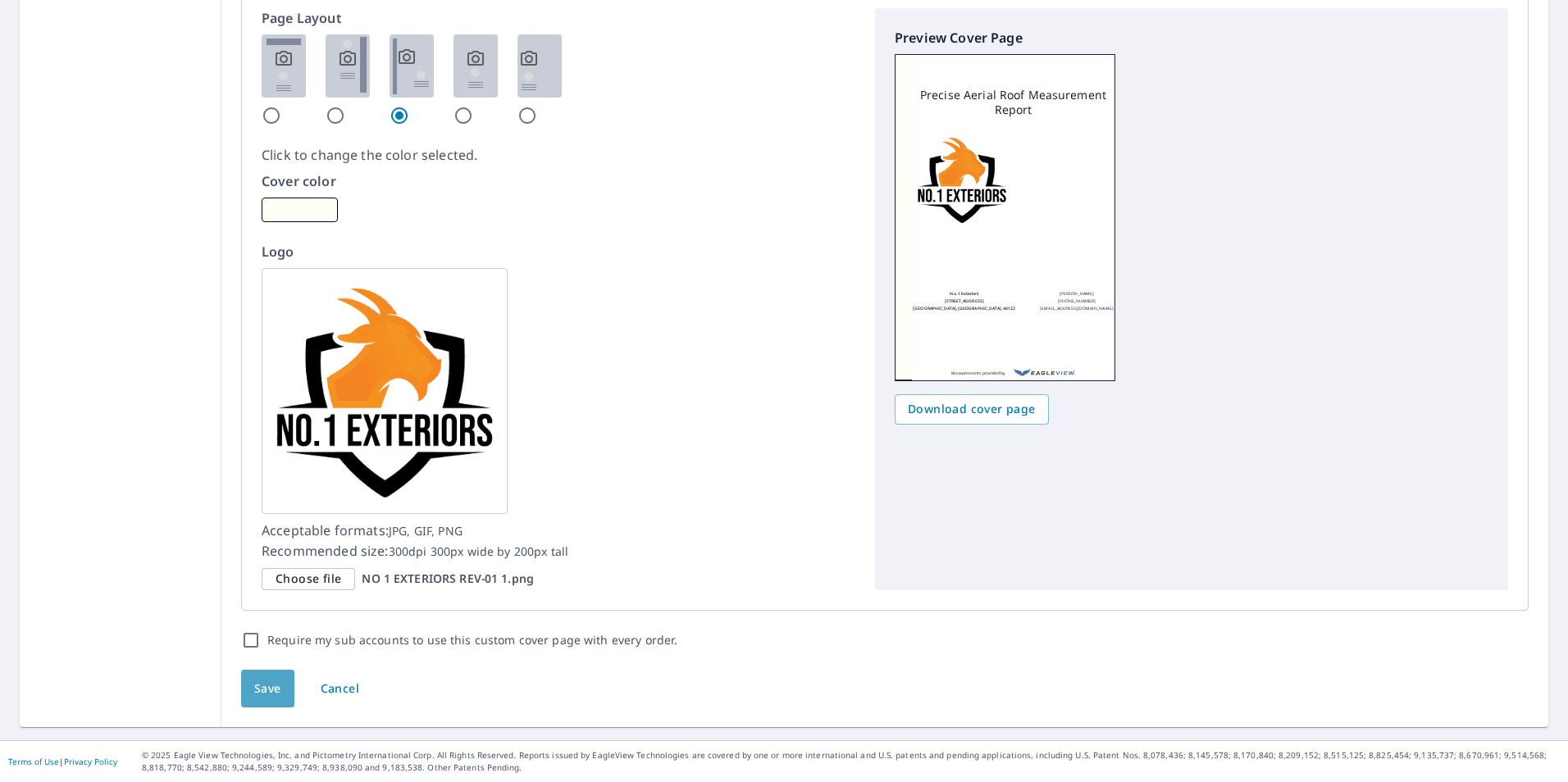
click at [270, 680] on span "Save" at bounding box center [267, 689] width 27 height 20
checkbox input "true"
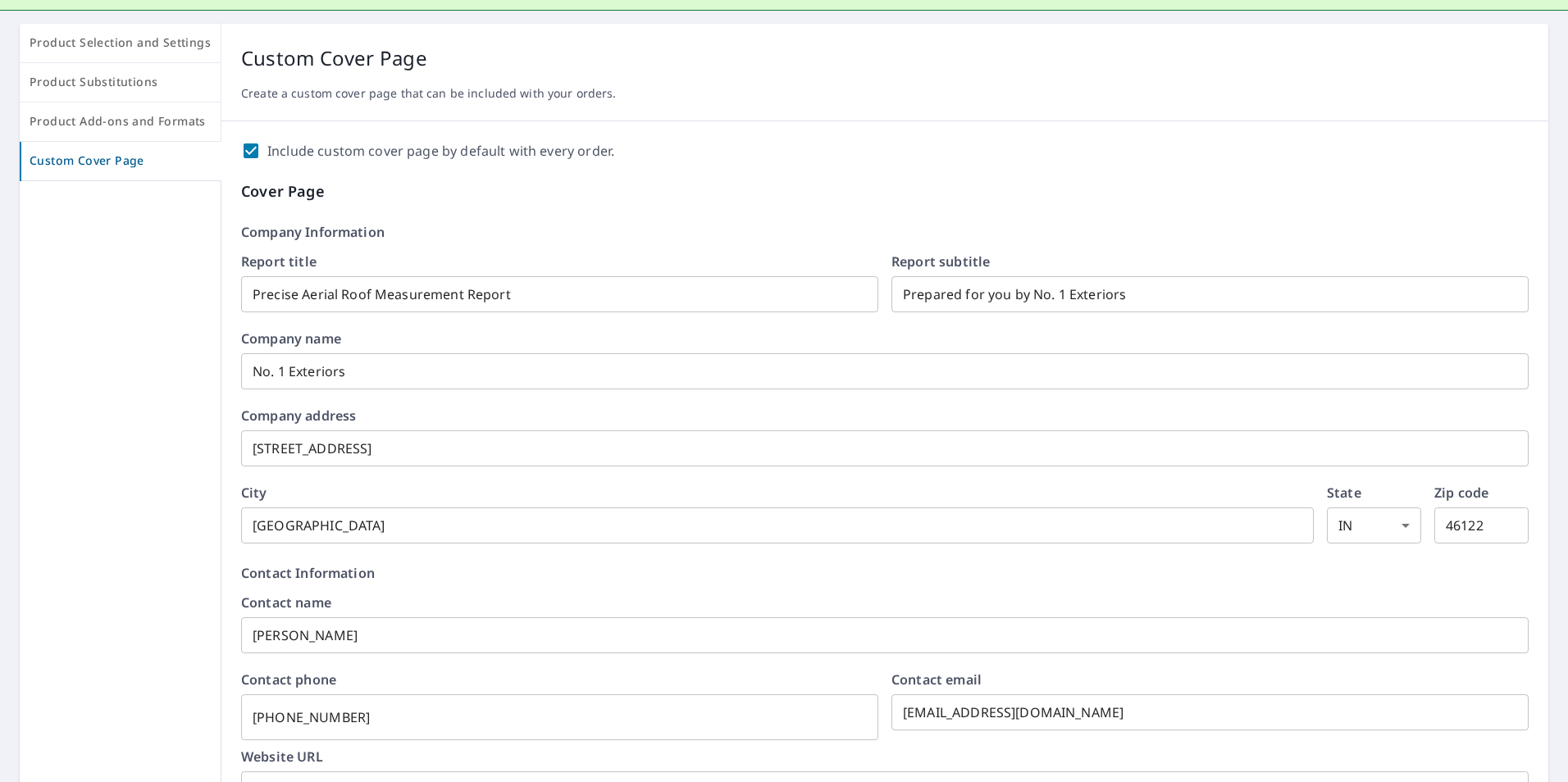
scroll to position [0, 0]
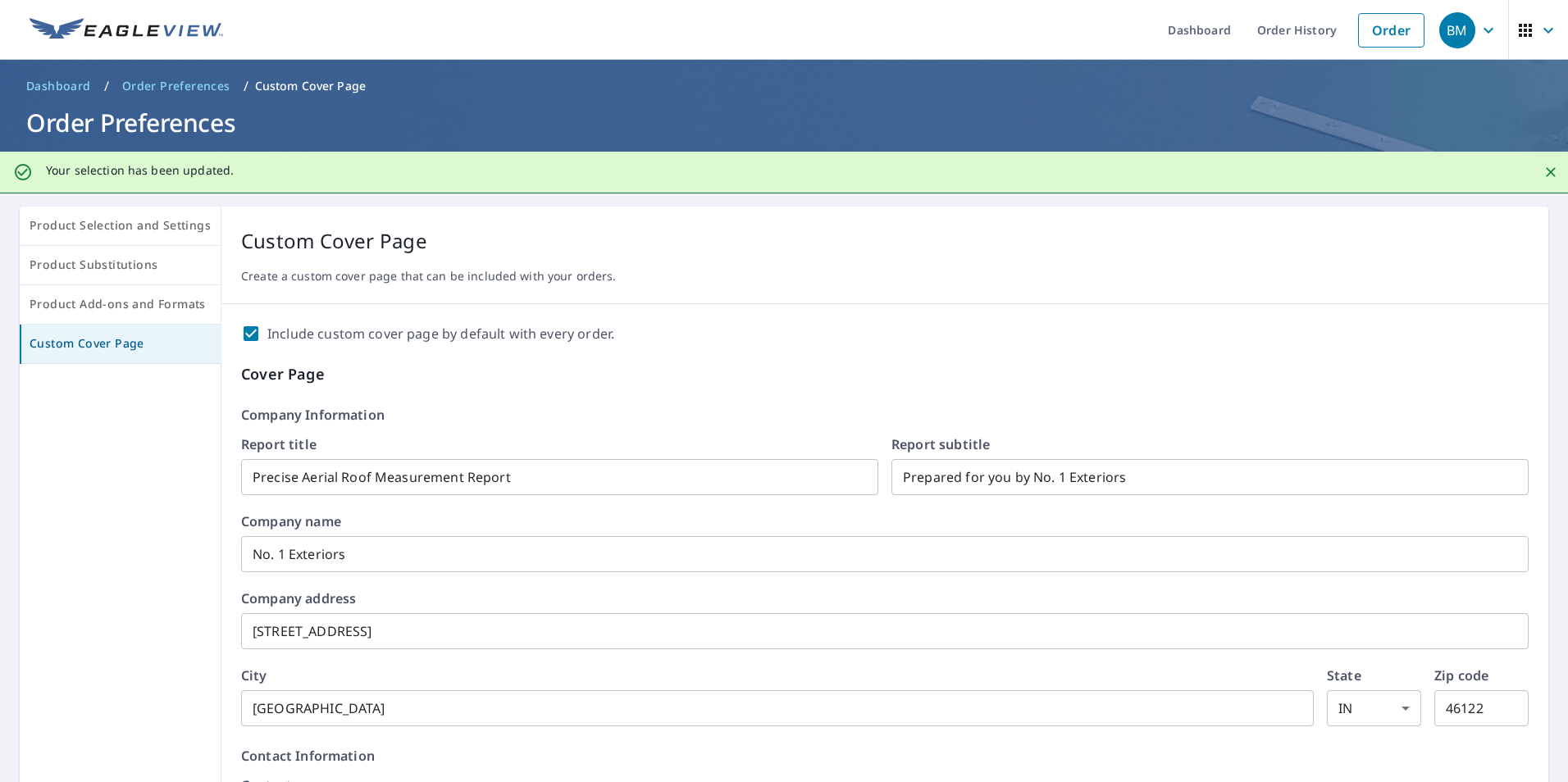
click at [148, 304] on span "Product Add-ons and Formats" at bounding box center [119, 304] width 181 height 20
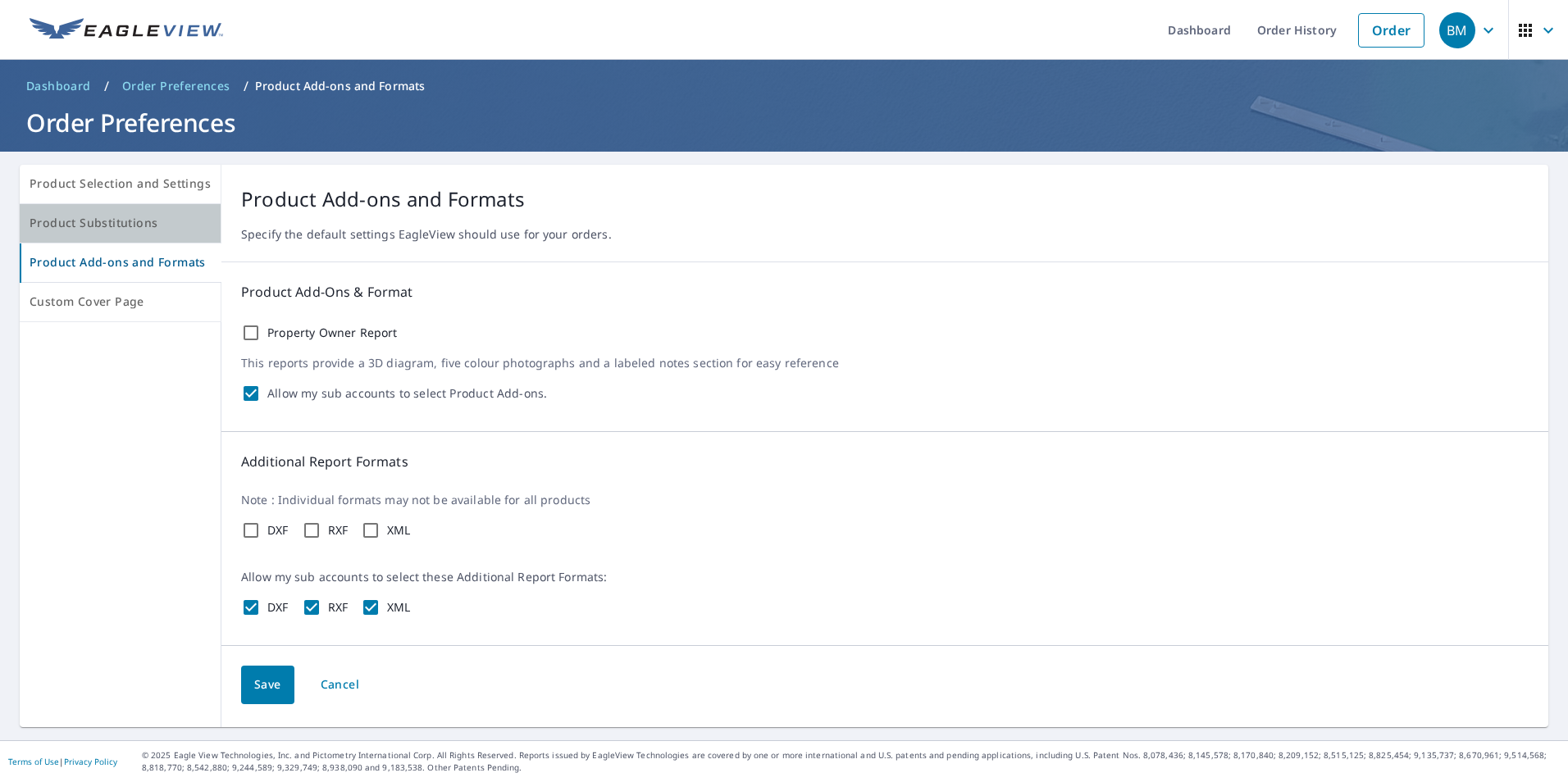
click at [163, 243] on button "Product Substitutions" at bounding box center [120, 223] width 202 height 40
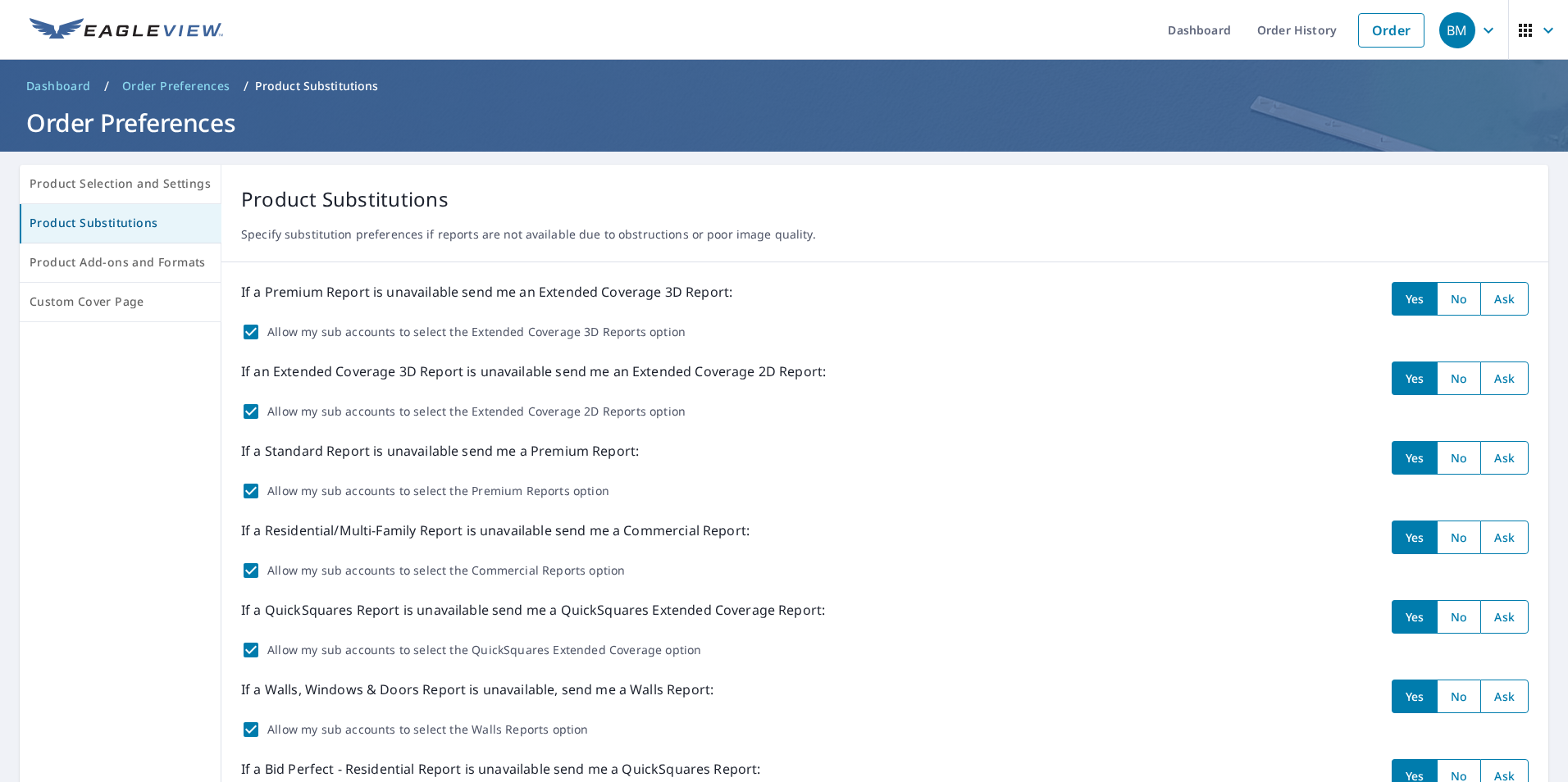
click at [163, 217] on span "Product Substitutions" at bounding box center [120, 223] width 182 height 20
click at [160, 194] on button "Product Selection and Settings" at bounding box center [120, 184] width 202 height 40
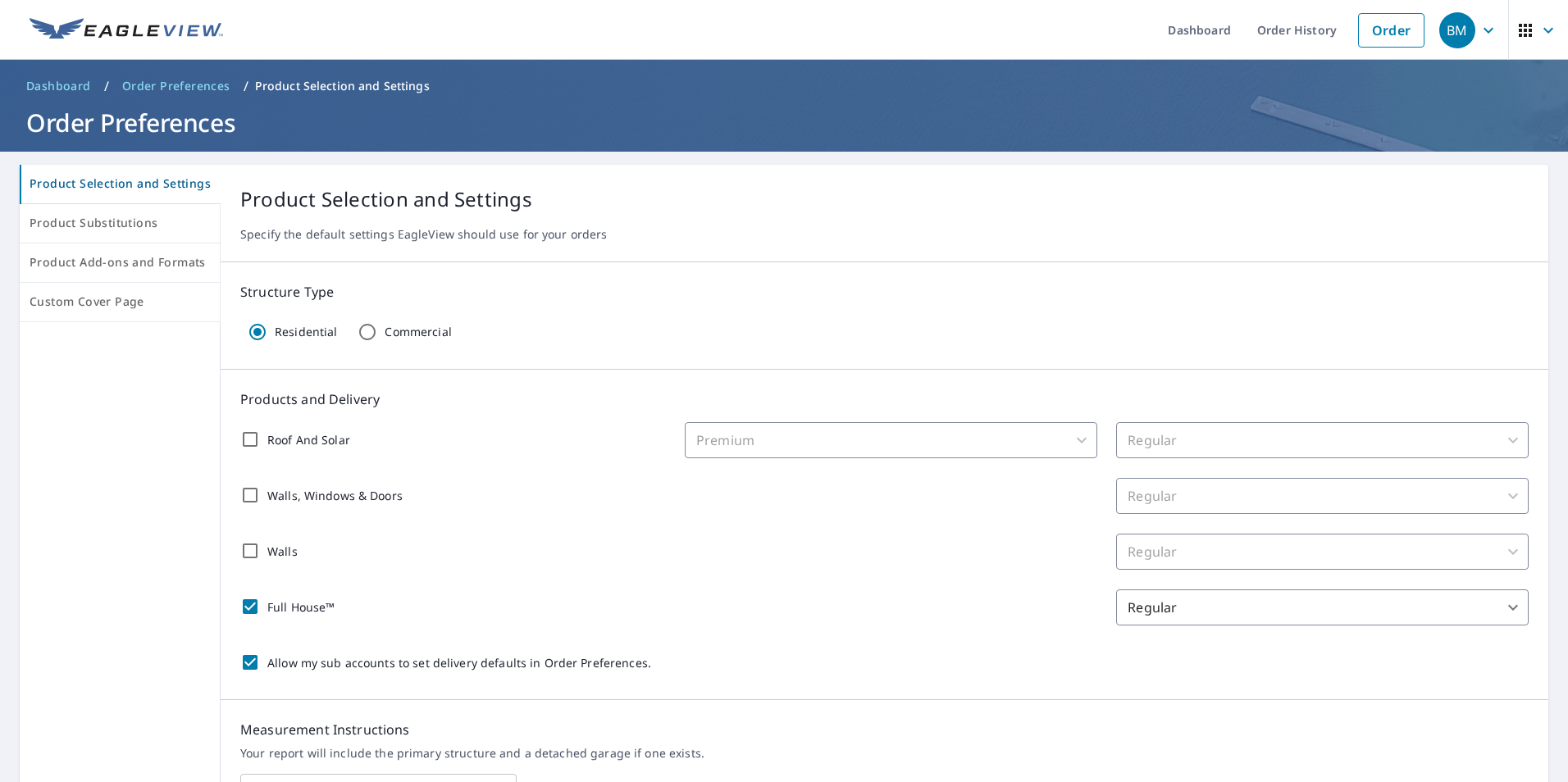
click at [1456, 31] on div "BM" at bounding box center [1457, 29] width 36 height 36
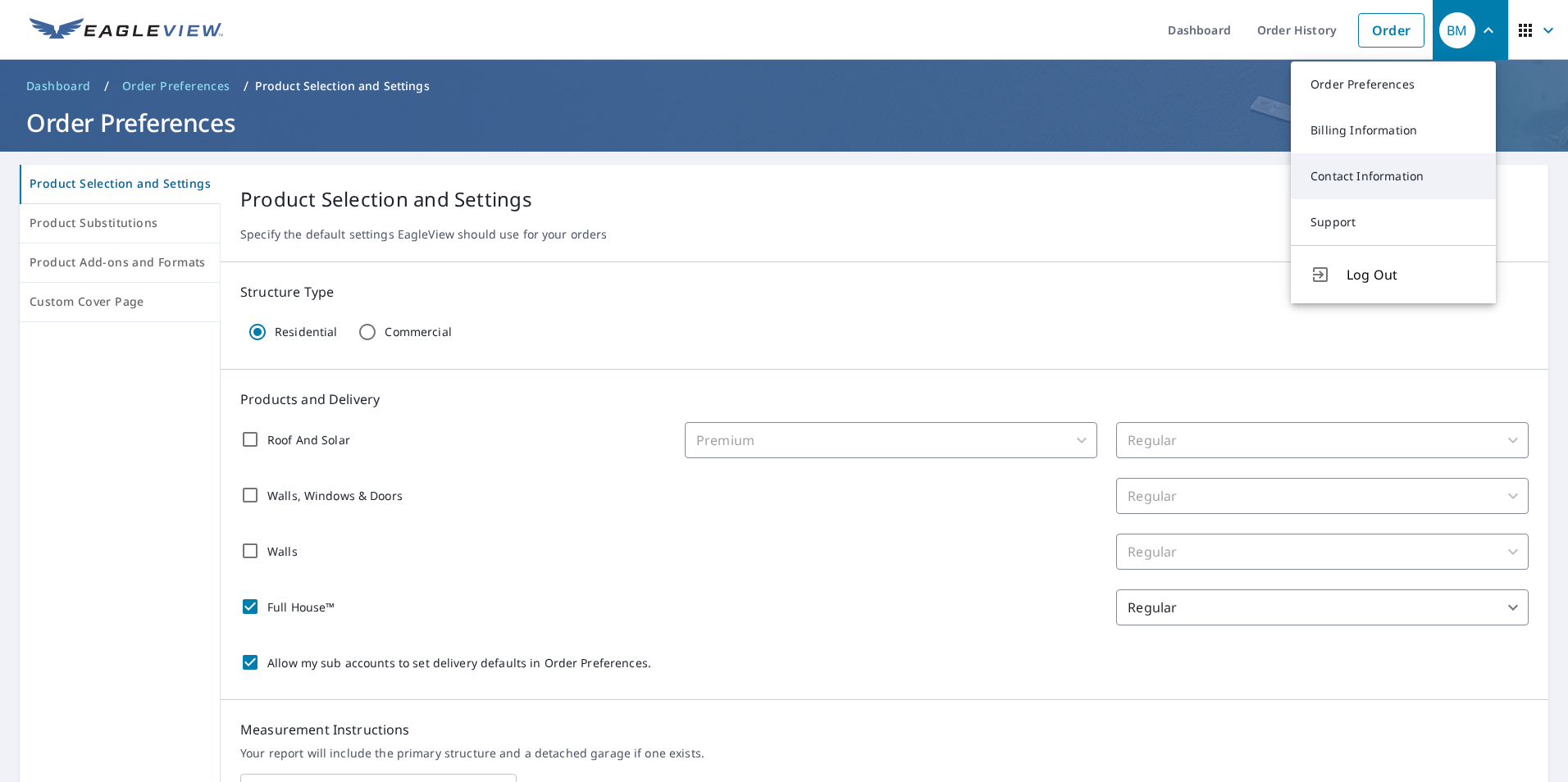
click at [1390, 175] on link "Contact Information" at bounding box center [1393, 176] width 205 height 46
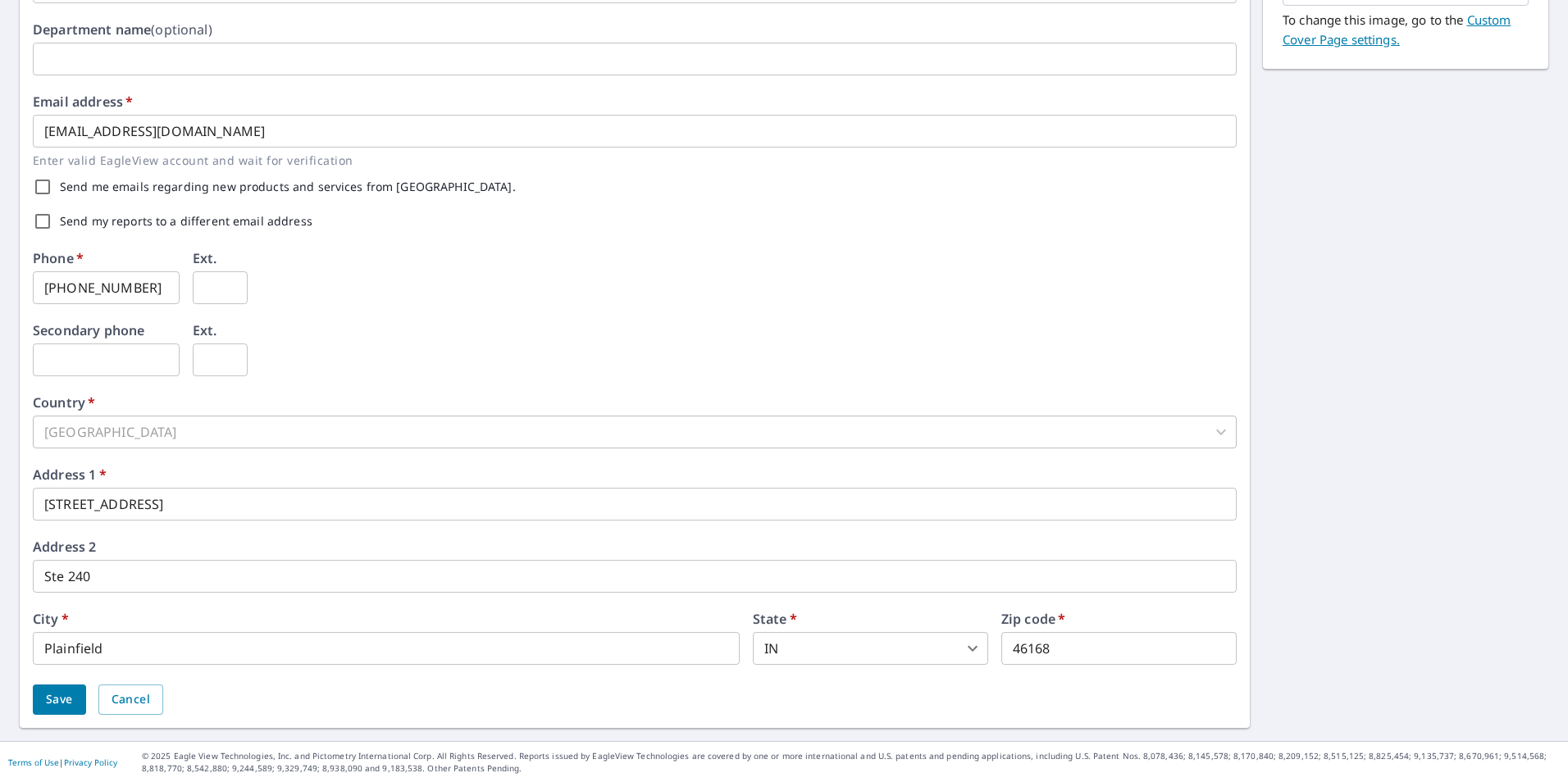
scroll to position [372, 0]
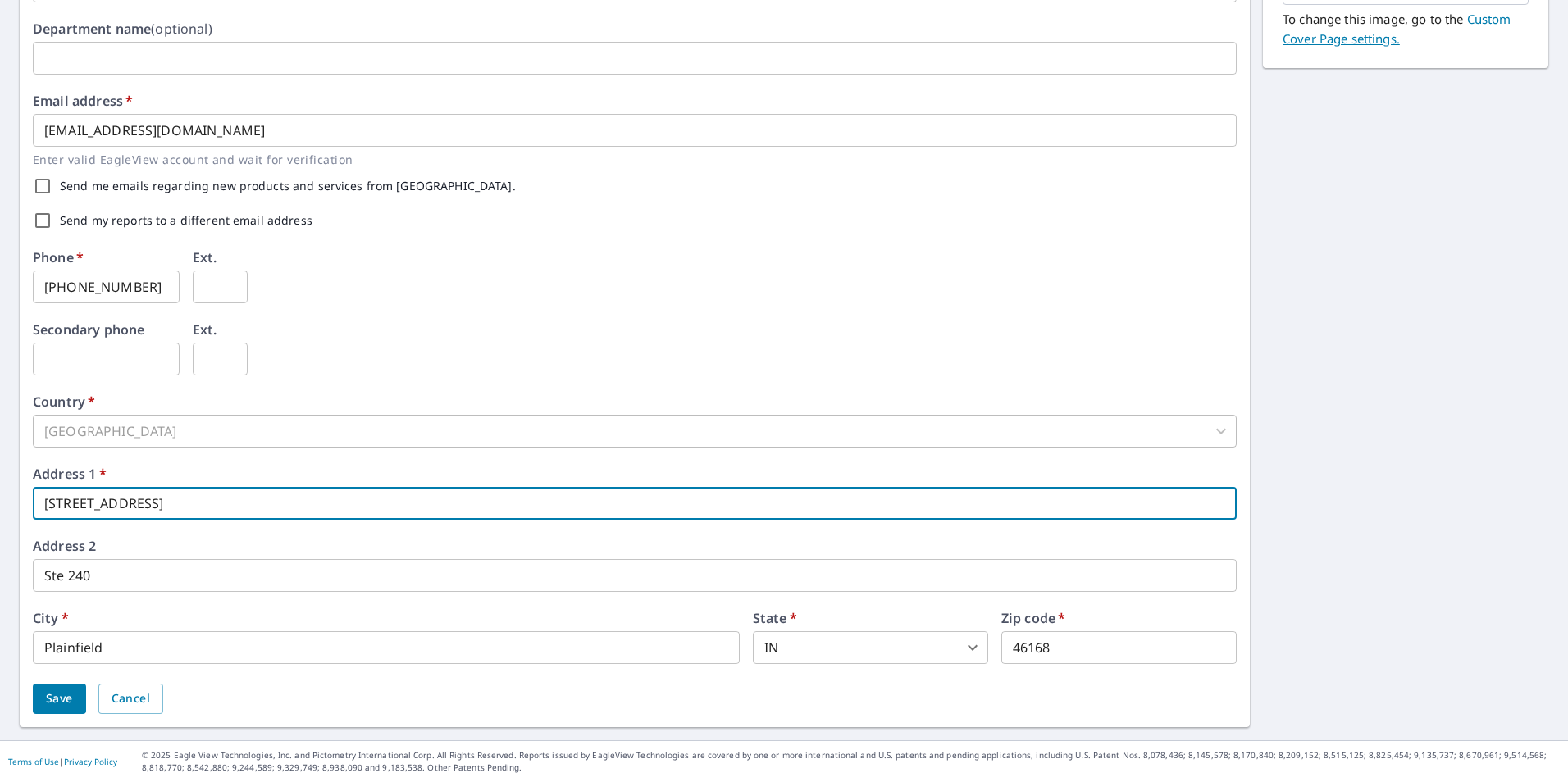
drag, startPoint x: 284, startPoint y: 513, endPoint x: 64, endPoint y: 477, distance: 222.9
click at [0, 512] on html "BM BM Dashboard Order History Order BM Dashboard / Contact Information Contact …" at bounding box center [784, 391] width 1568 height 782
type input "804 Phi Delta Kappa Dr"
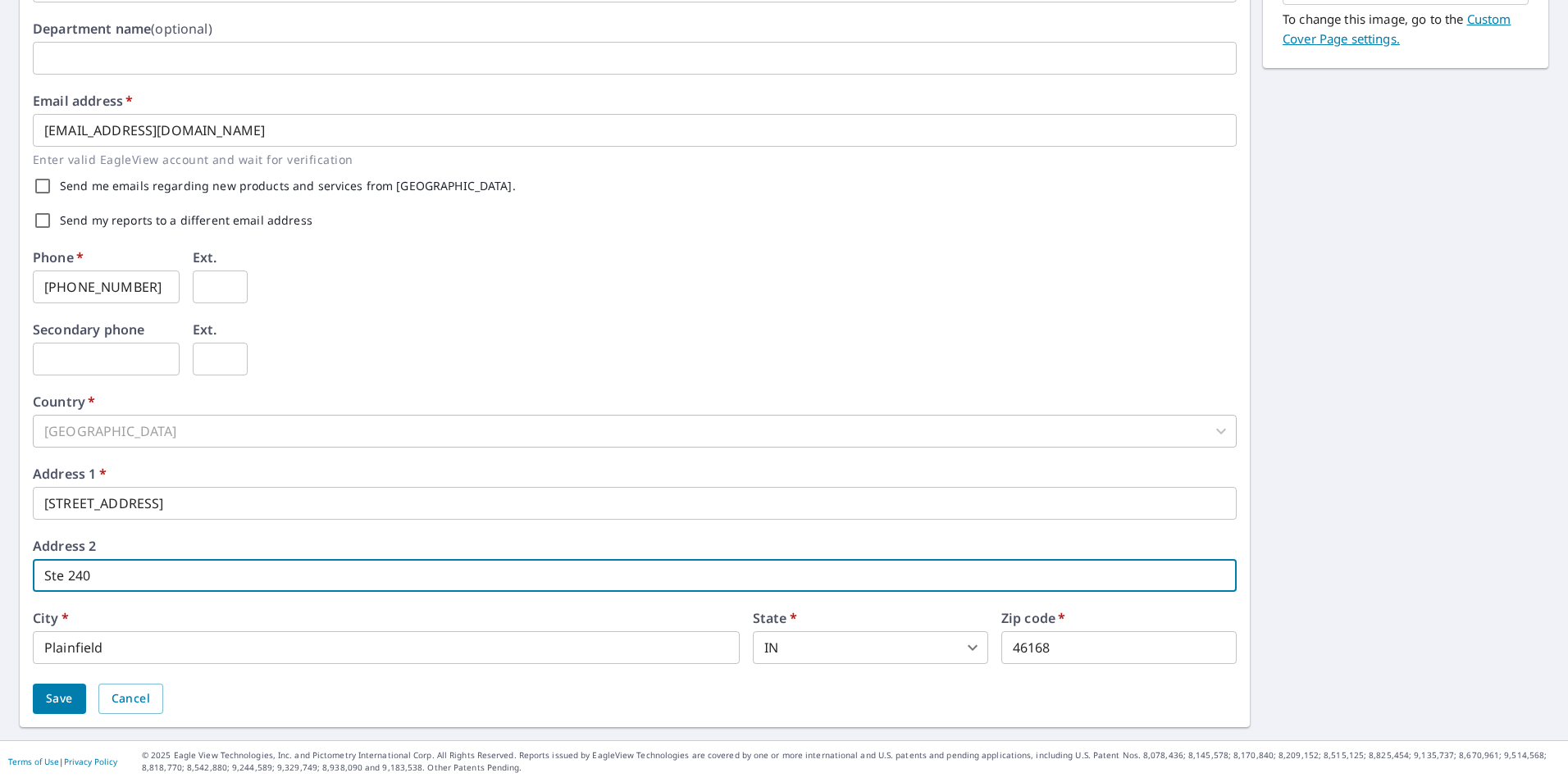
drag, startPoint x: 176, startPoint y: 578, endPoint x: -4, endPoint y: 584, distance: 180.1
click at [0, 584] on html "BM BM Dashboard Order History Order BM Dashboard / Contact Information Contact …" at bounding box center [784, 391] width 1568 height 782
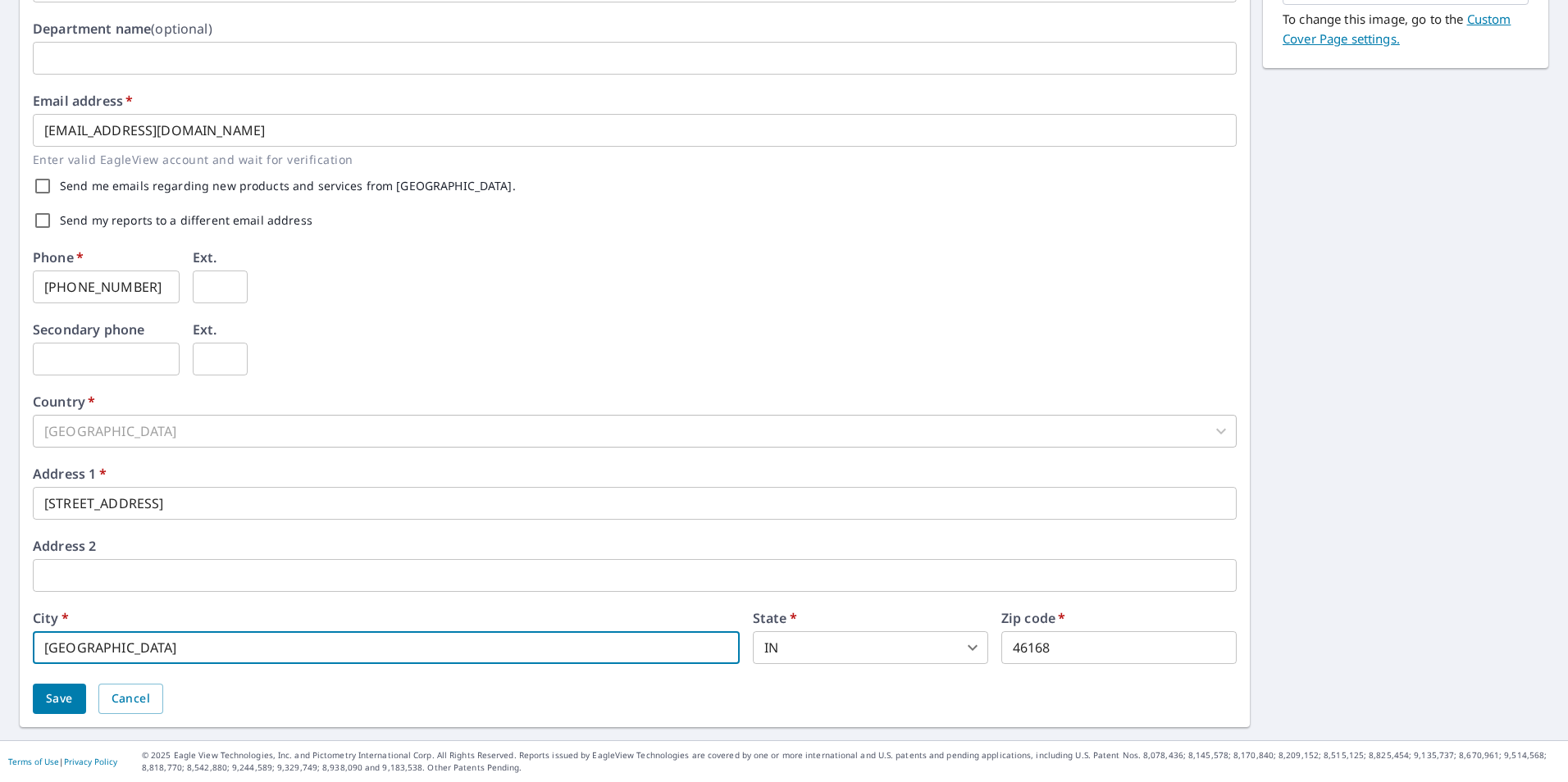
type input "Danville"
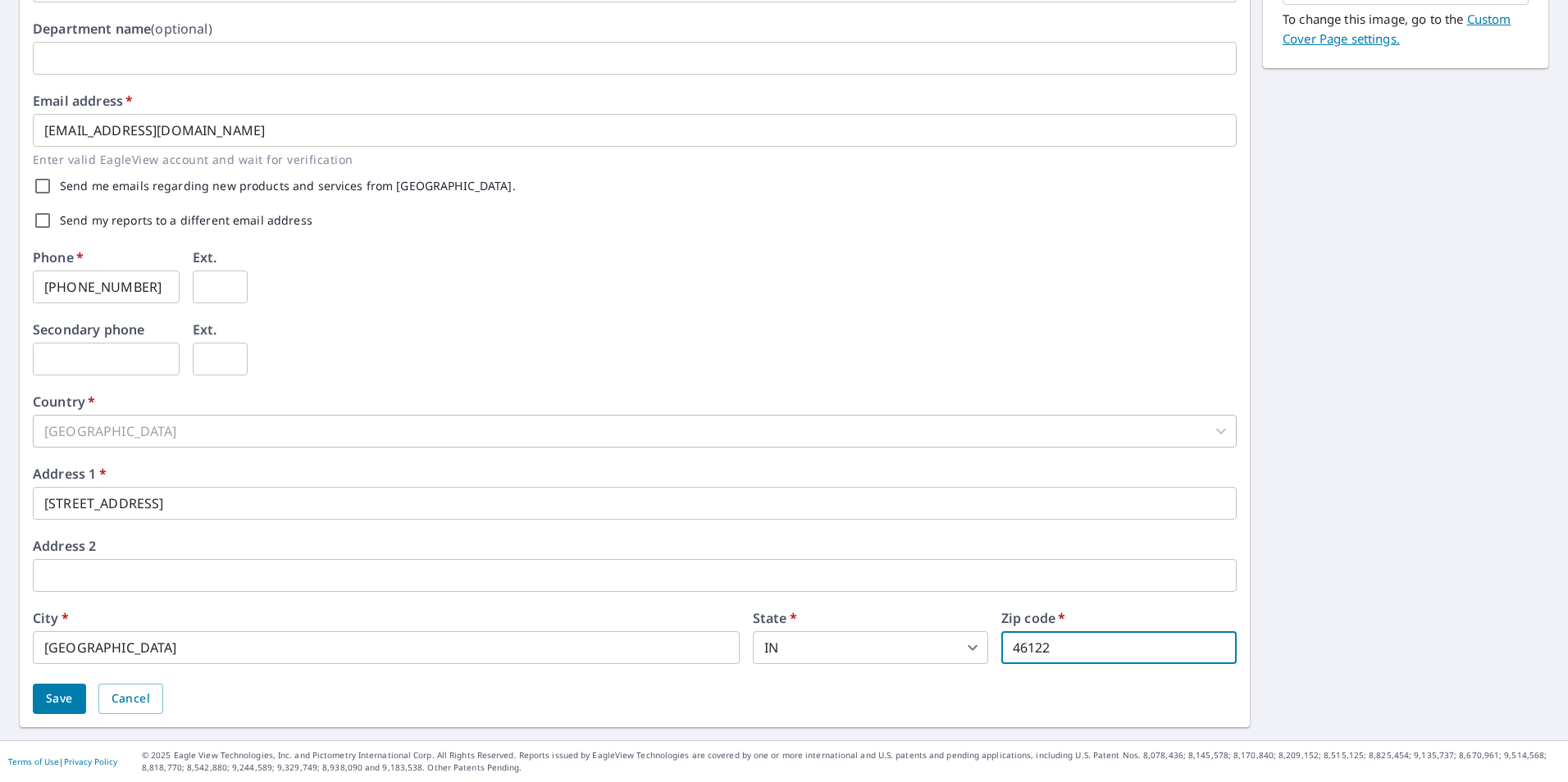
type input "46122"
click at [81, 710] on button "Save" at bounding box center [60, 698] width 53 height 30
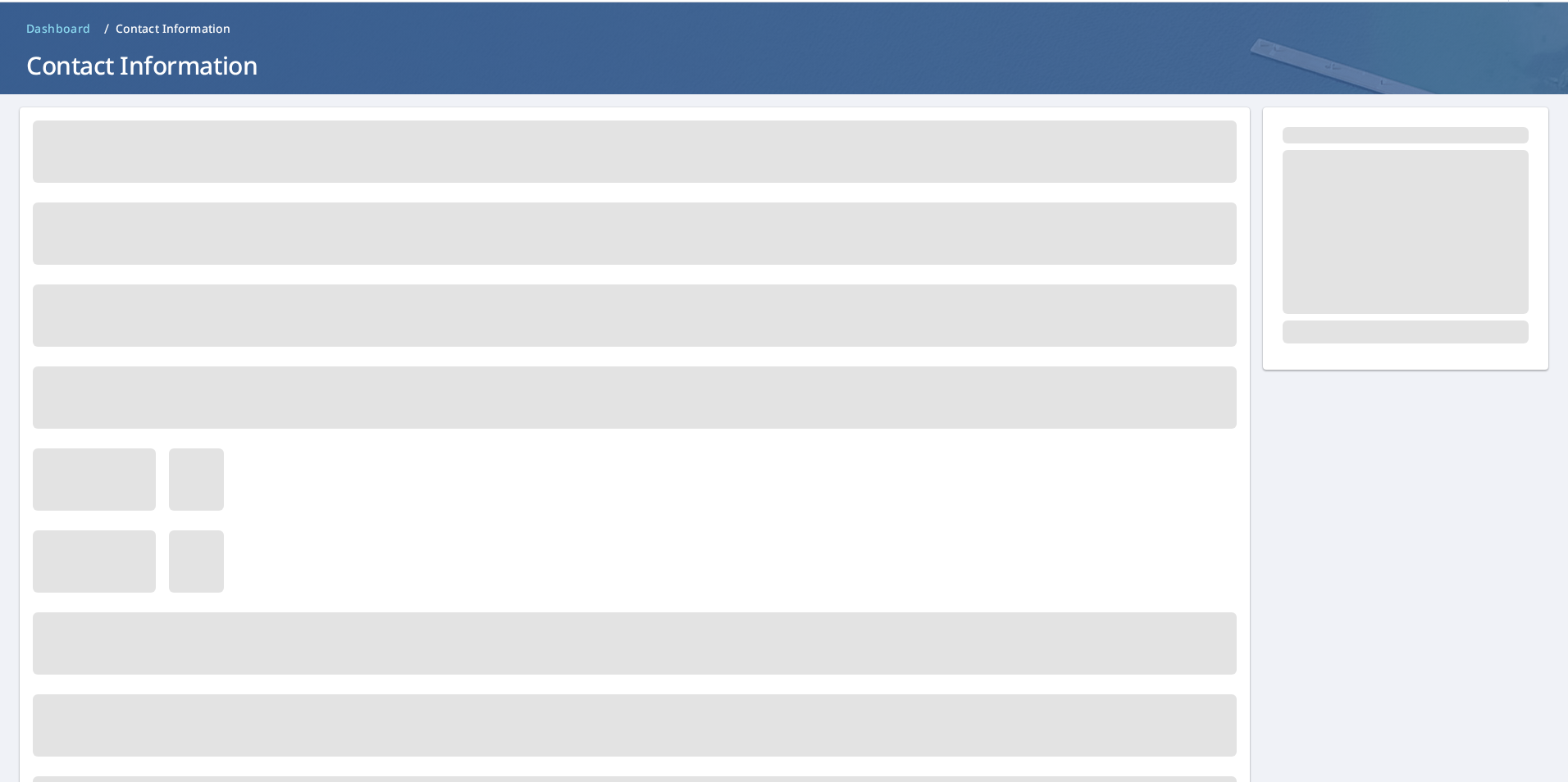
scroll to position [0, 0]
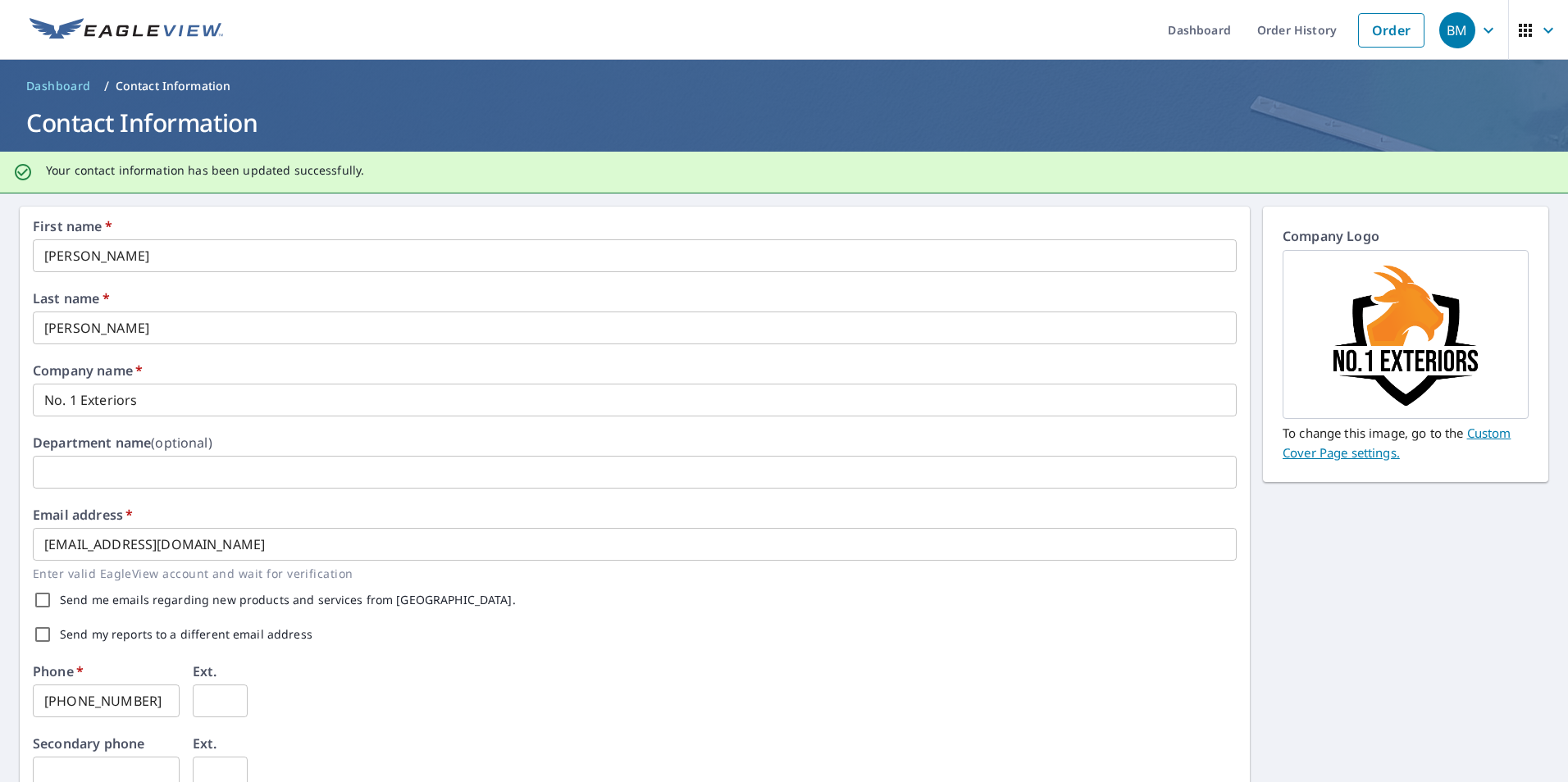
click at [33, 85] on span "Dashboard" at bounding box center [59, 86] width 64 height 17
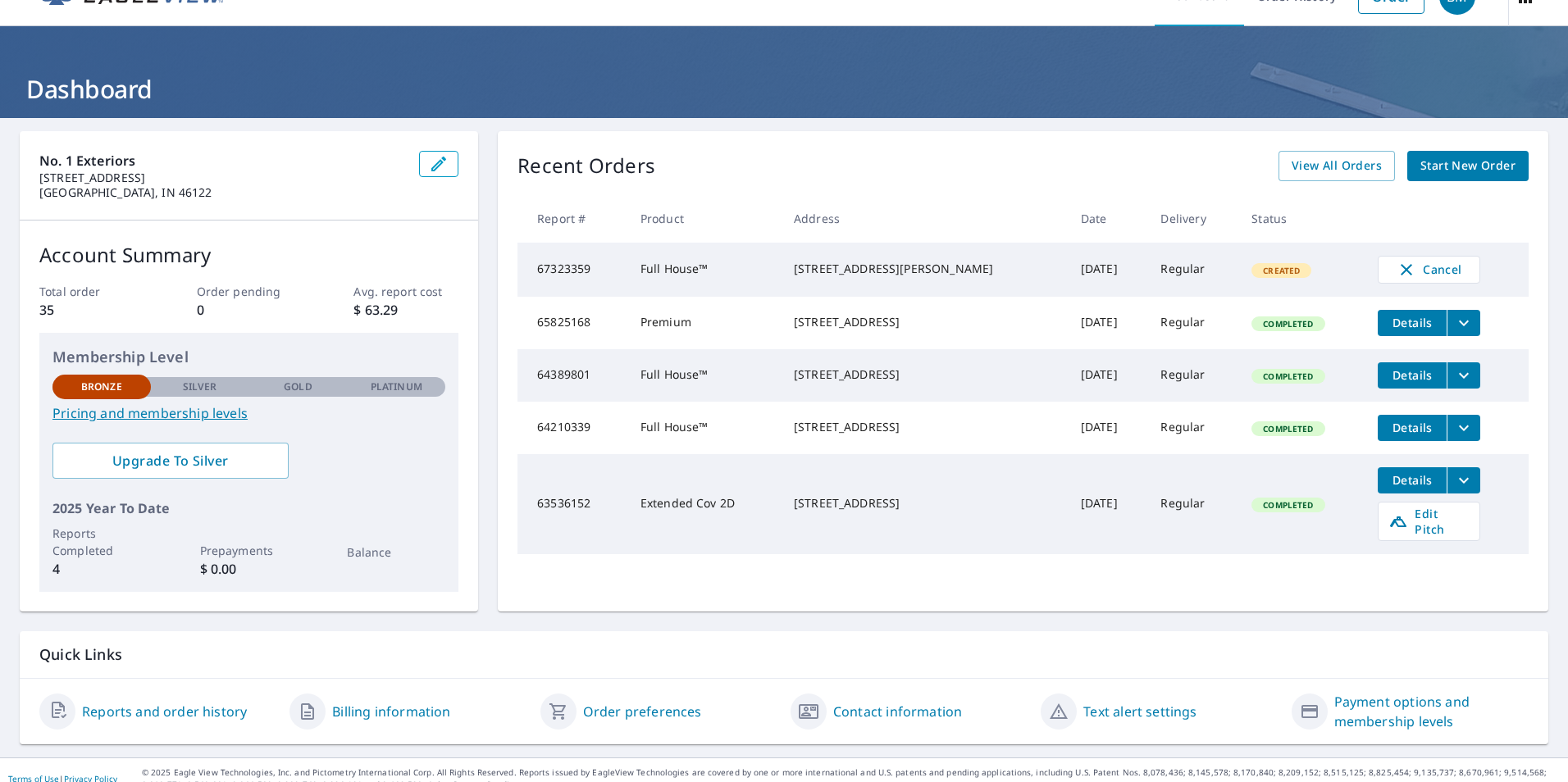
scroll to position [51, 0]
